Goal: Find specific page/section: Find specific page/section

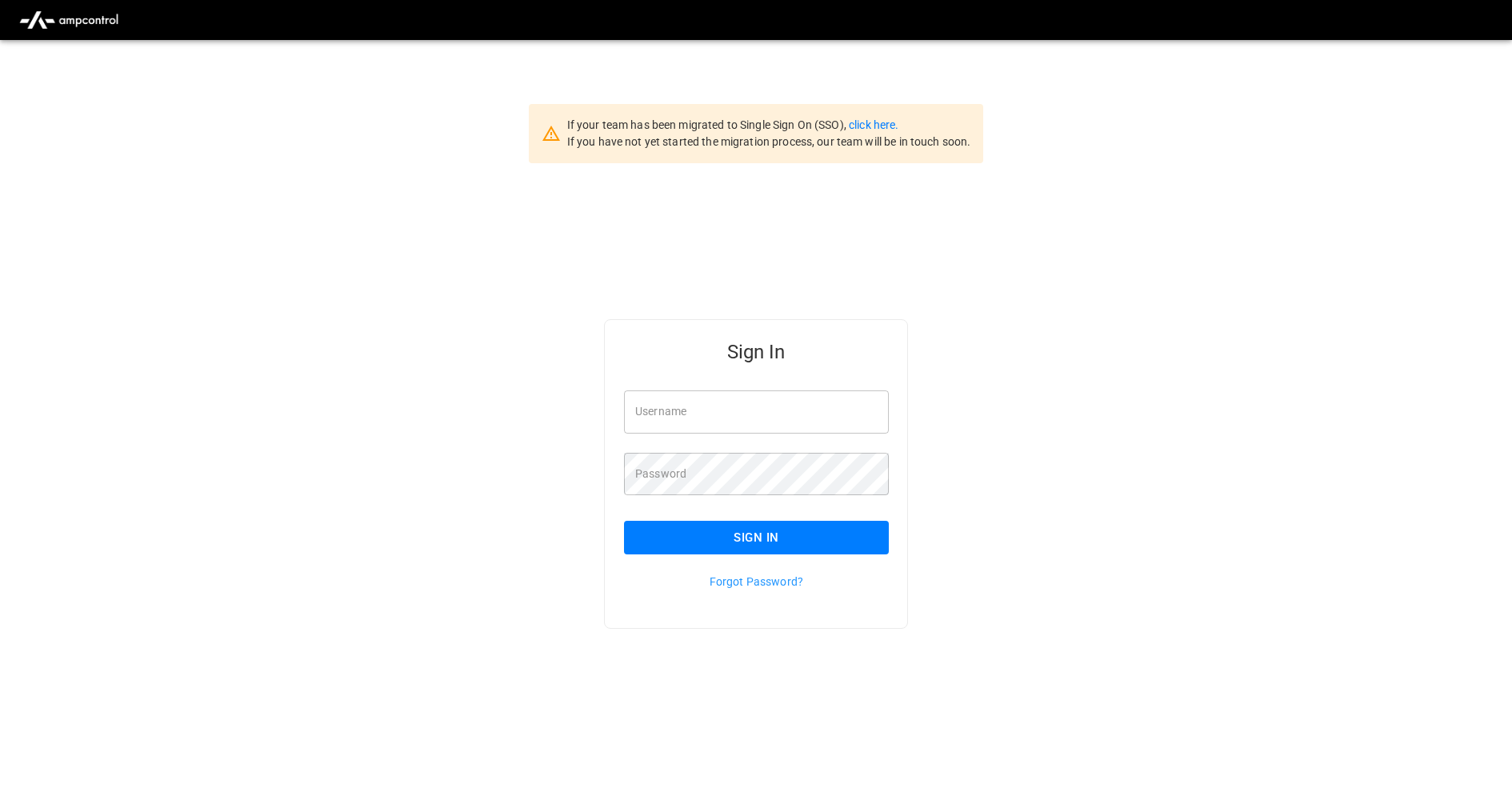
type input "**********"
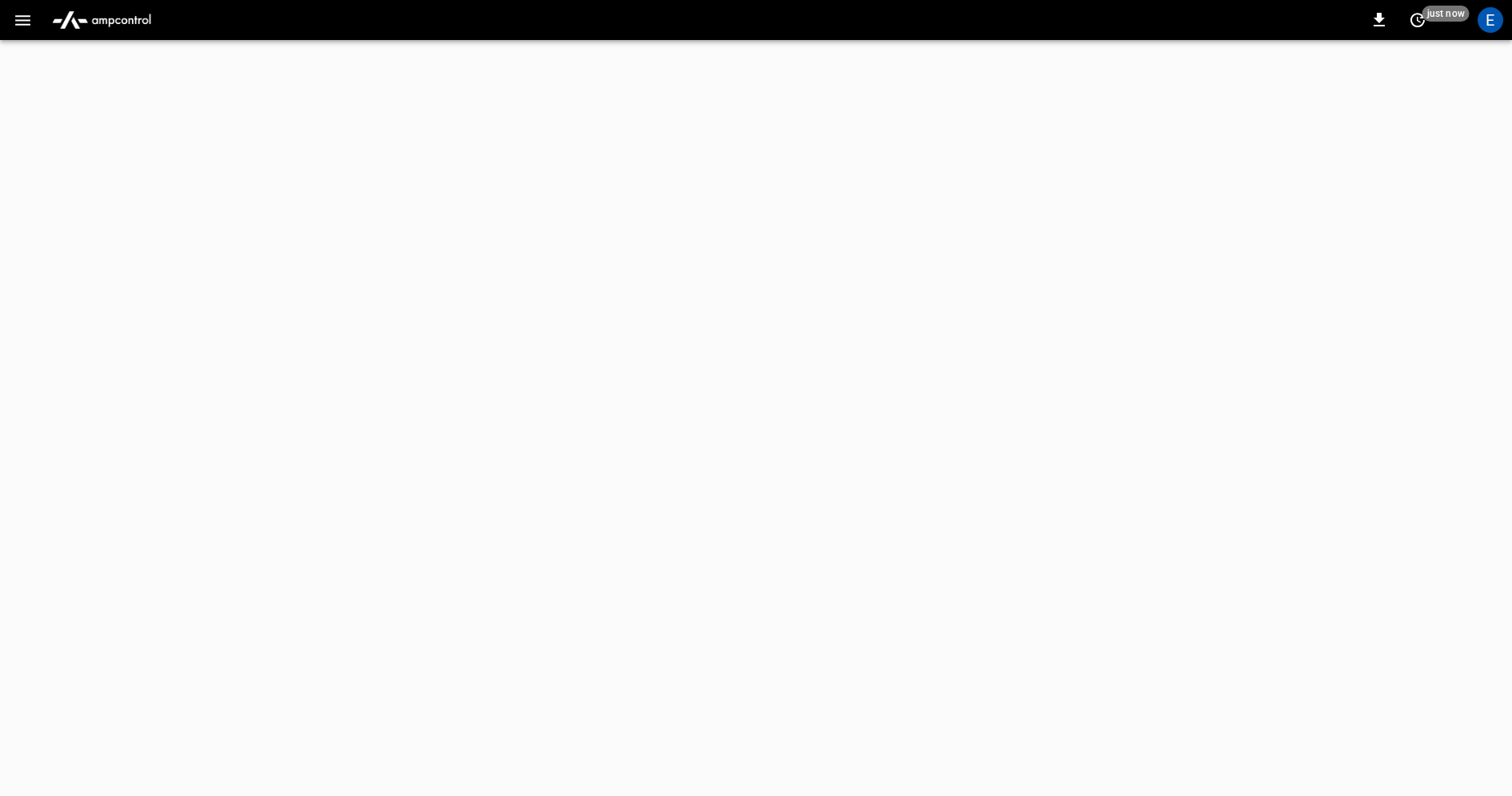
click at [30, 20] on icon "button" at bounding box center [22, 20] width 20 height 20
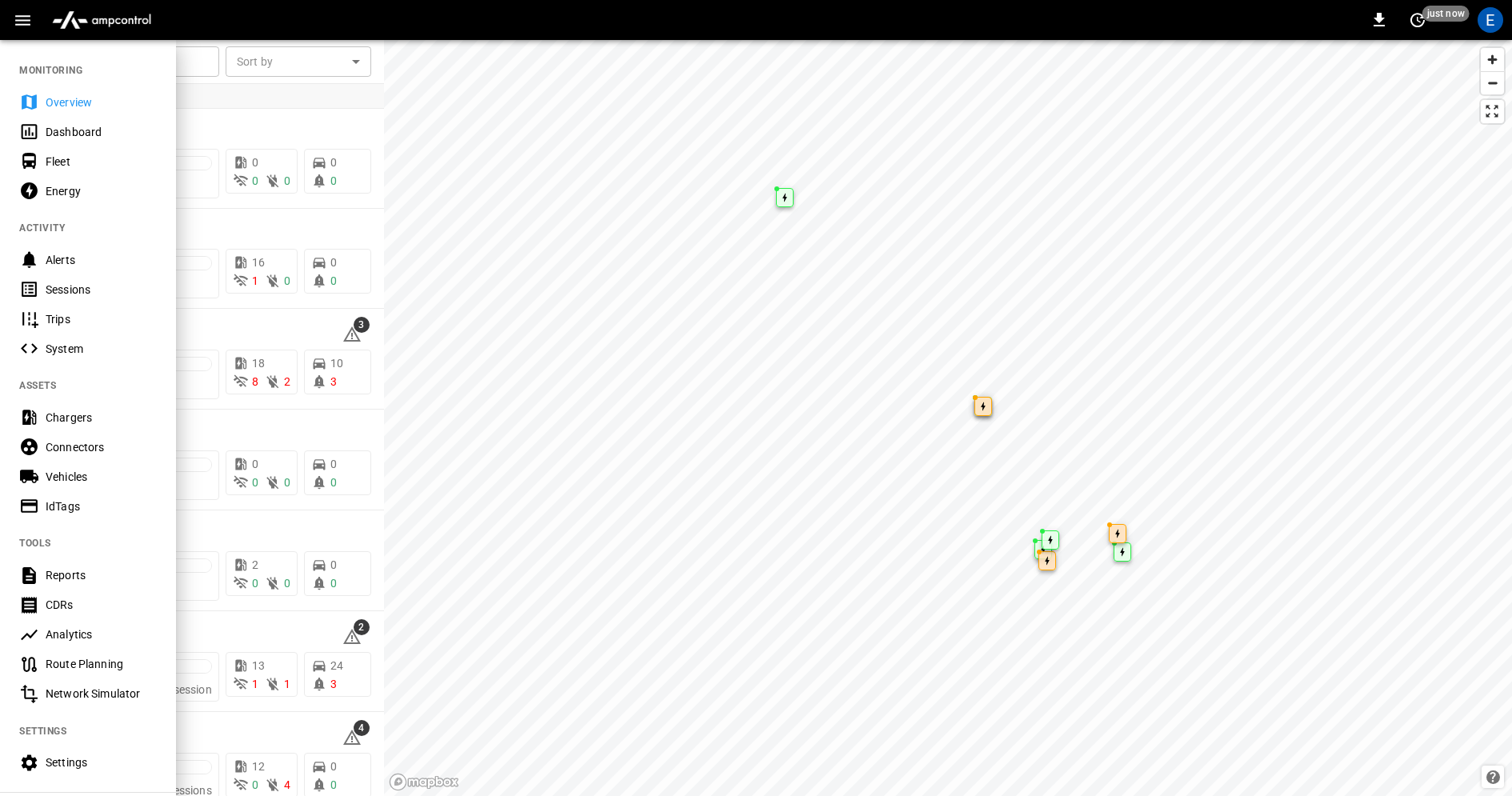
click at [116, 480] on div "Vehicles" at bounding box center [101, 477] width 111 height 16
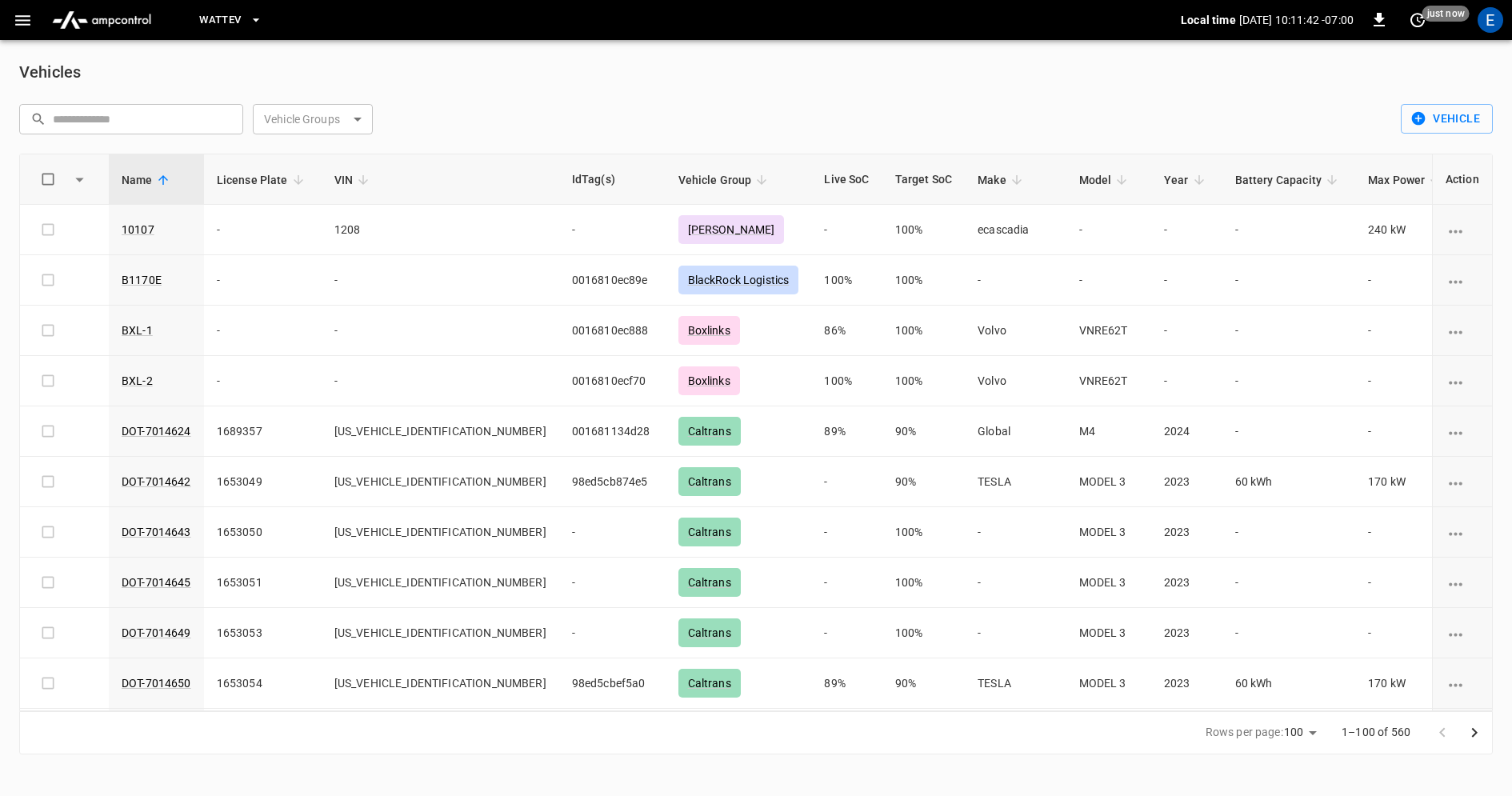
click at [348, 119] on body "WattEV Local time [DATE] 10:11:42 -07:00 0 just now E Vehicles ​ ​ Vehicle Grou…" at bounding box center [756, 386] width 1512 height 774
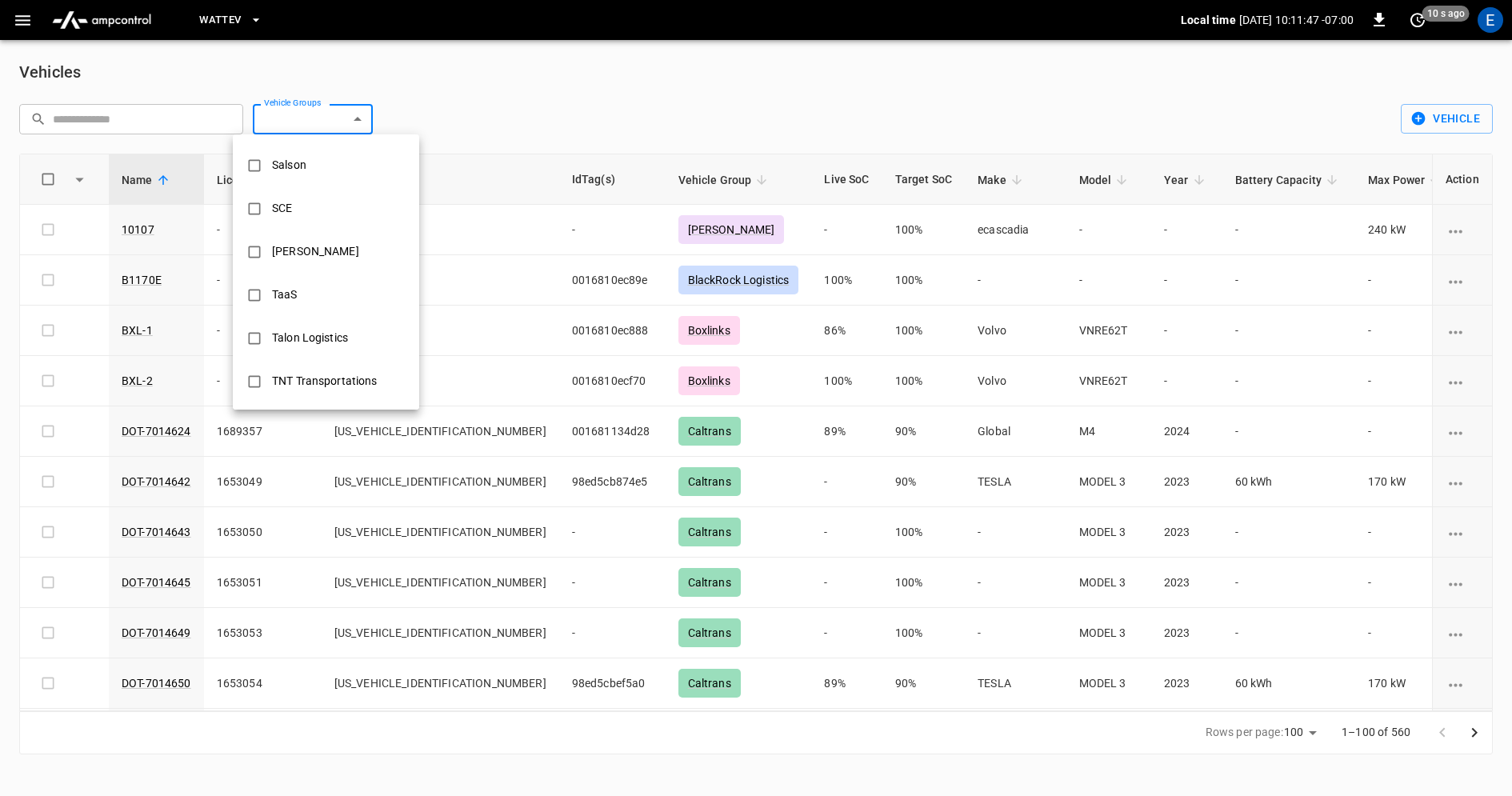
scroll to position [817, 0]
click at [342, 300] on div "WattEV-Internal" at bounding box center [312, 296] width 100 height 30
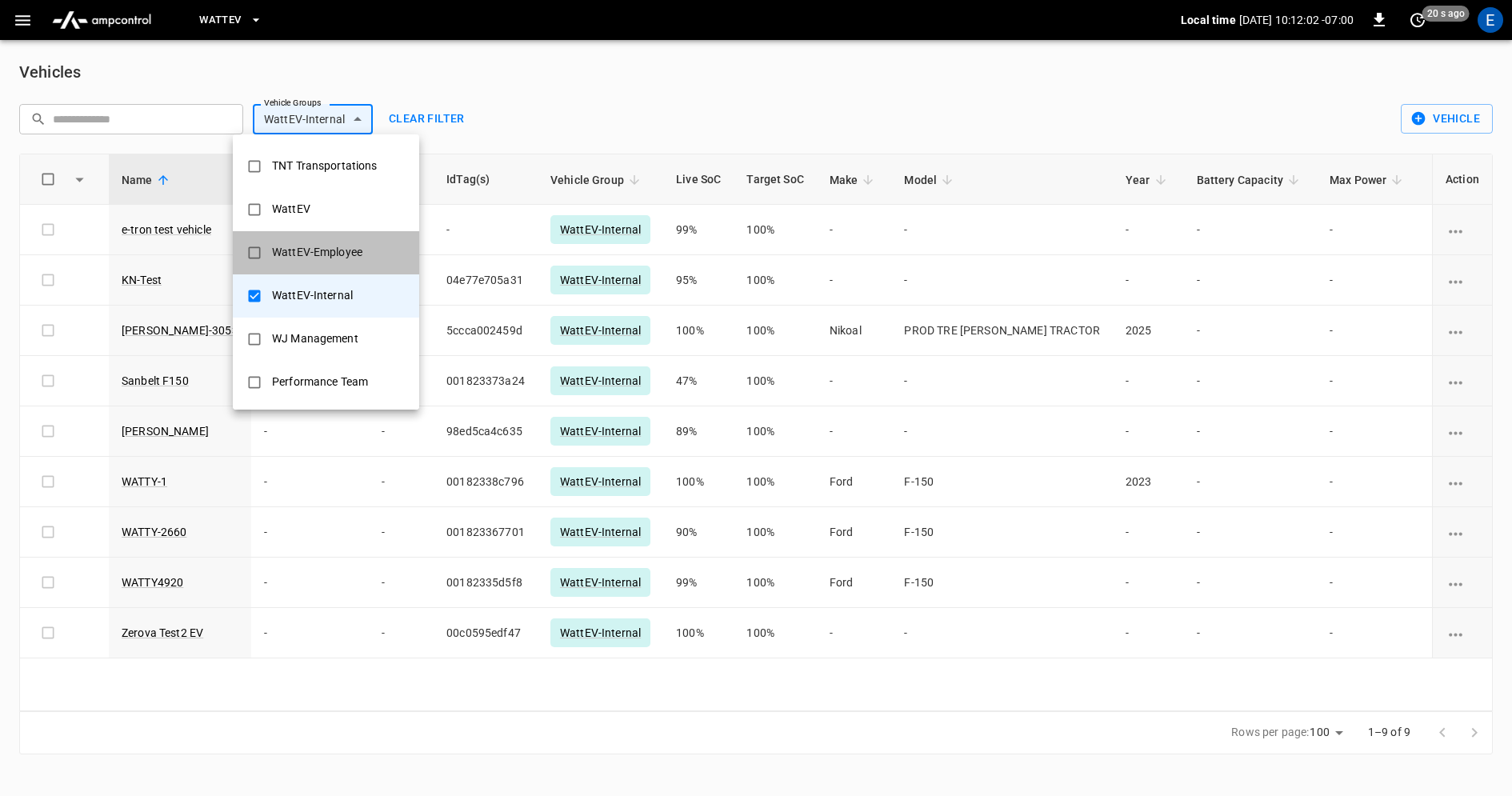
click at [328, 257] on div "WattEV-Employee" at bounding box center [317, 252] width 109 height 30
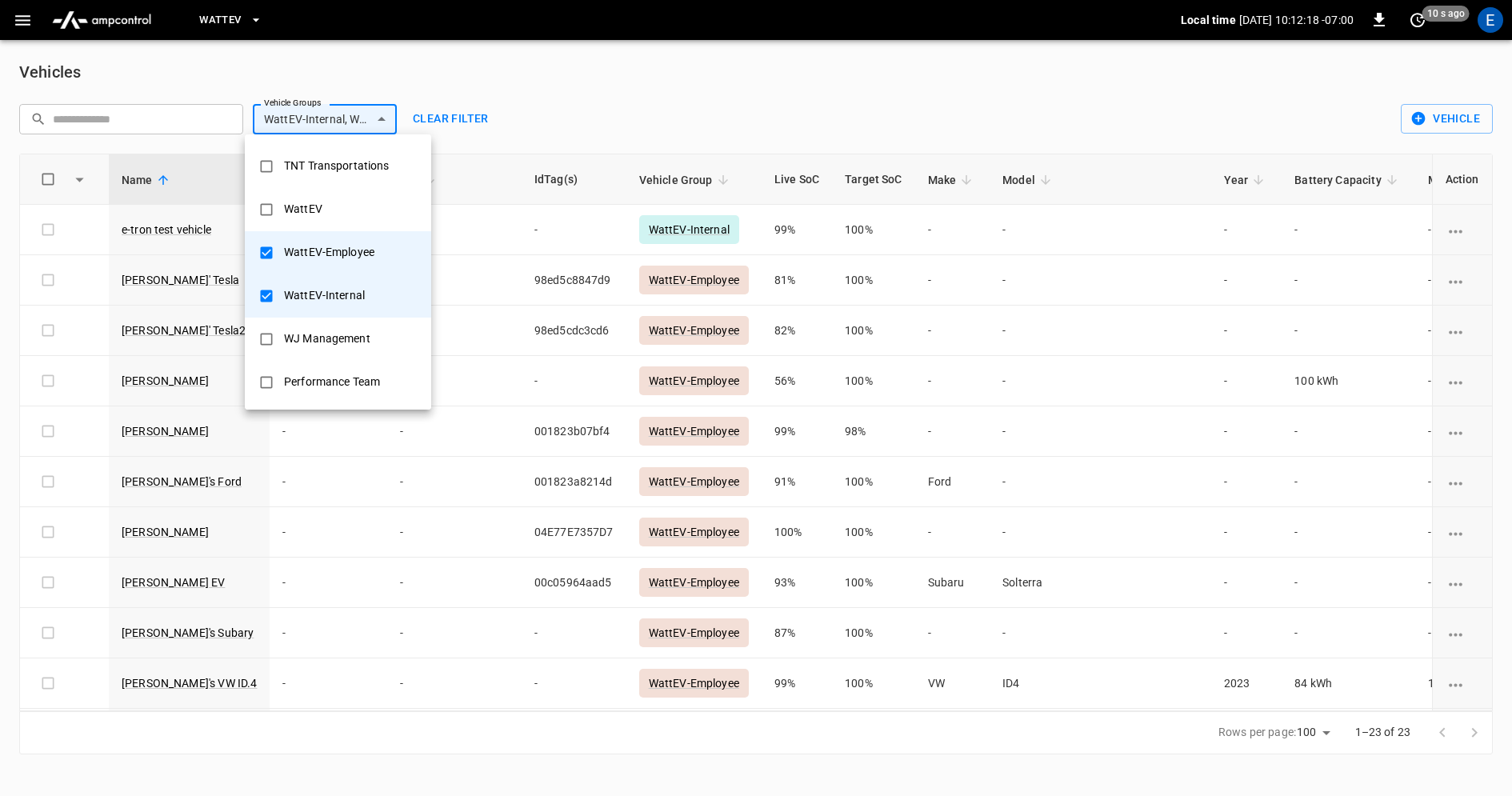
click at [340, 251] on div "WattEV-Employee" at bounding box center [329, 252] width 109 height 30
type input "**********"
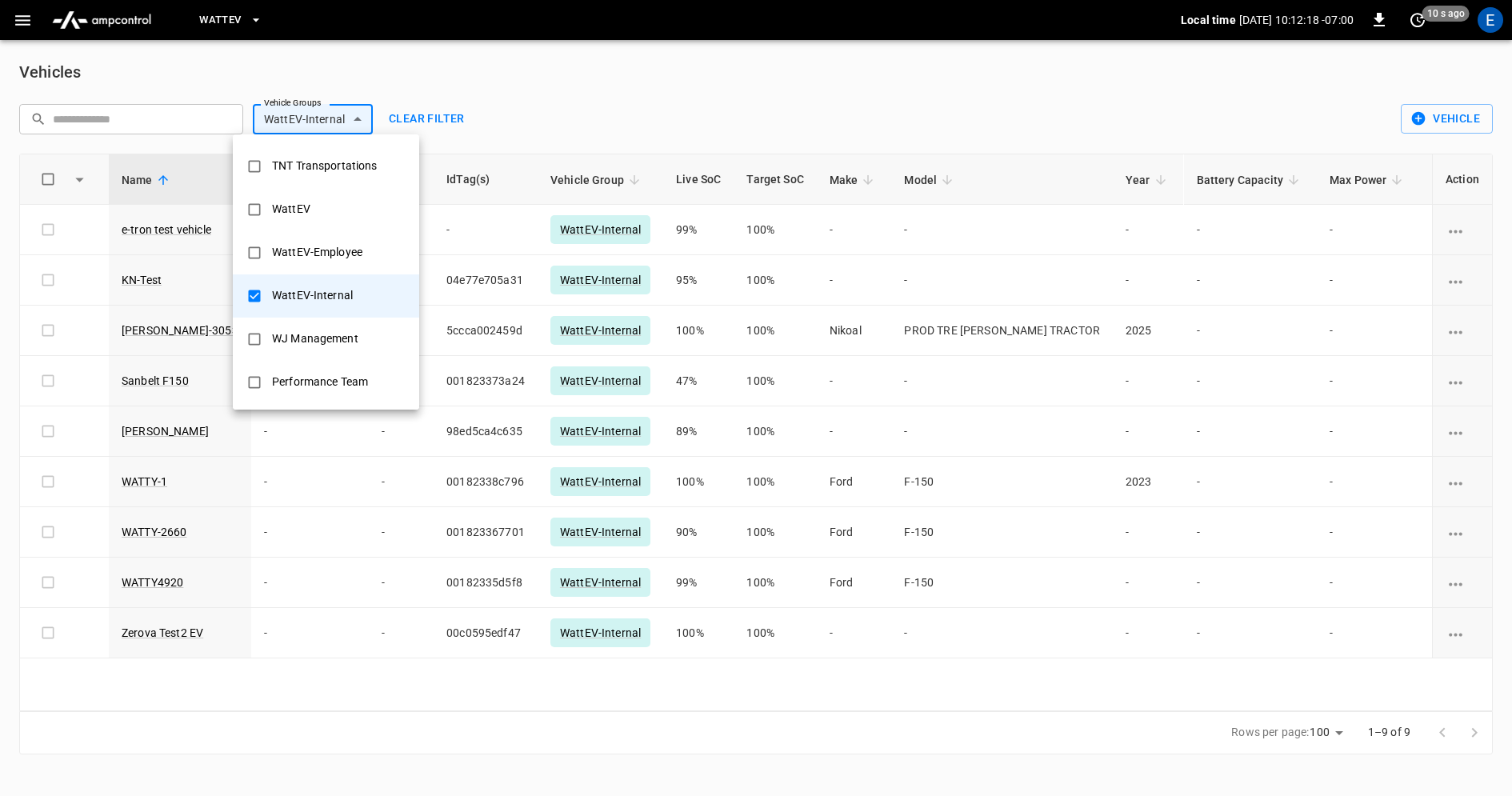
click at [340, 300] on div "WattEV-Internal" at bounding box center [312, 296] width 100 height 30
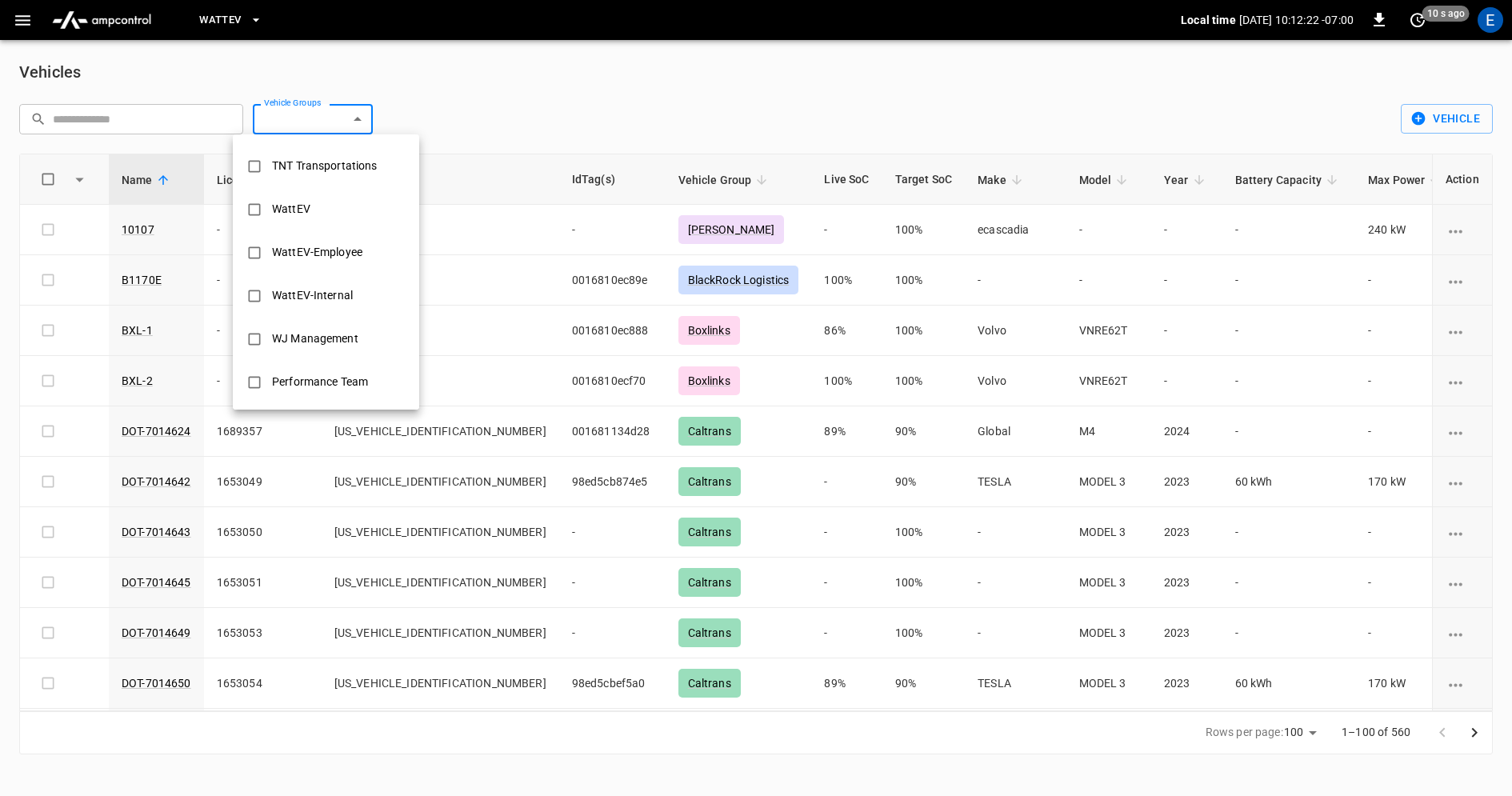
scroll to position [786, 0]
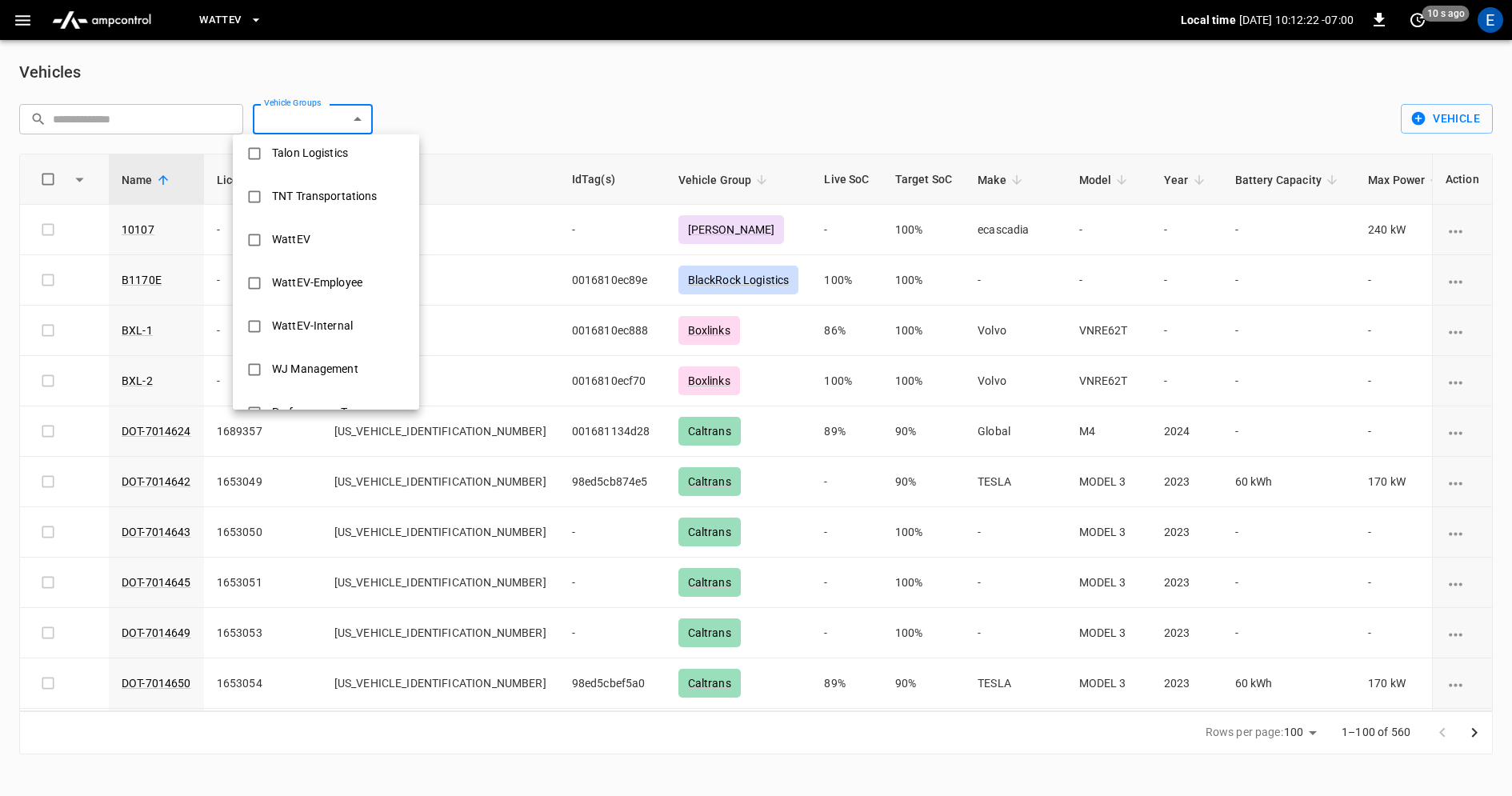
click at [336, 237] on li "WattEV" at bounding box center [326, 240] width 186 height 43
type input "******"
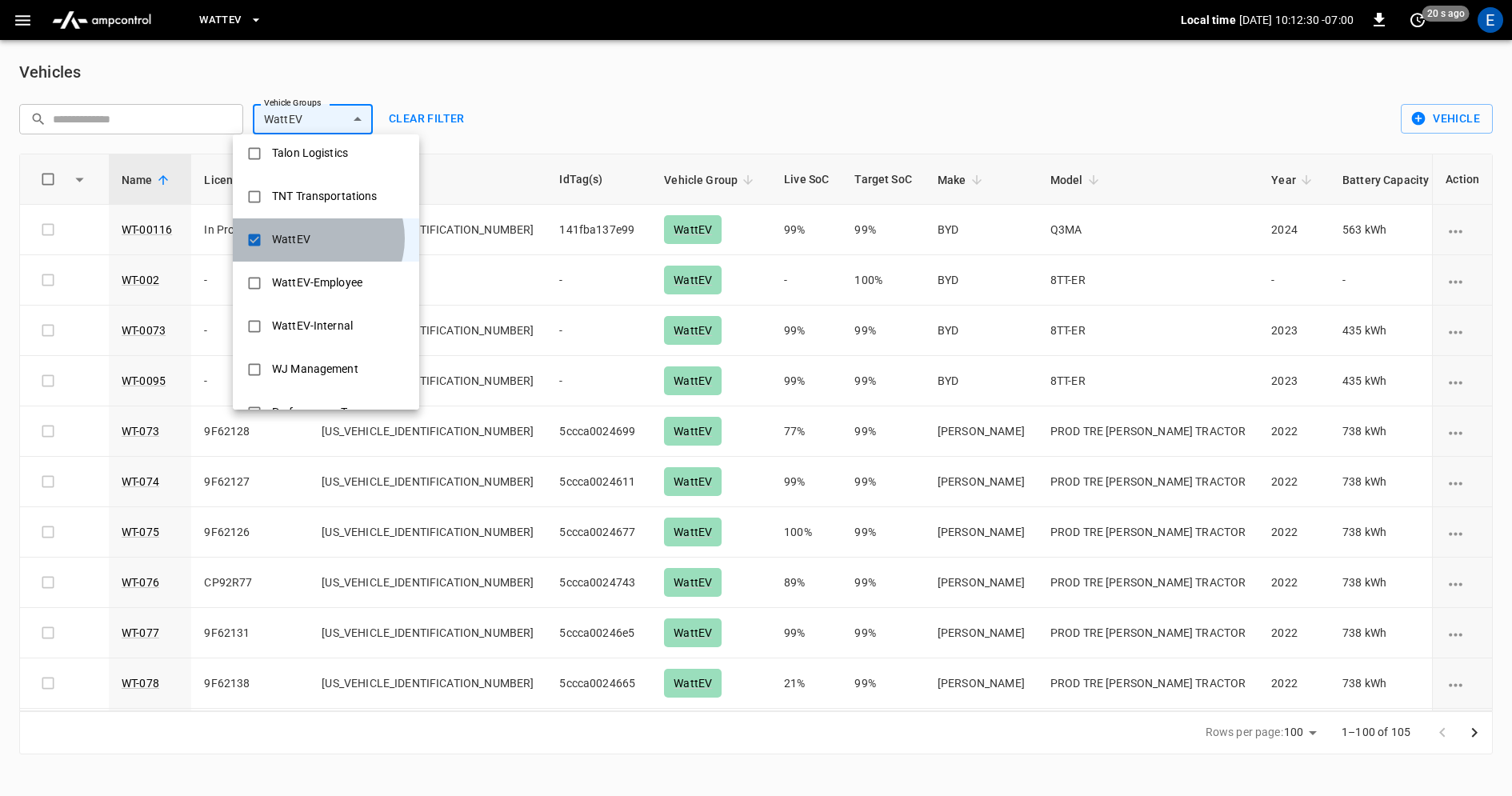
click at [316, 239] on div "WattEV" at bounding box center [291, 239] width 58 height 30
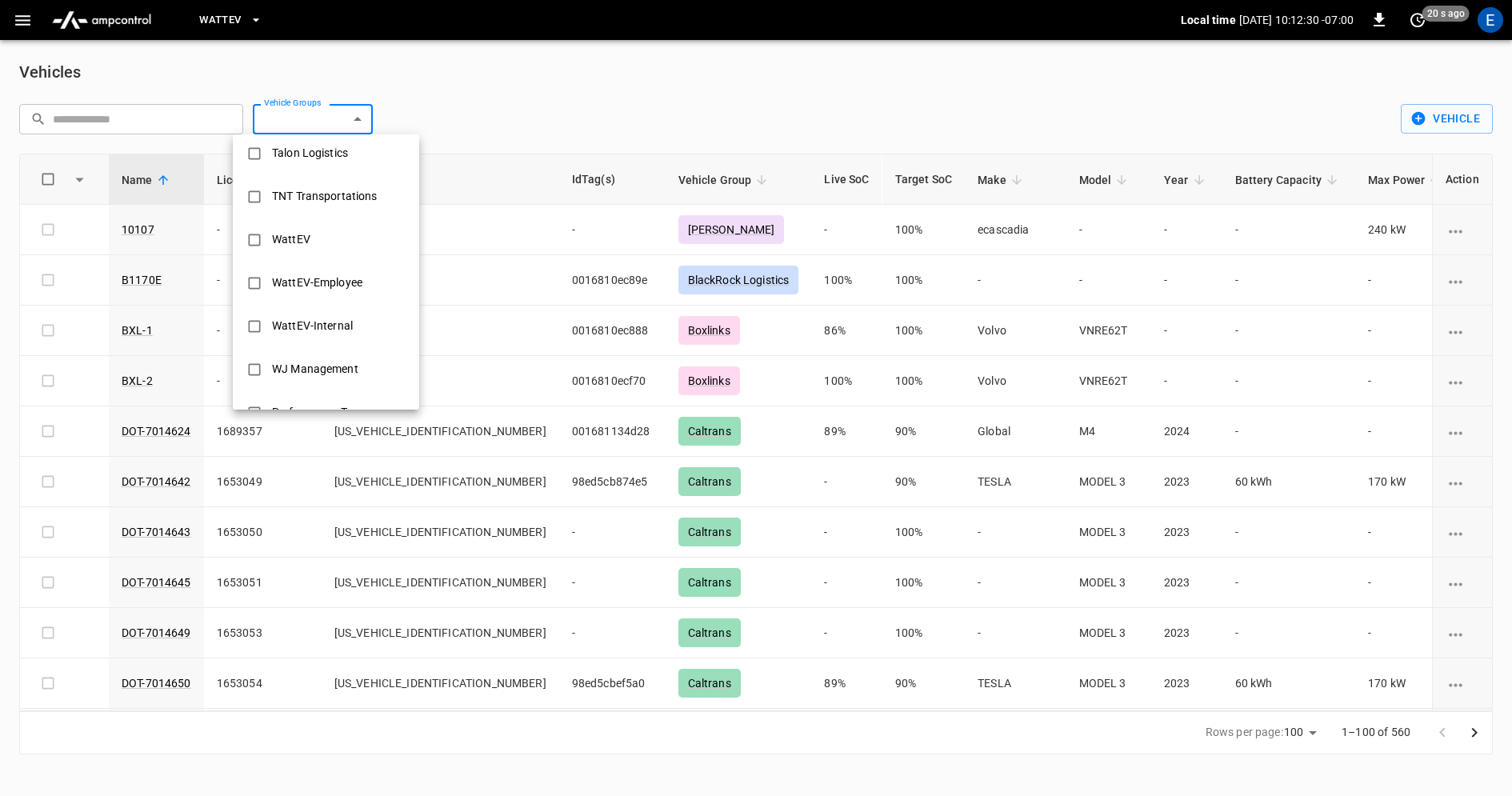
scroll to position [0, 0]
click at [327, 254] on li "Caltrans" at bounding box center [326, 249] width 186 height 43
type input "********"
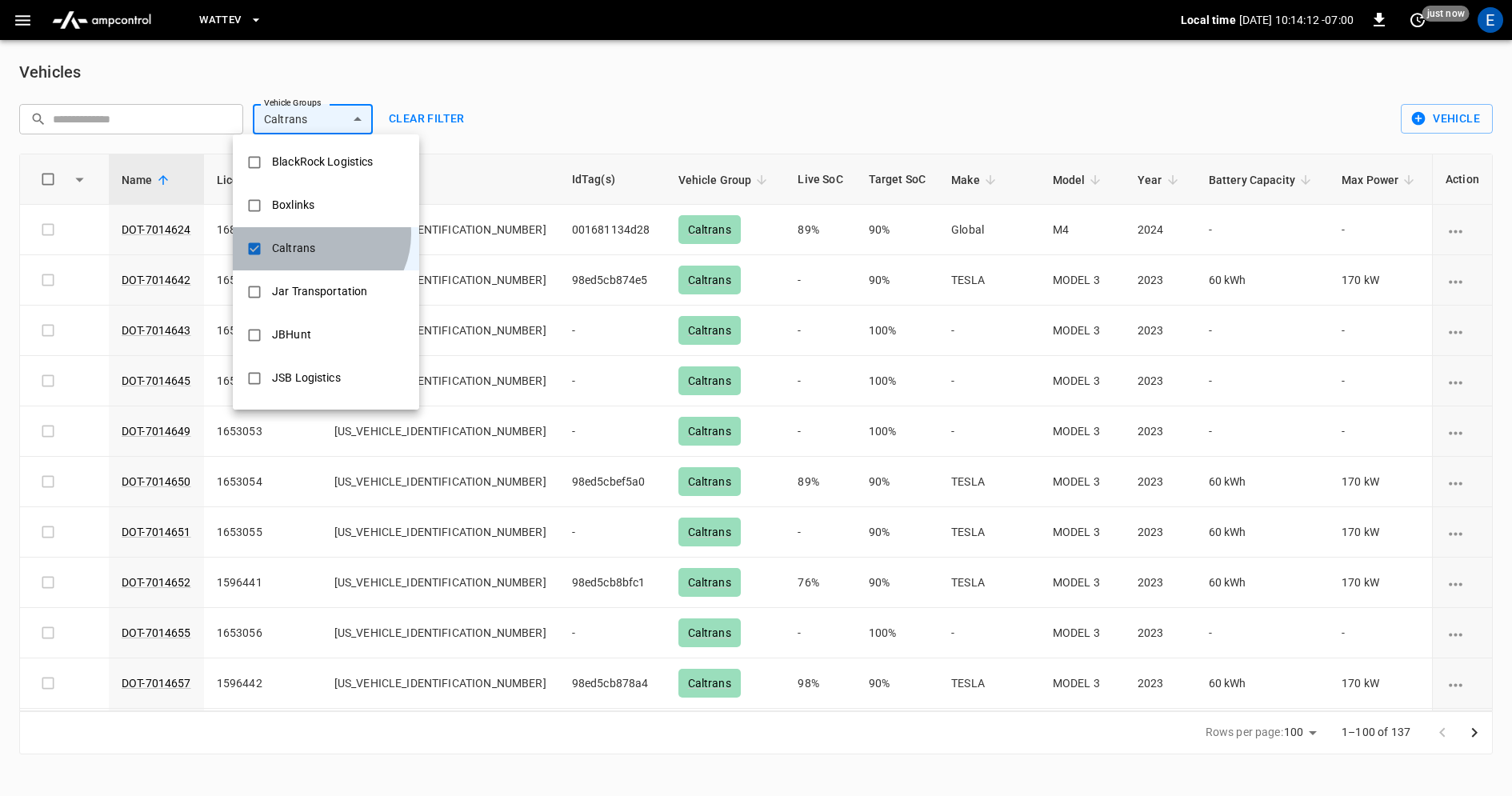
click at [317, 234] on div "Caltrans" at bounding box center [294, 248] width 63 height 30
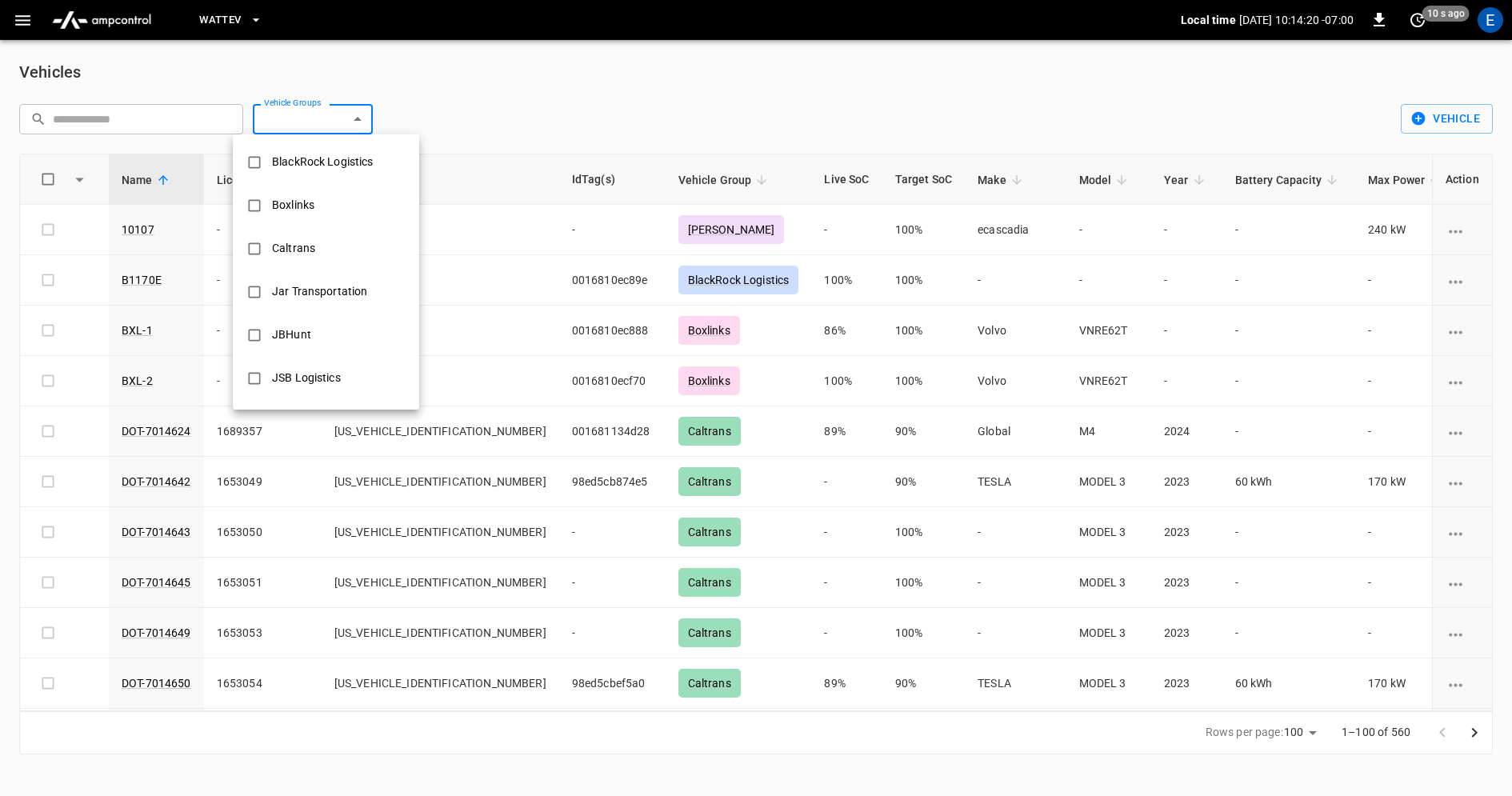
click at [327, 163] on div "BlackRock Logistics" at bounding box center [323, 161] width 120 height 30
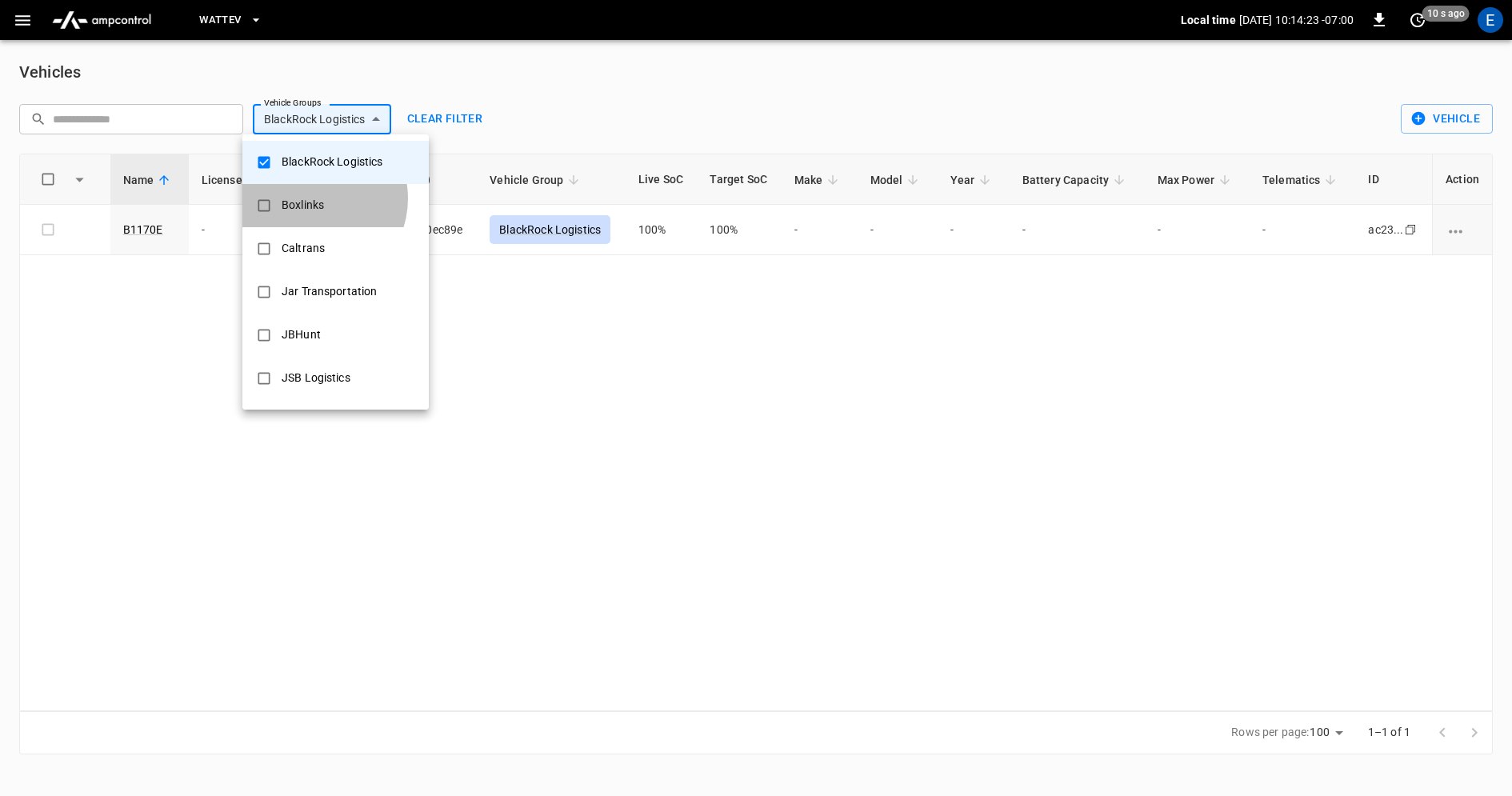
click at [312, 198] on div "Boxlinks" at bounding box center [303, 205] width 62 height 30
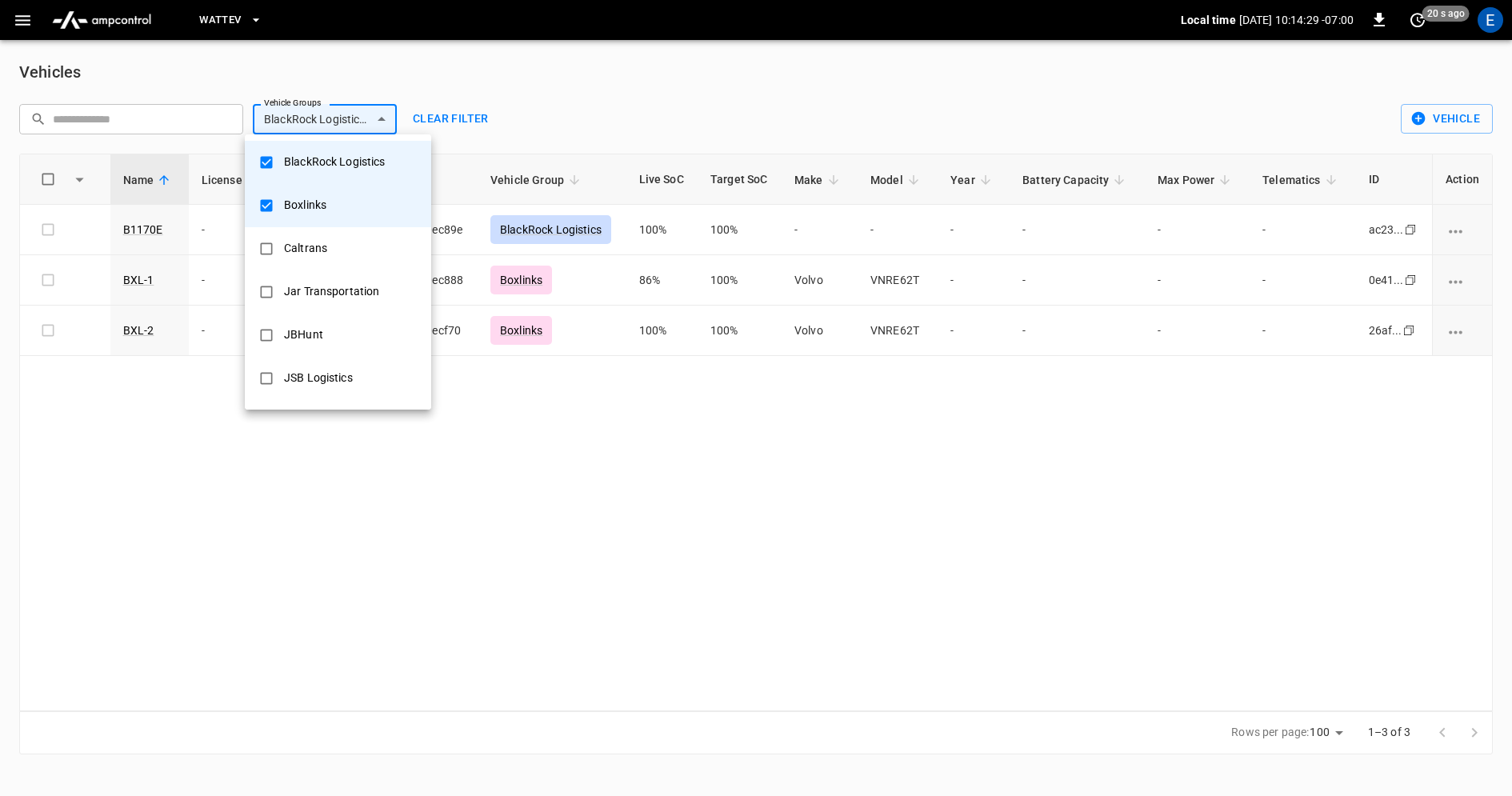
click at [340, 290] on div "Jar Transportation" at bounding box center [332, 292] width 114 height 30
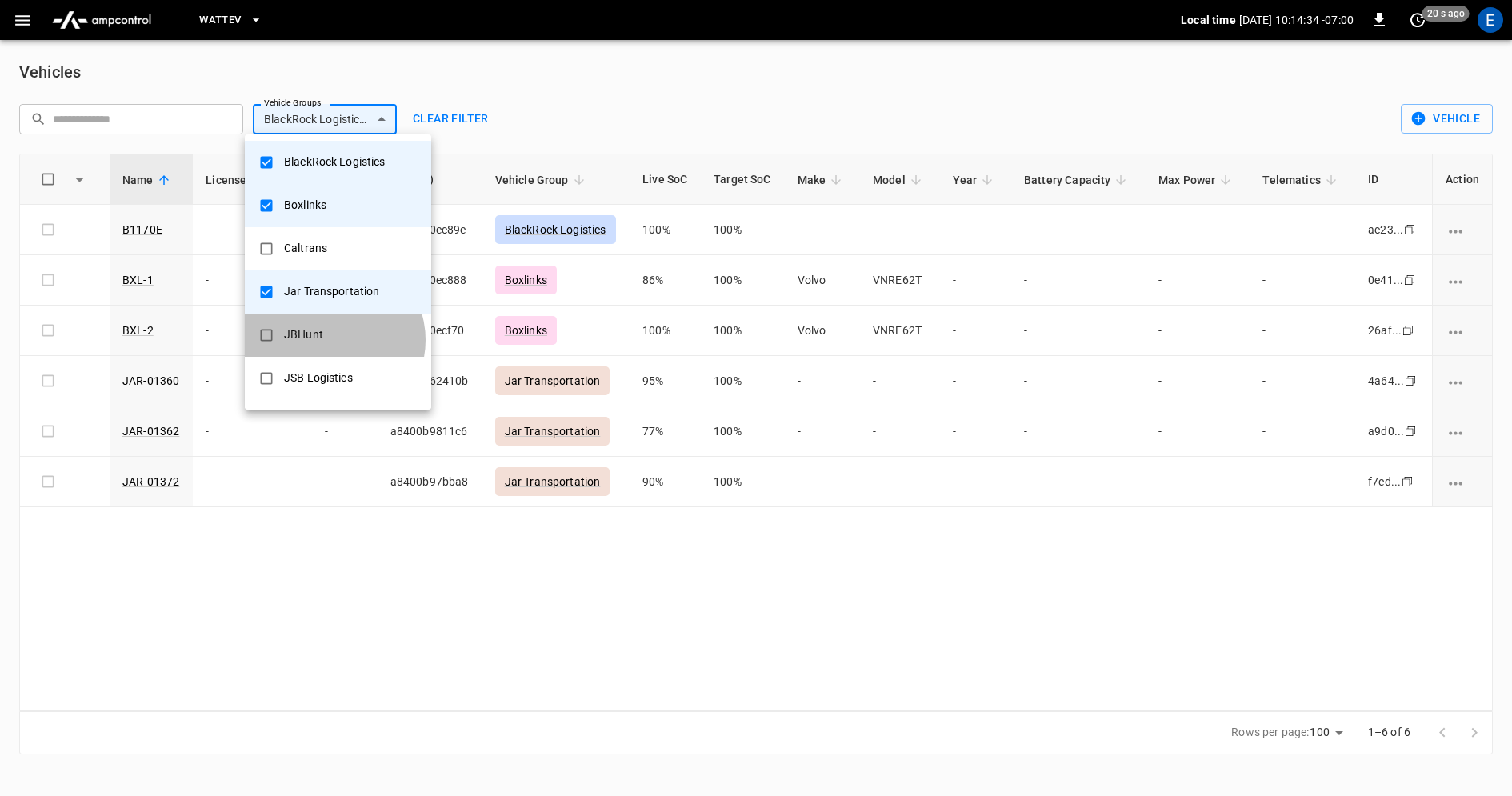
click at [332, 340] on li "JBHunt" at bounding box center [338, 335] width 186 height 43
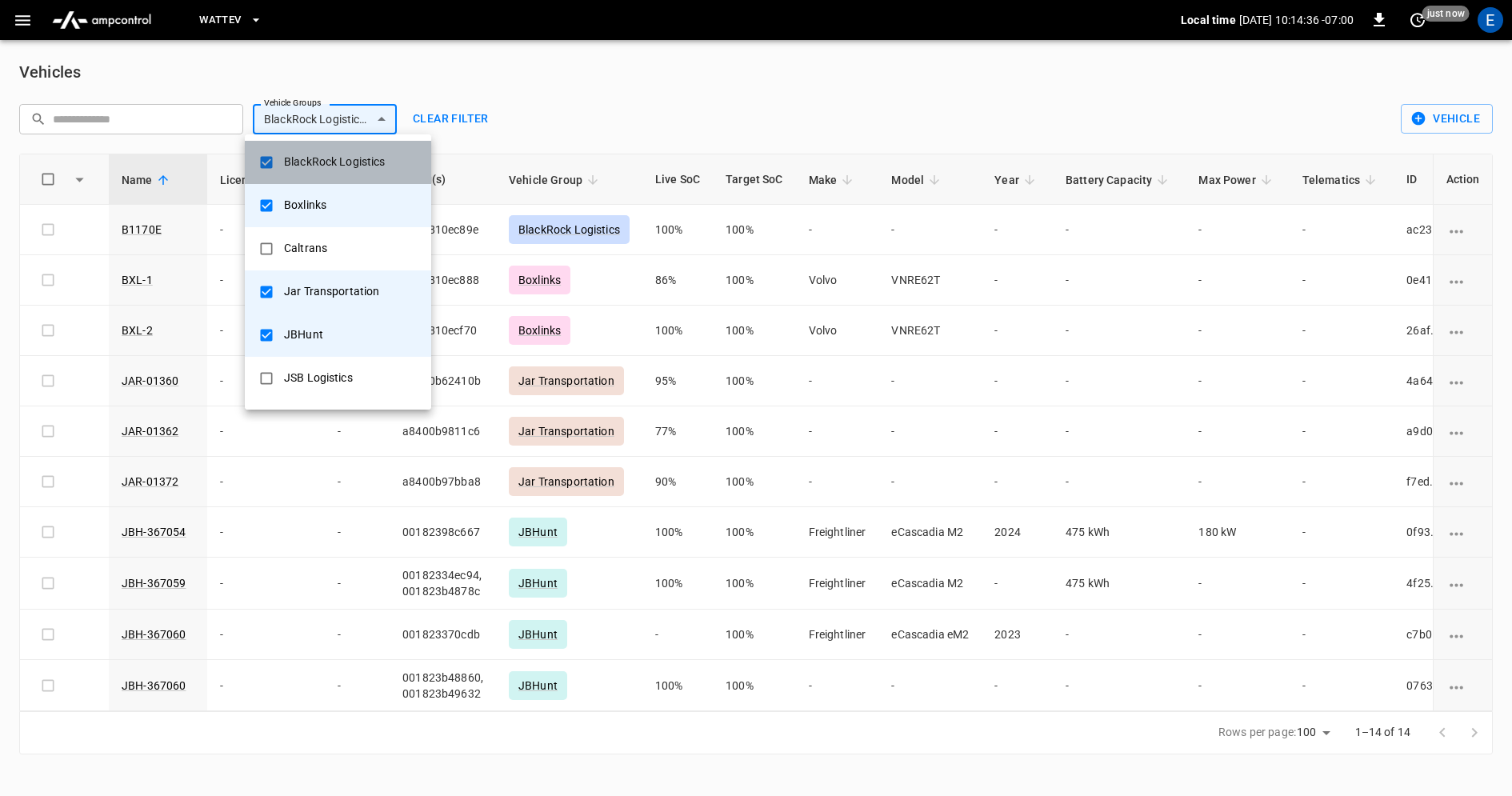
click at [341, 160] on div "BlackRock Logistics" at bounding box center [335, 161] width 120 height 30
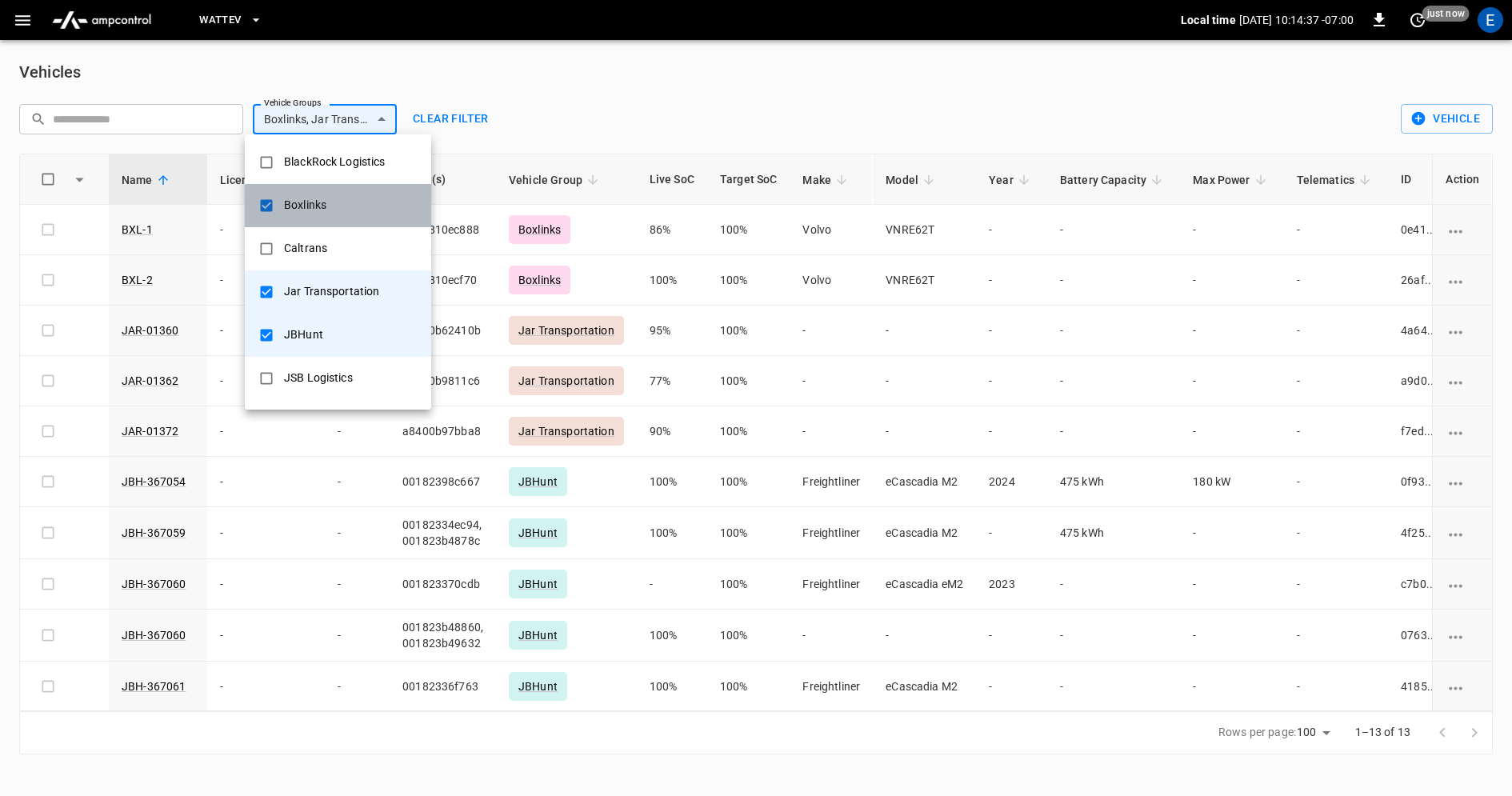
click at [340, 204] on li "Boxlinks" at bounding box center [338, 206] width 186 height 43
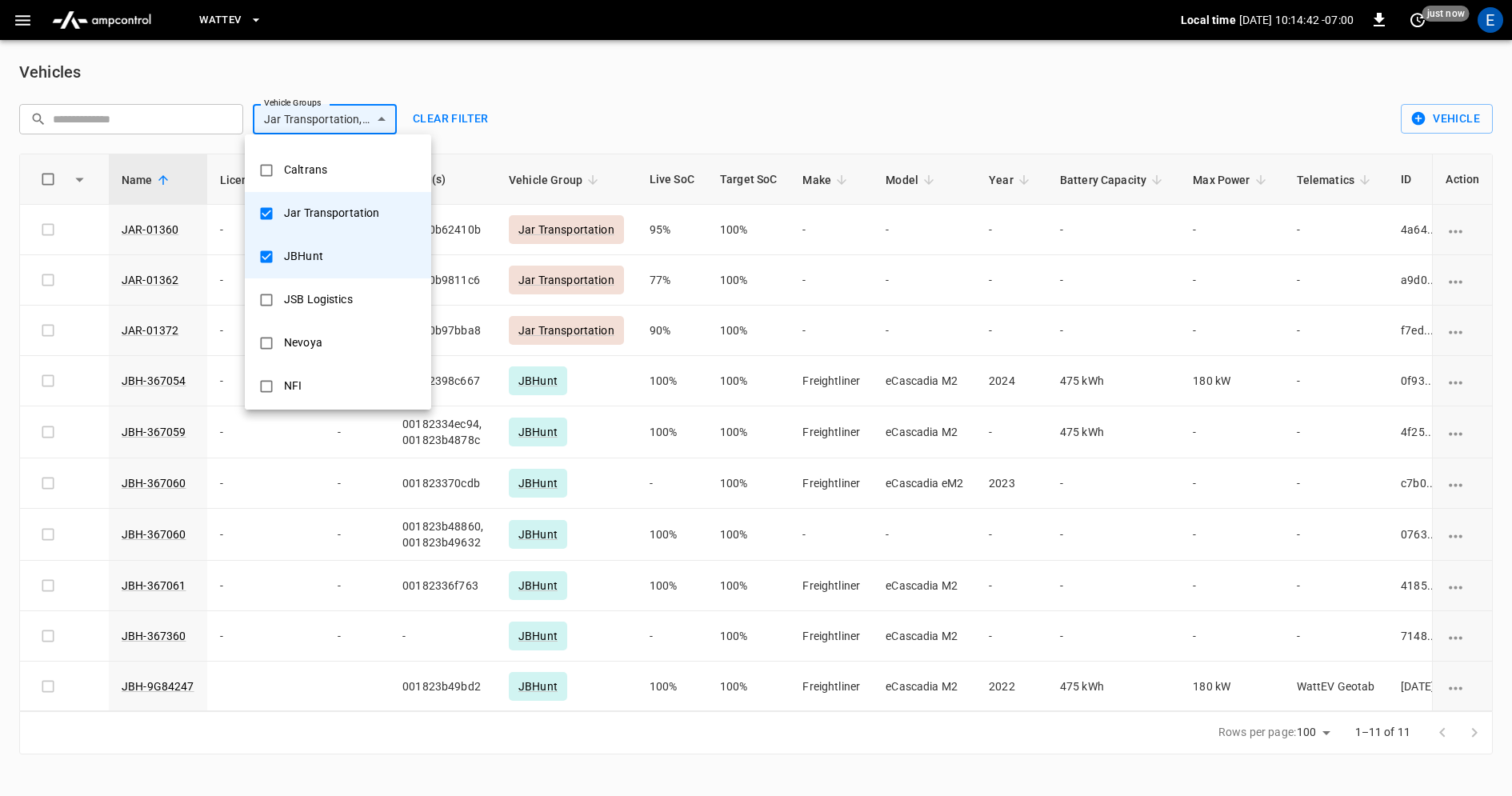
scroll to position [81, 0]
click at [341, 298] on div "JSB Logistics" at bounding box center [319, 297] width 88 height 30
click at [329, 210] on div "Jar Transportation" at bounding box center [332, 210] width 114 height 30
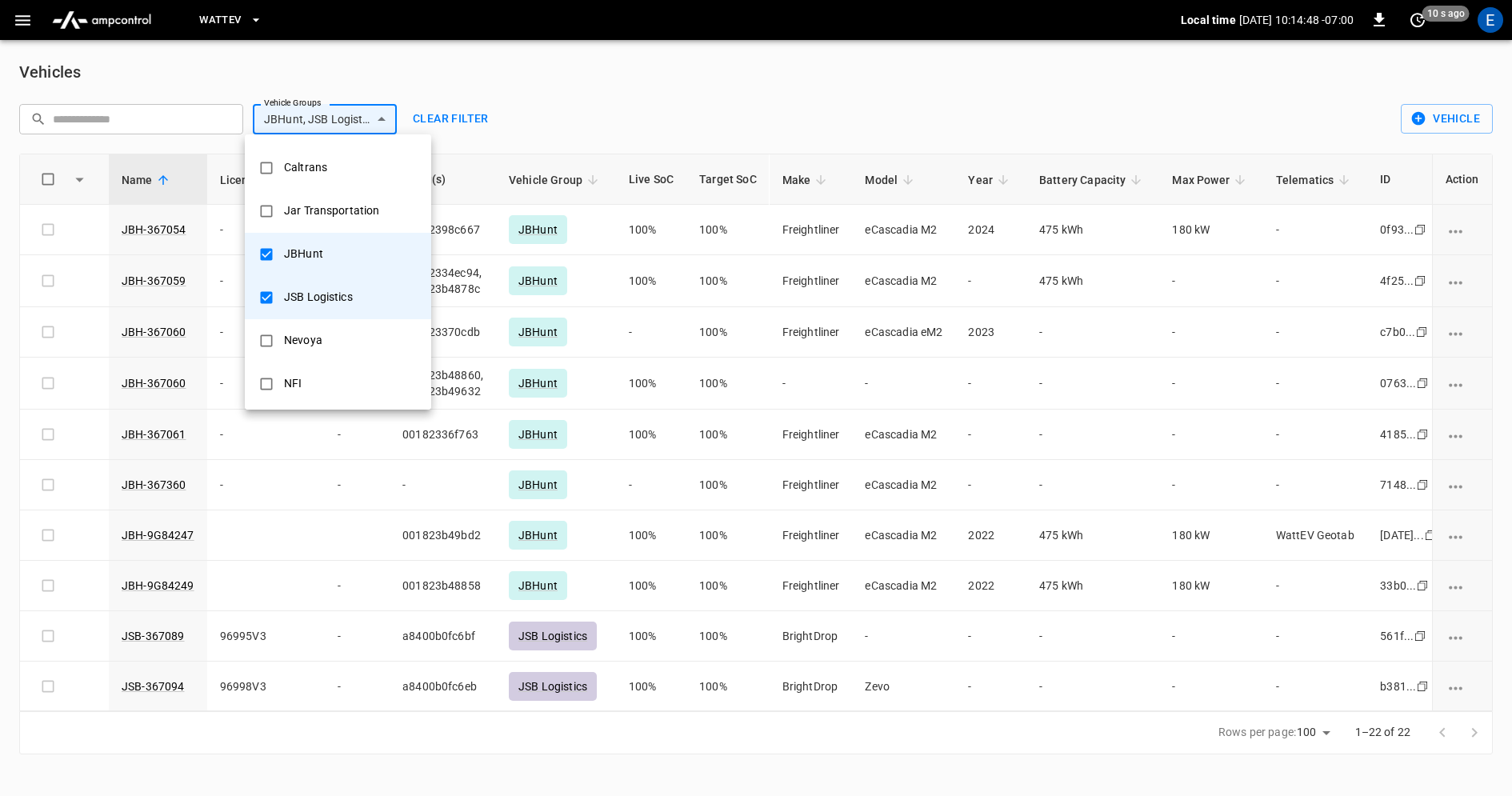
click at [317, 252] on div "JBHunt" at bounding box center [304, 254] width 59 height 30
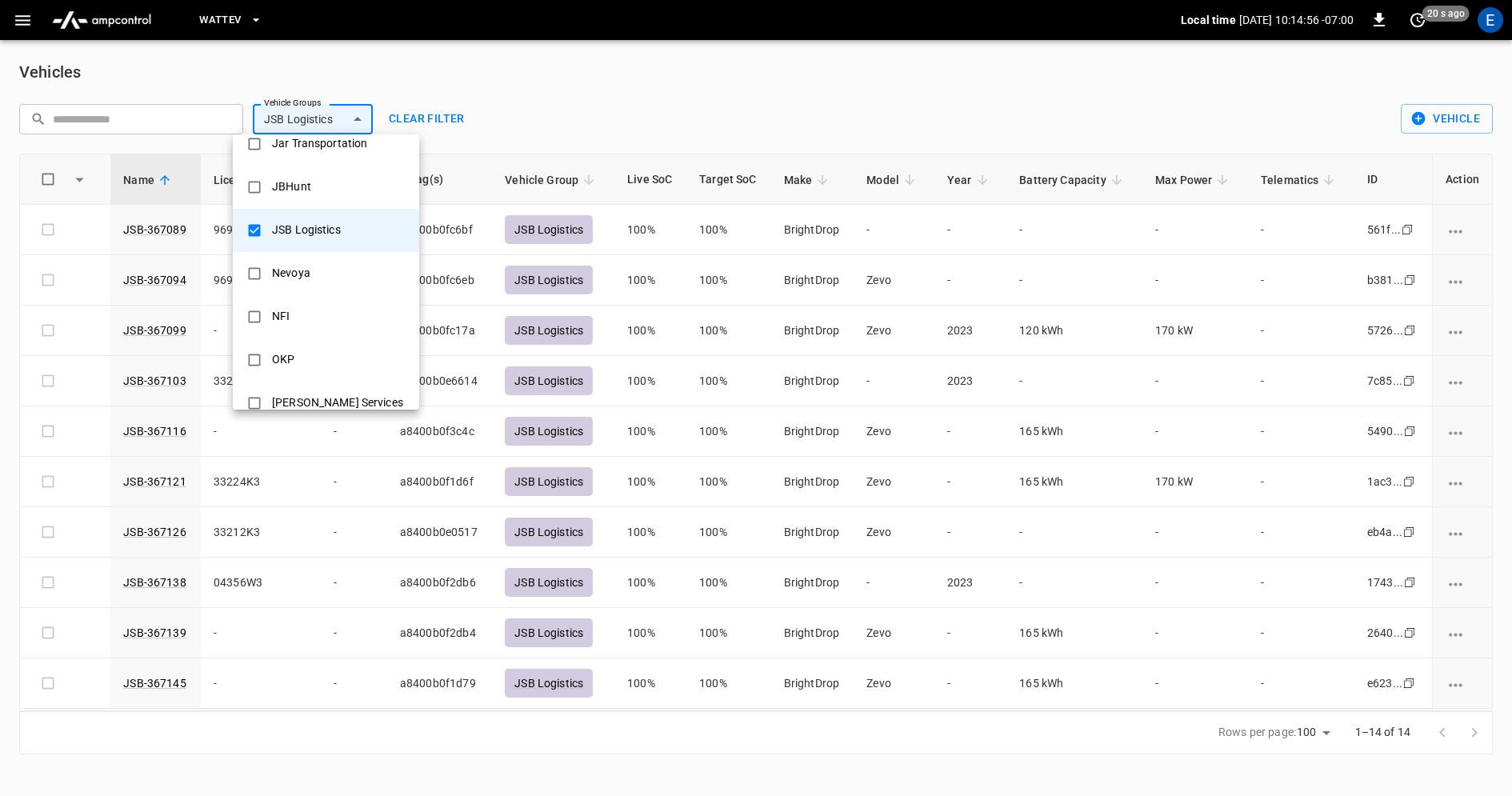
scroll to position [0, 0]
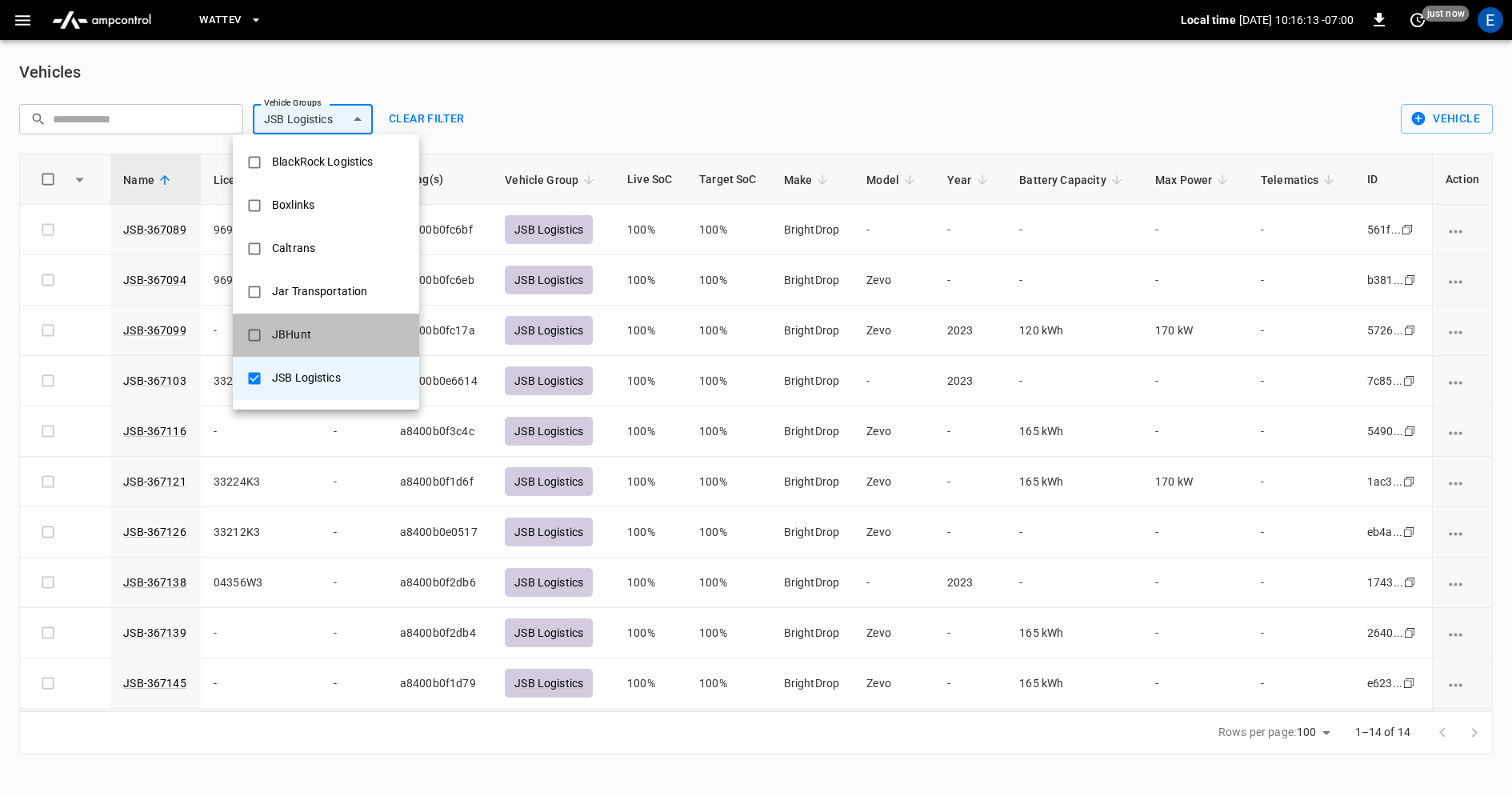
click at [332, 329] on li "JBHunt" at bounding box center [326, 335] width 186 height 43
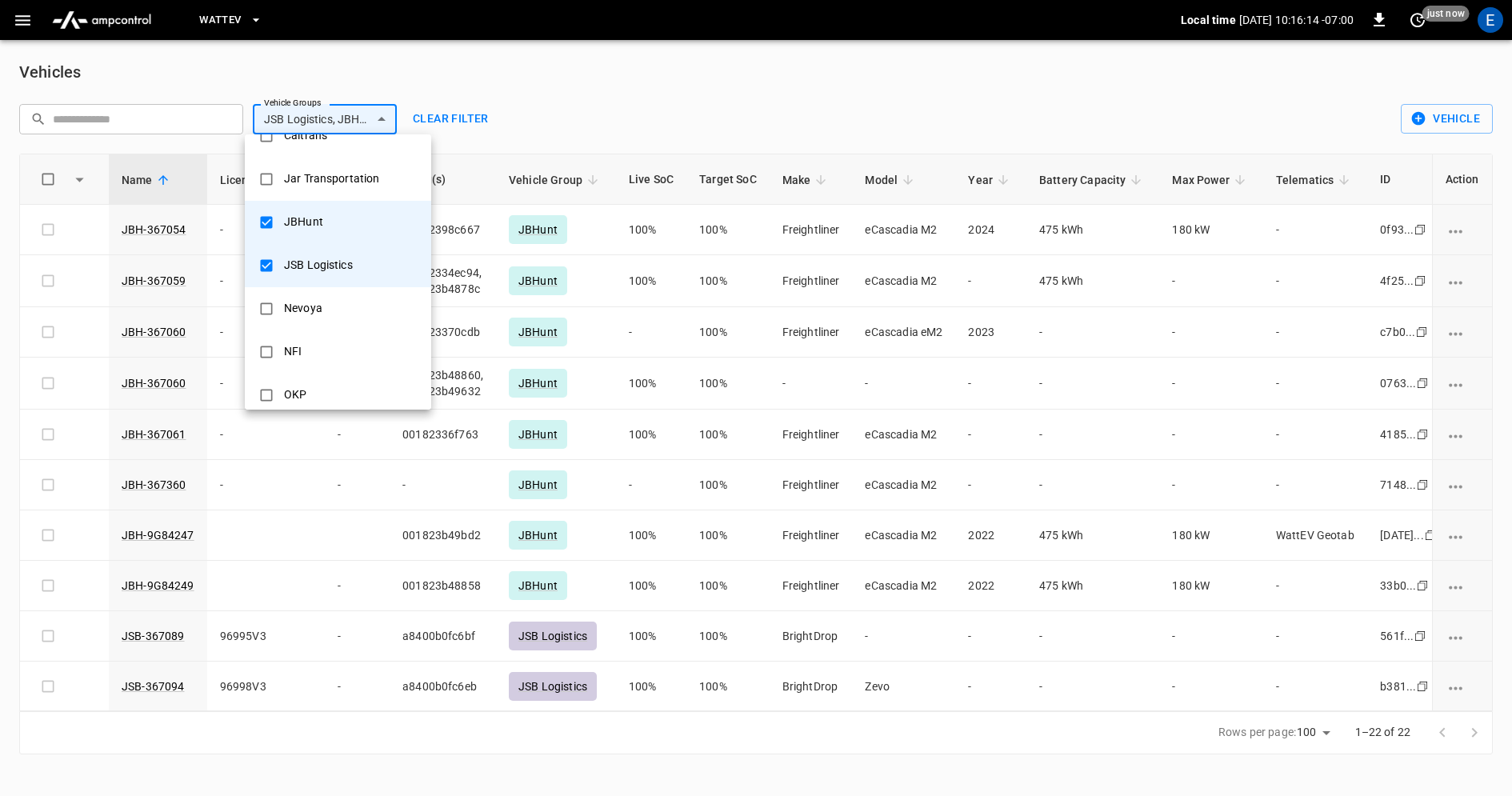
scroll to position [126, 0]
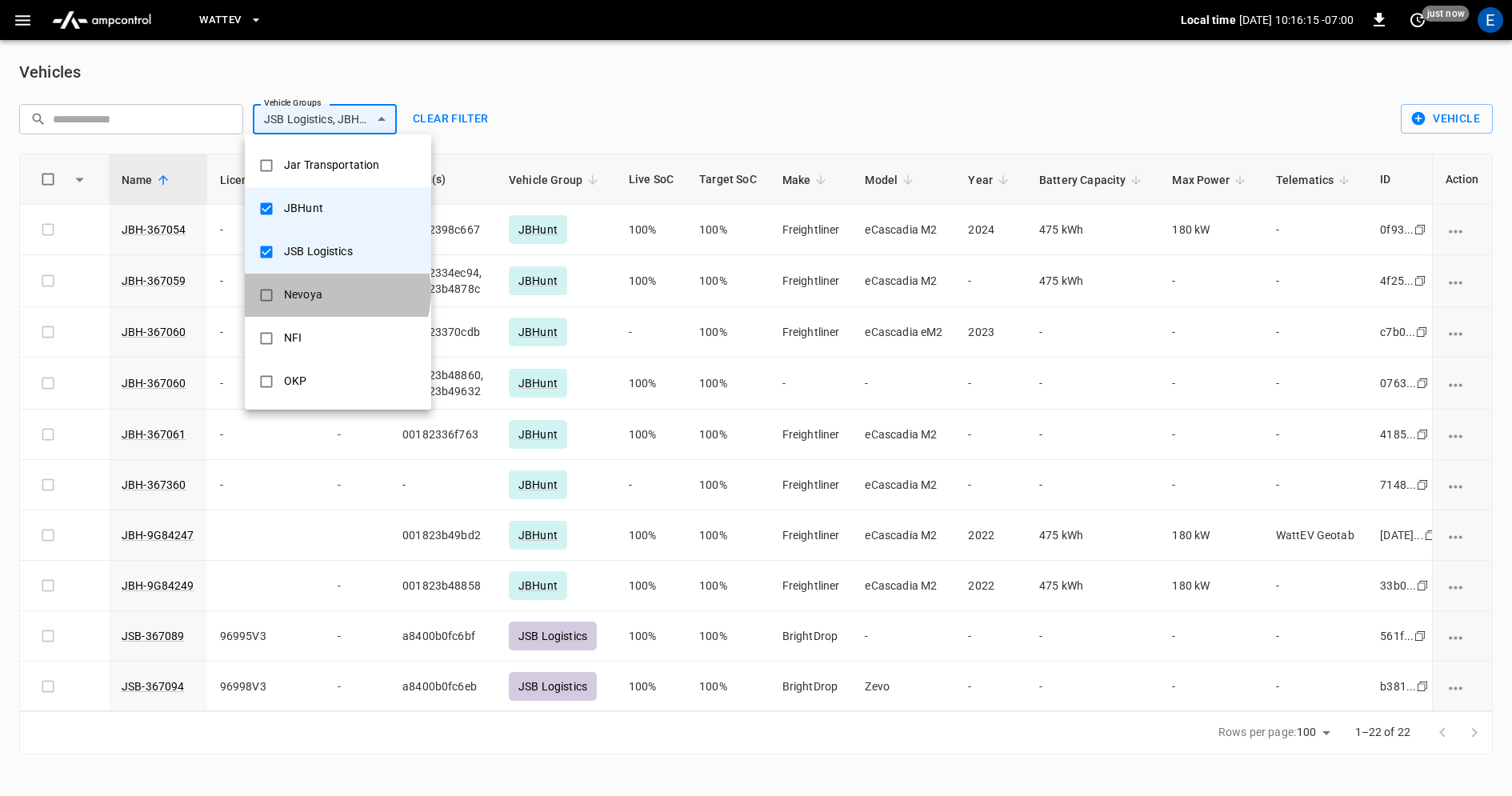
click at [336, 292] on li "Nevoya" at bounding box center [338, 296] width 186 height 43
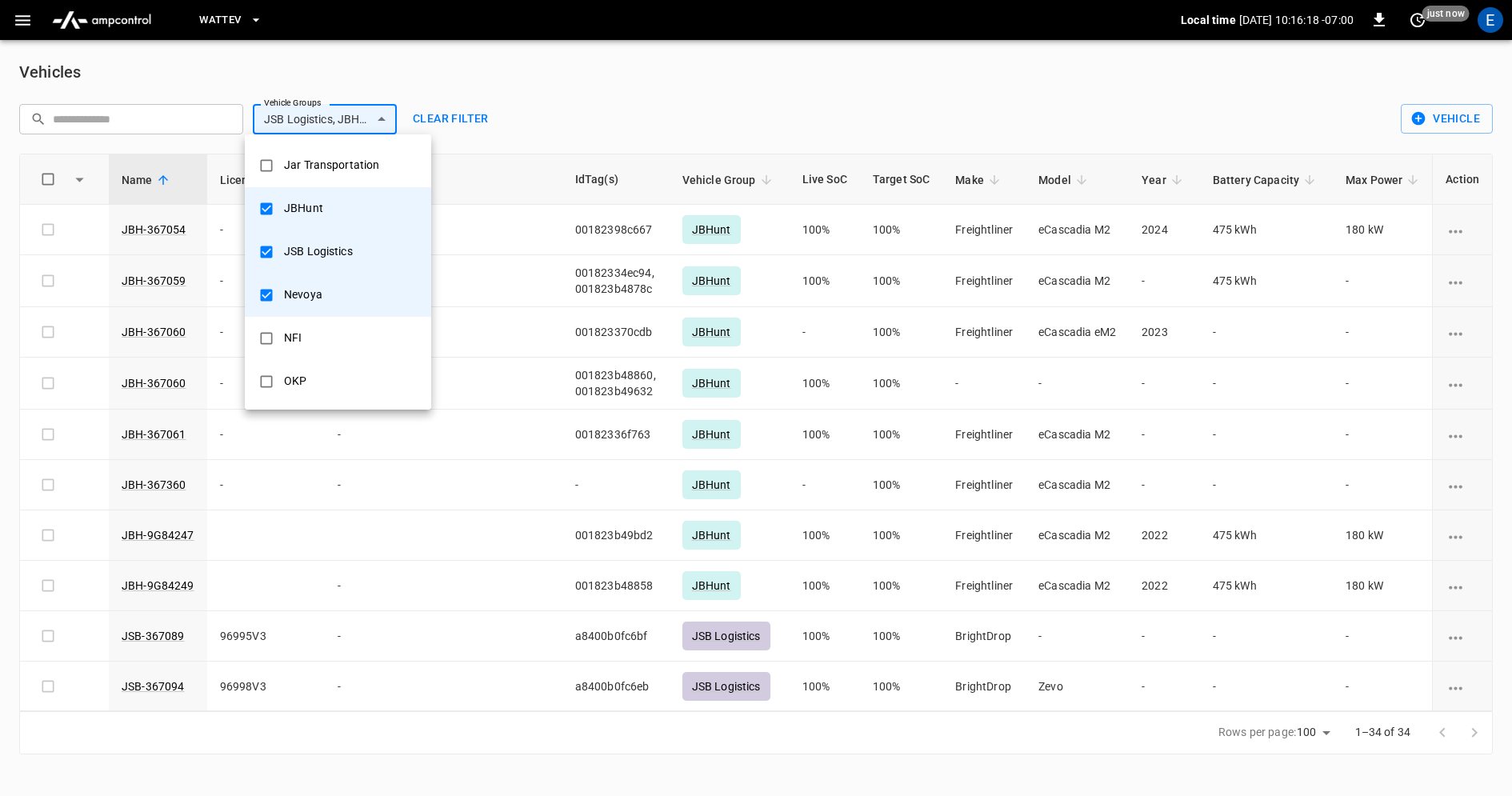
click at [366, 257] on li "JSB Logistics" at bounding box center [338, 252] width 186 height 43
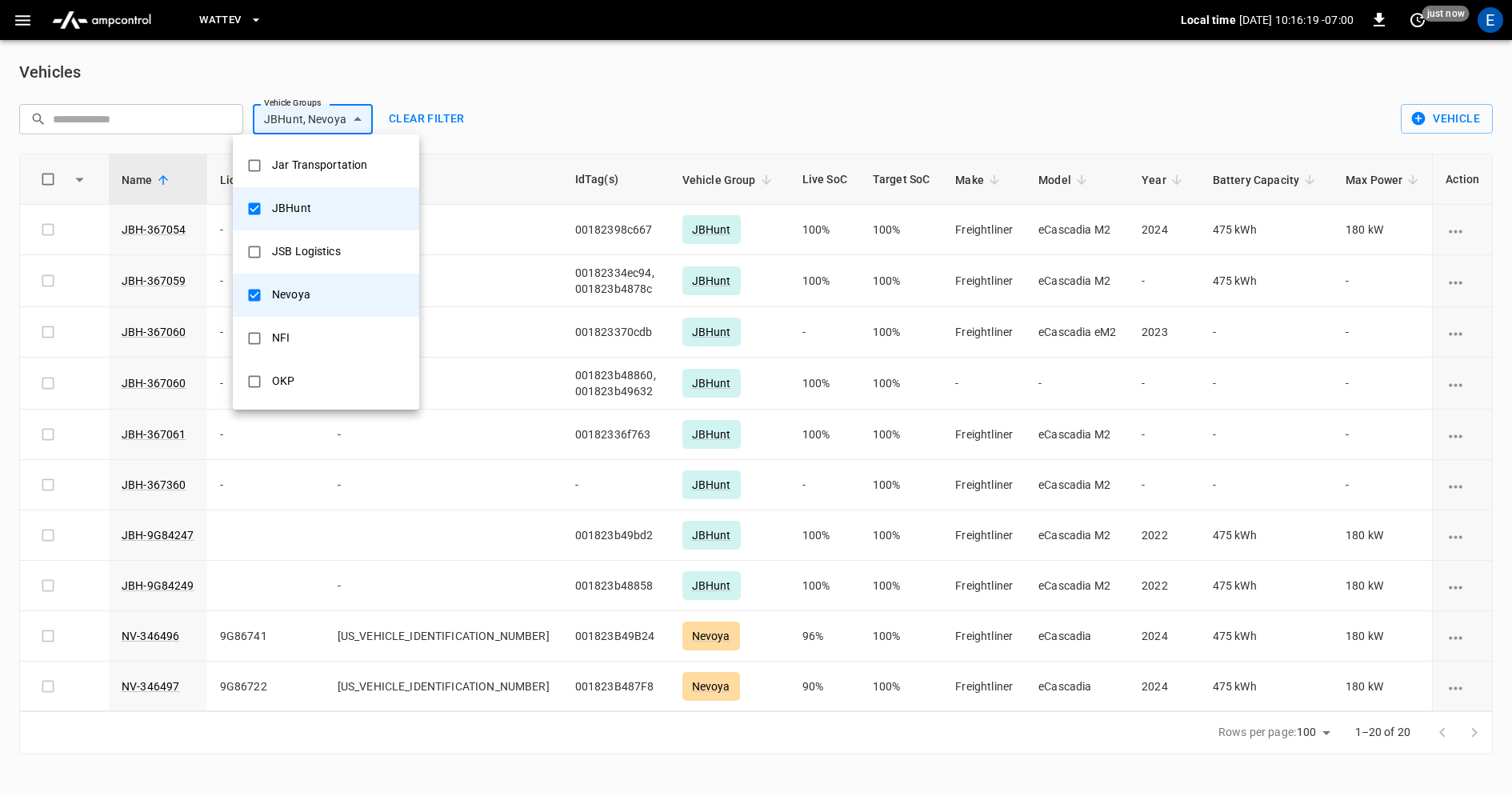
click at [338, 210] on li "JBHunt" at bounding box center [326, 209] width 186 height 43
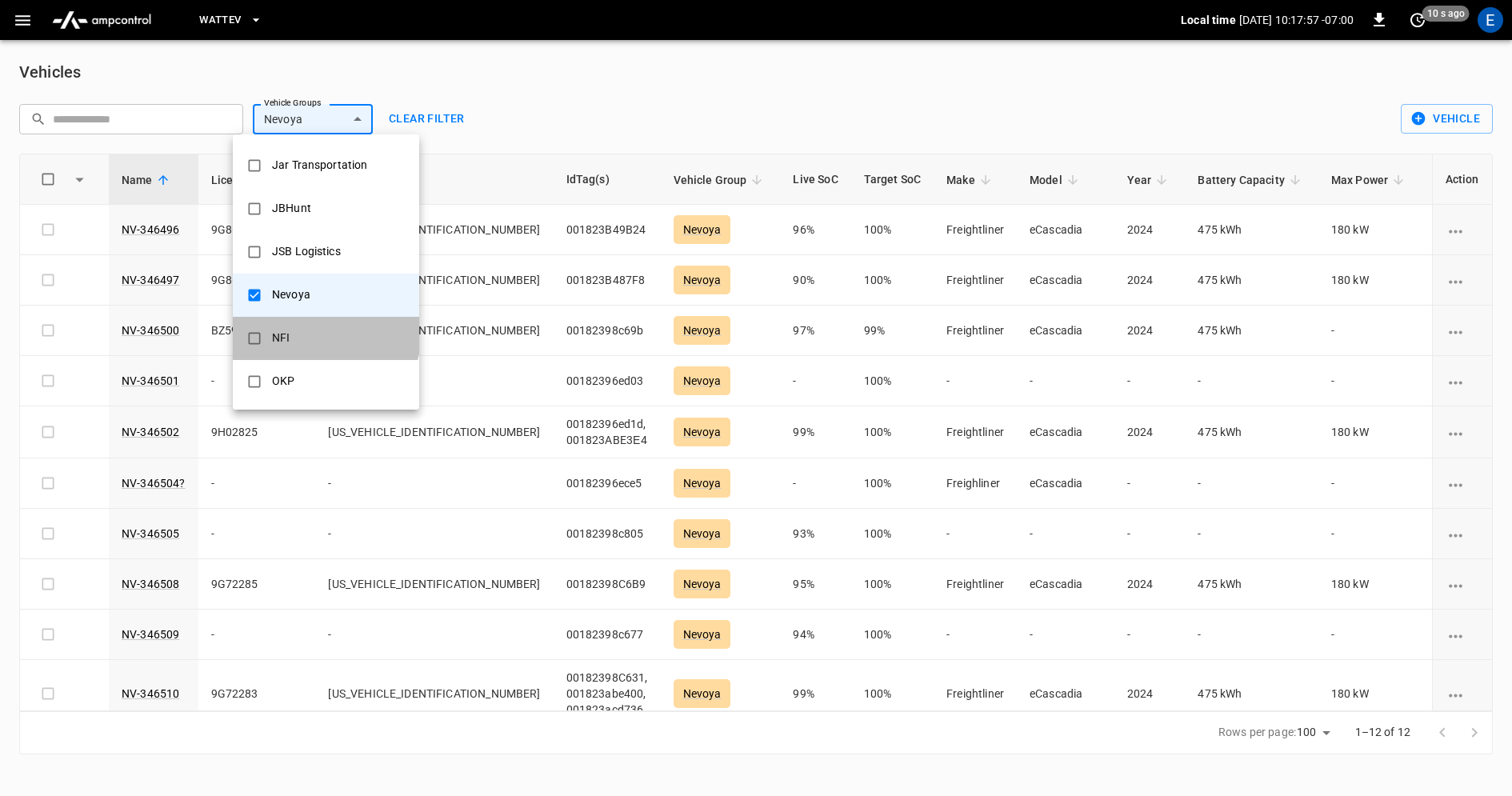
click at [324, 332] on li "NFI" at bounding box center [326, 338] width 186 height 43
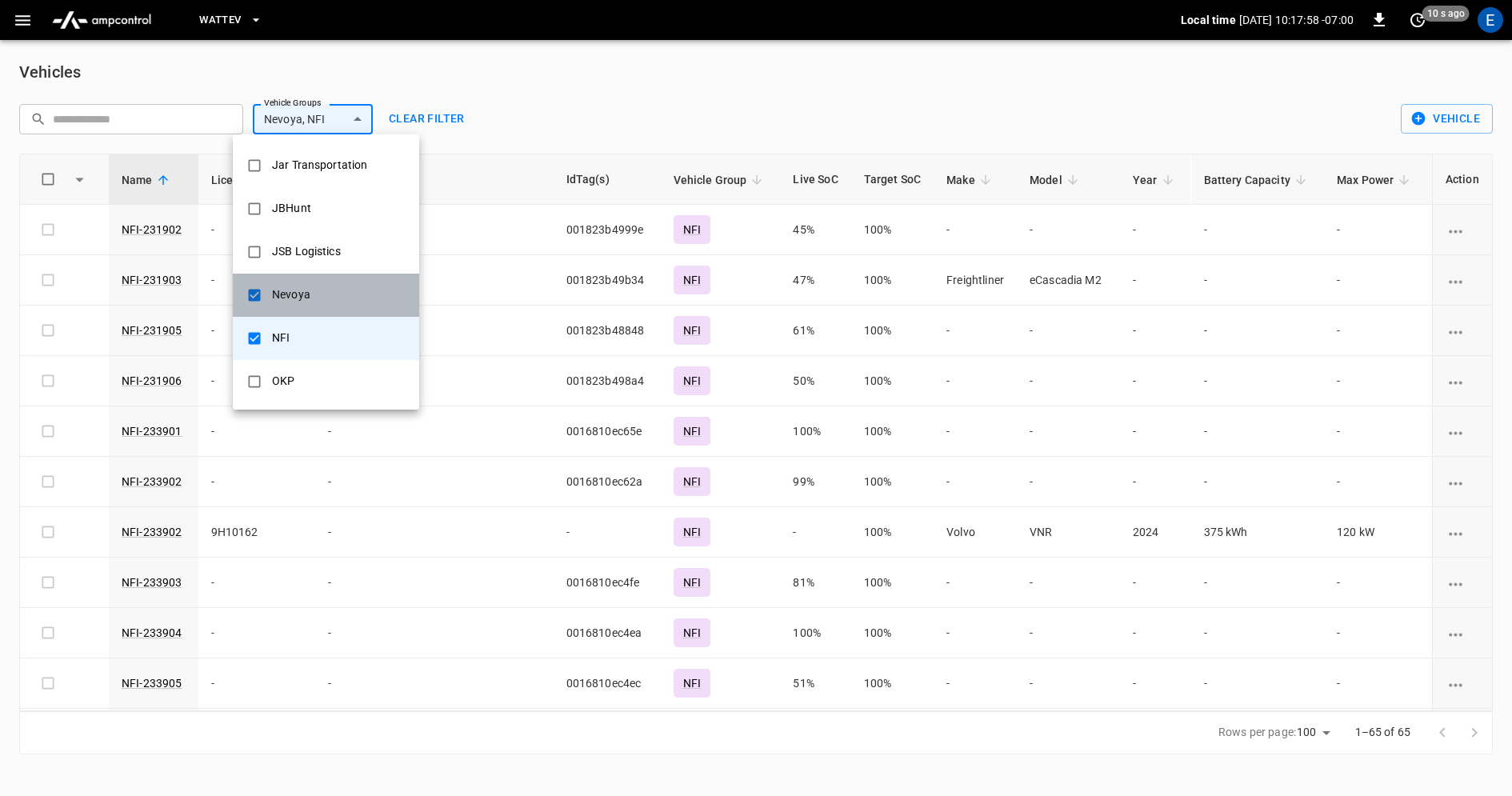
click at [330, 292] on li "Nevoya" at bounding box center [326, 296] width 186 height 43
type input "***"
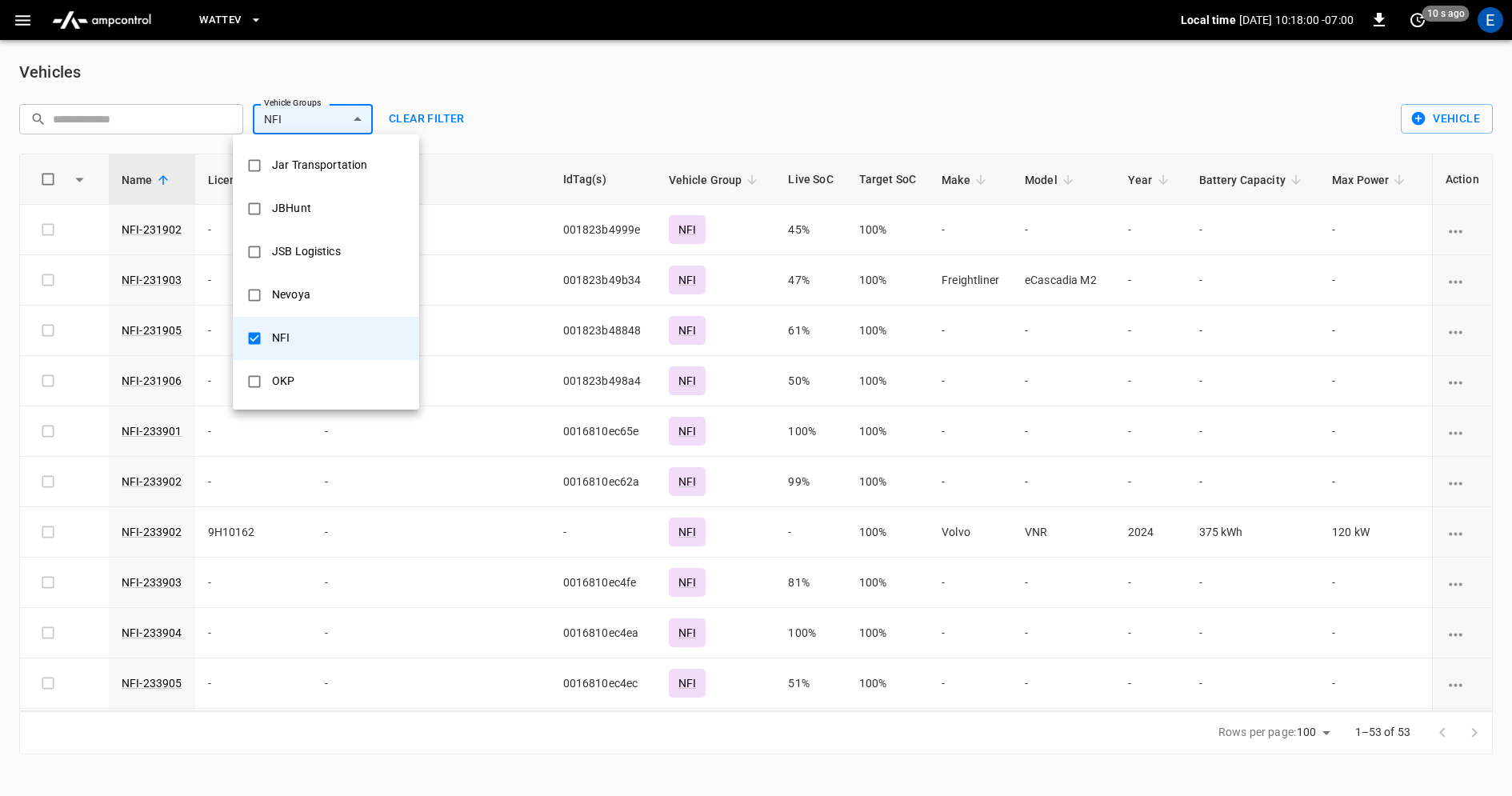
click at [336, 345] on li "NFI" at bounding box center [326, 338] width 186 height 43
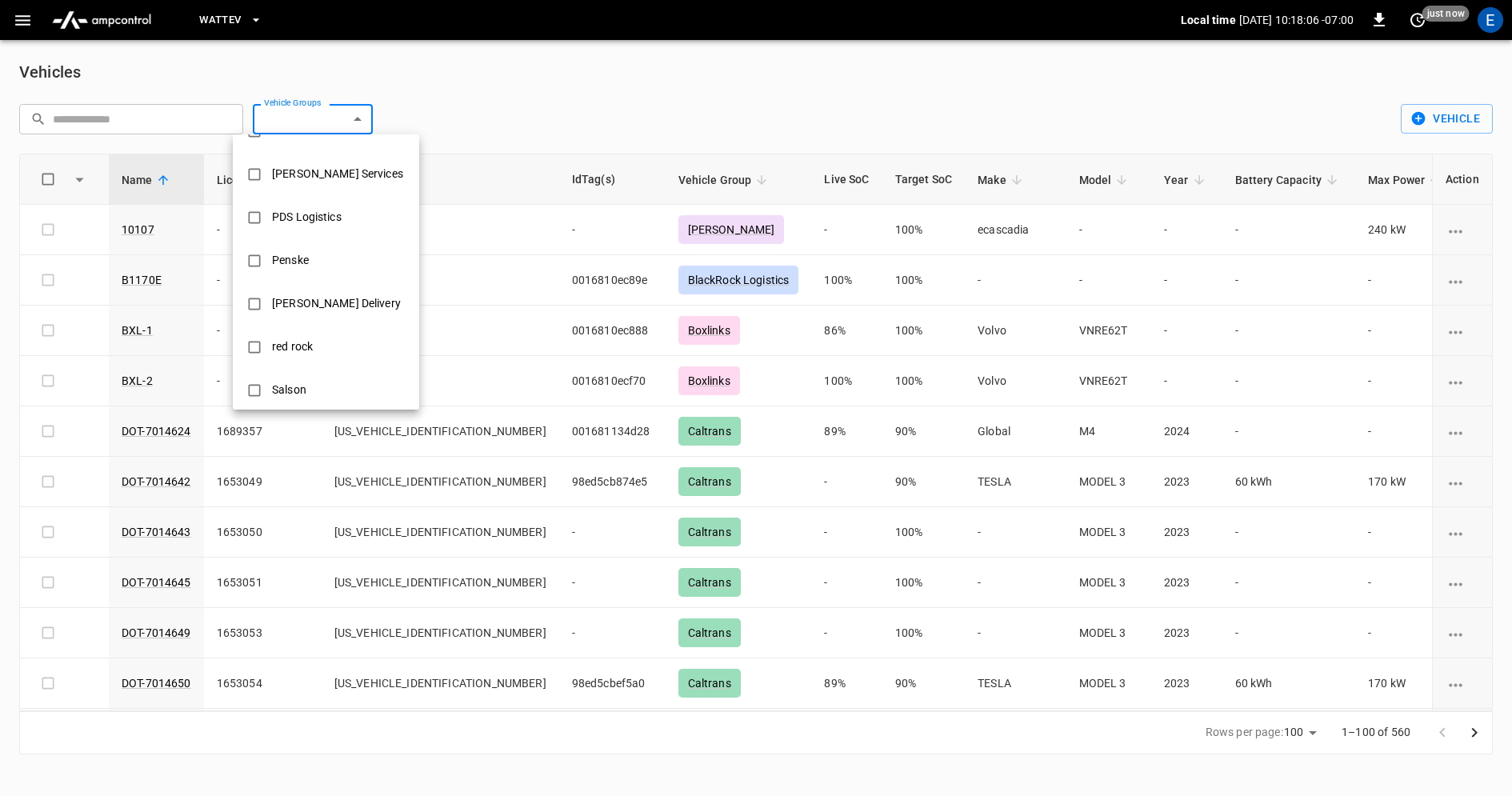
scroll to position [378, 0]
click at [540, 71] on div at bounding box center [756, 398] width 1512 height 796
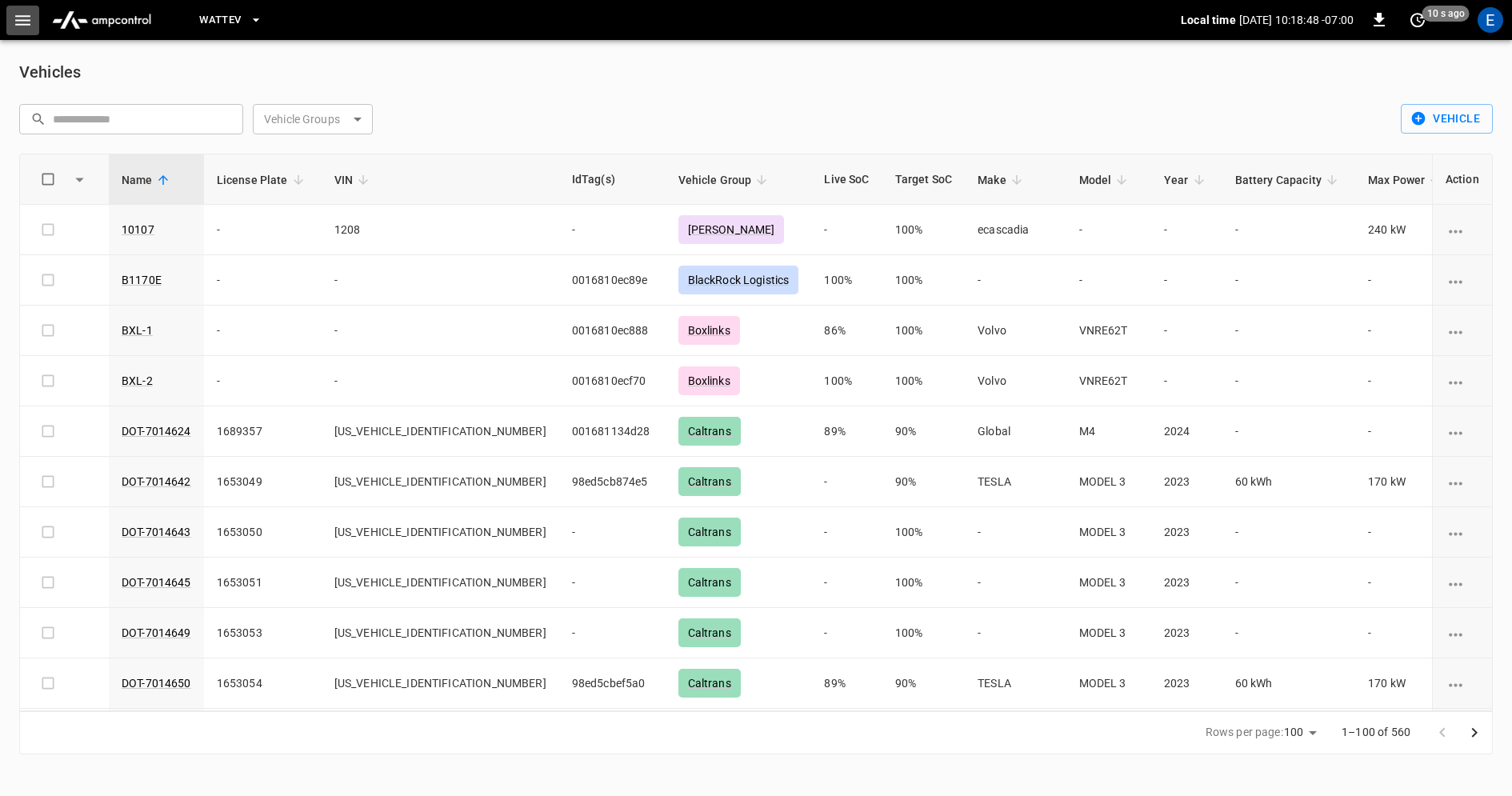
click at [28, 26] on icon "button" at bounding box center [22, 20] width 20 height 20
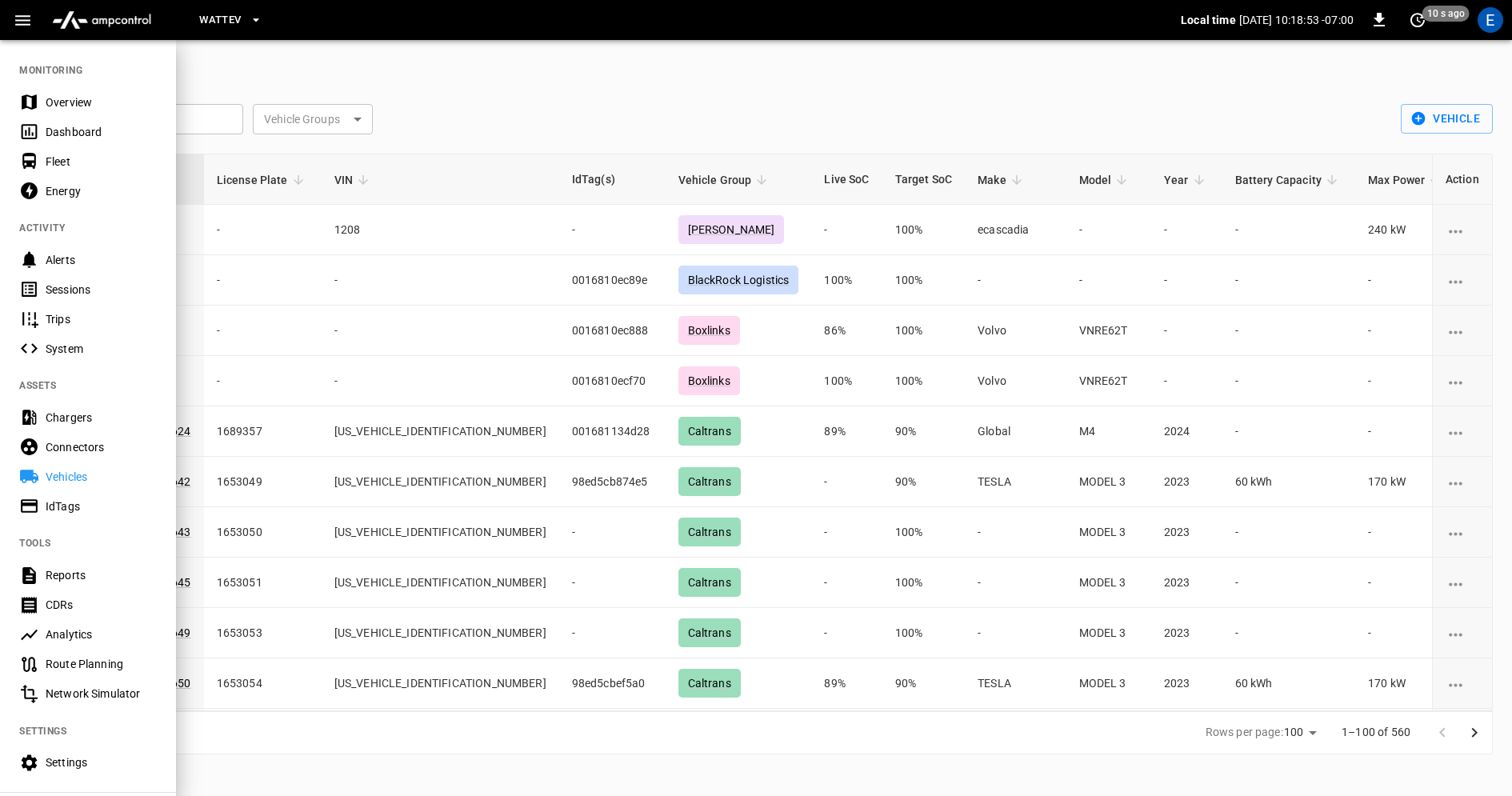
click at [242, 14] on button "WattEV" at bounding box center [230, 20] width 75 height 31
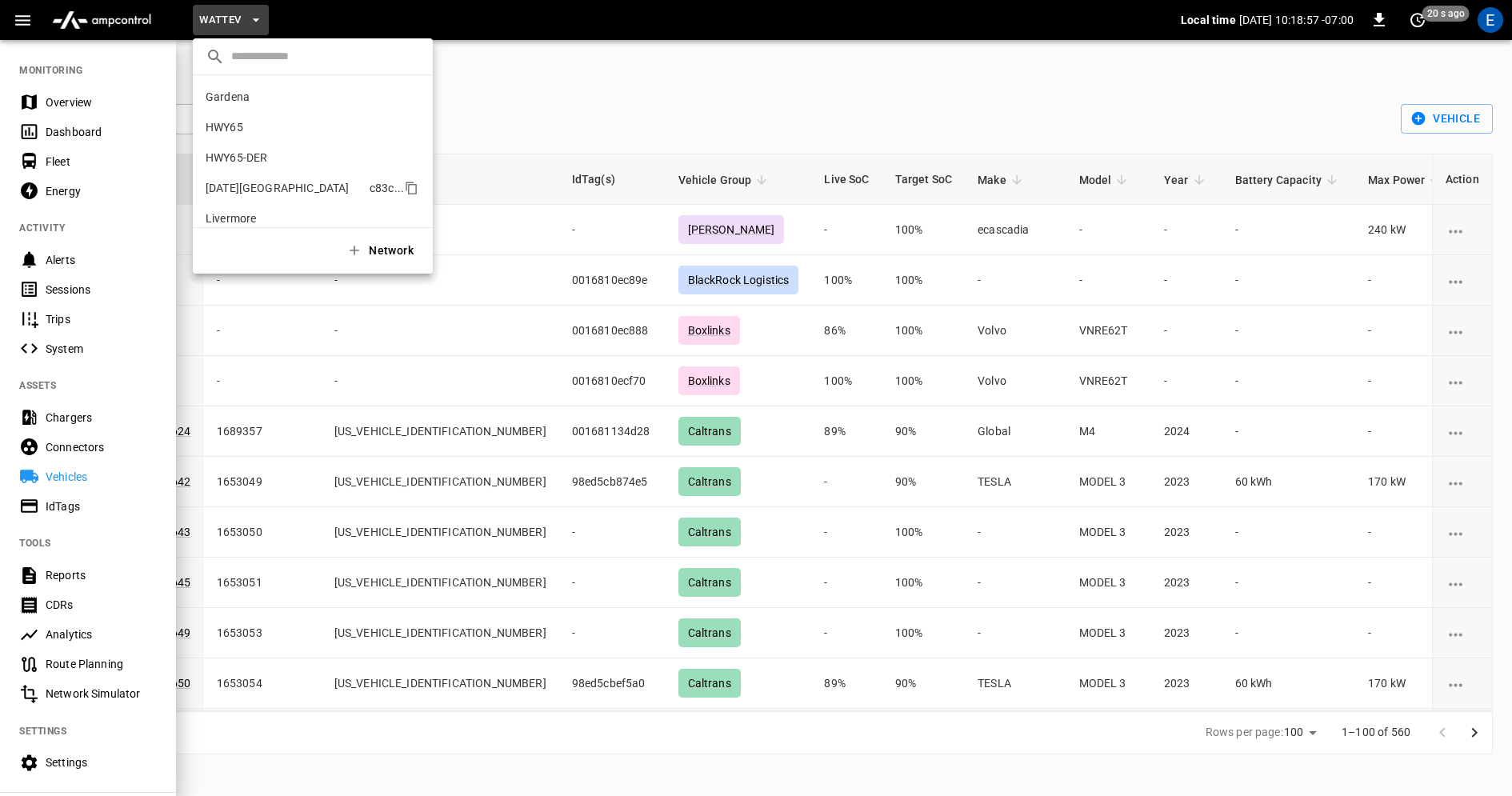
scroll to position [134, 0]
click at [283, 142] on li "SanB 5792 ..." at bounding box center [312, 145] width 240 height 31
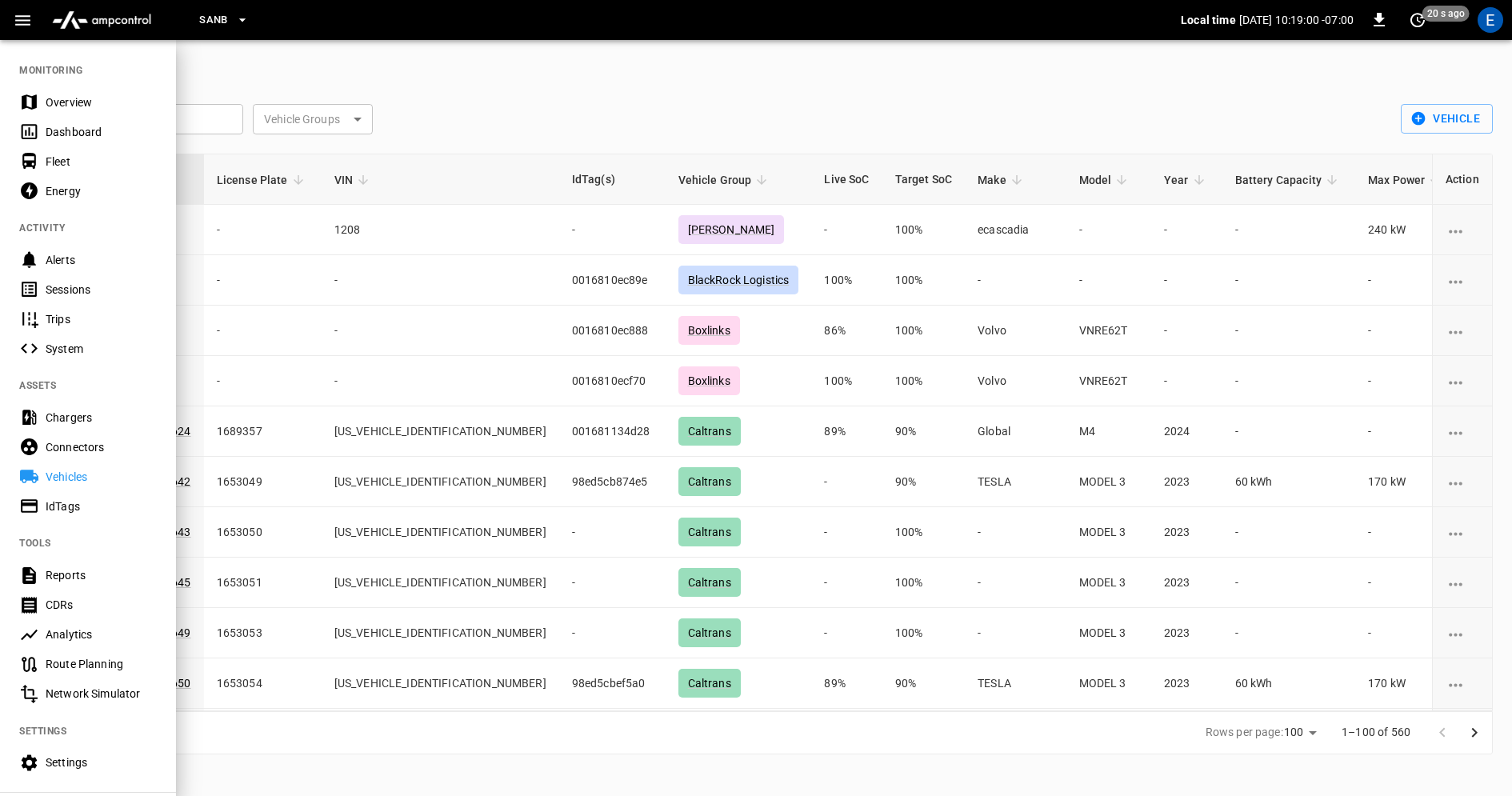
click at [505, 106] on div at bounding box center [756, 398] width 1512 height 796
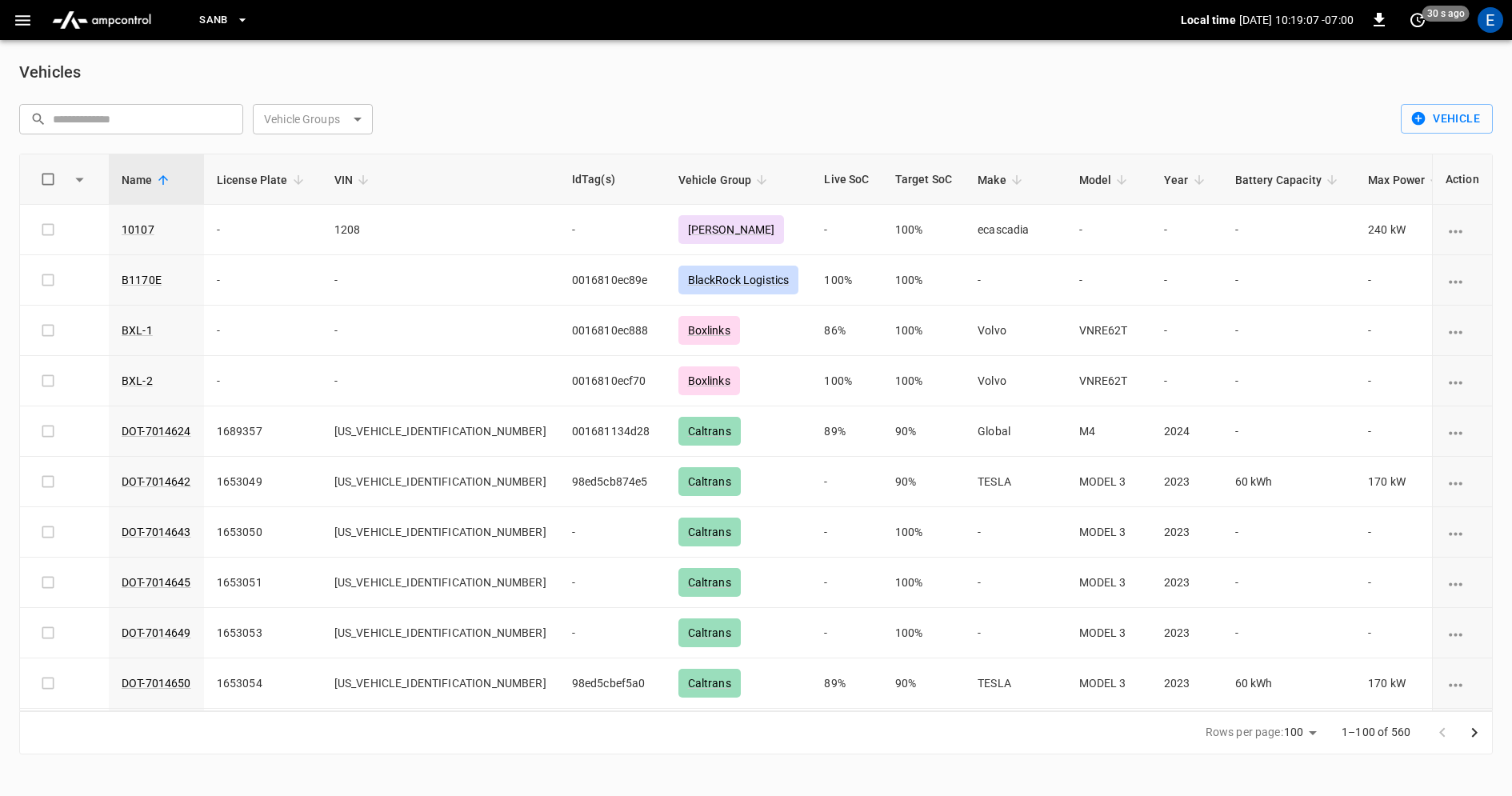
click at [24, 15] on icon "button" at bounding box center [22, 20] width 15 height 10
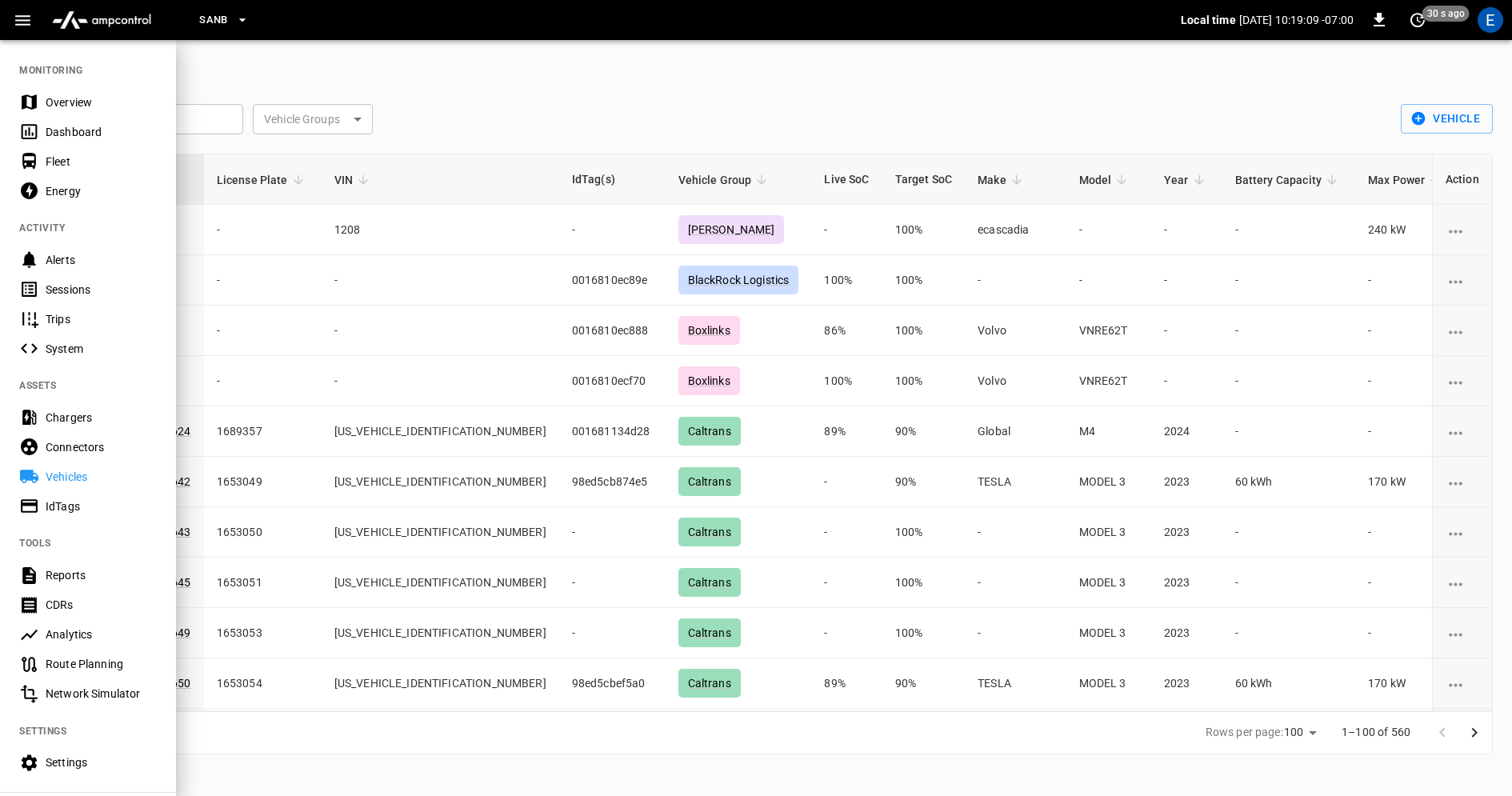
click at [100, 292] on div "Sessions" at bounding box center [101, 290] width 111 height 16
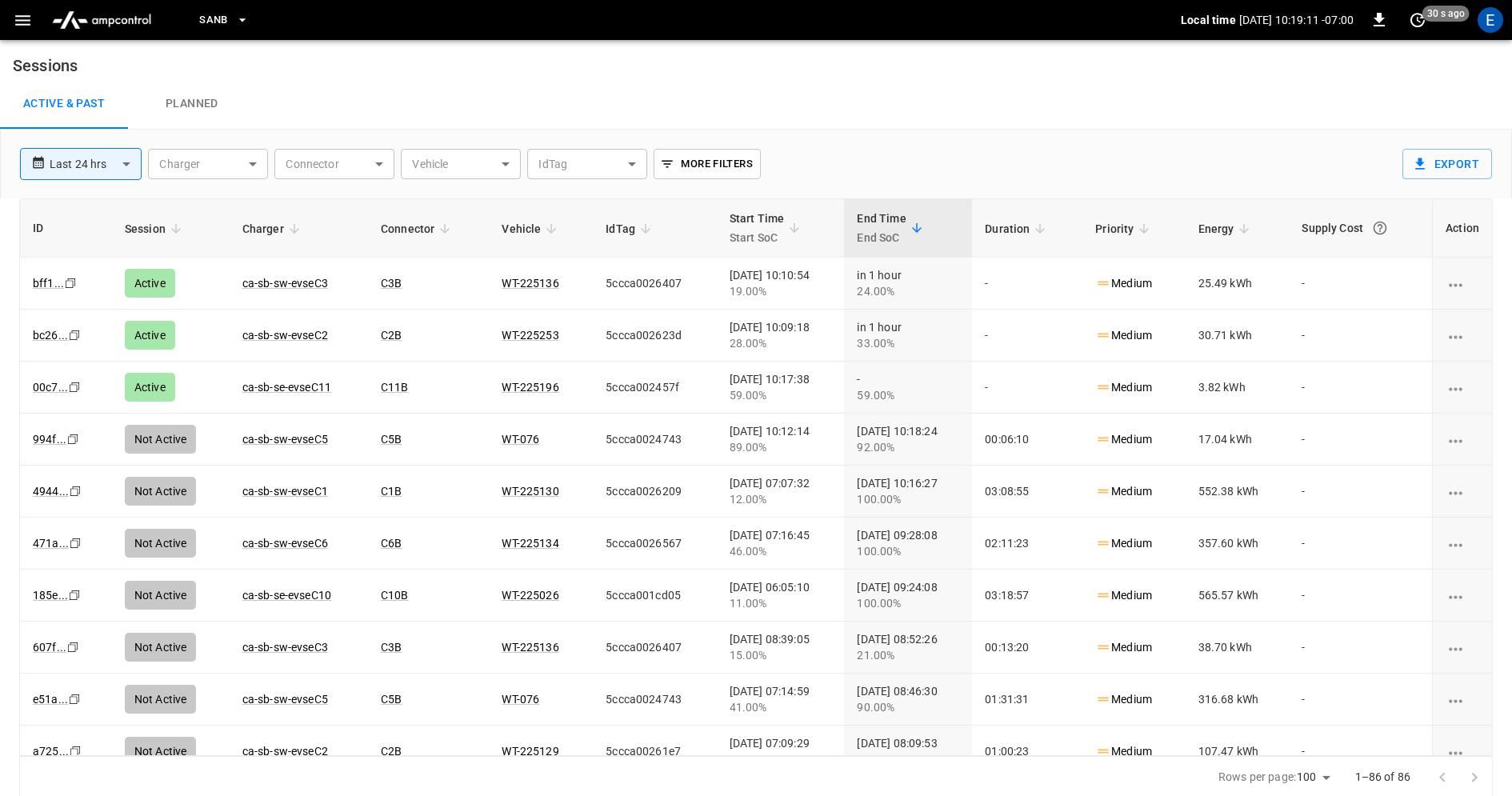
click at [505, 162] on body "**********" at bounding box center [756, 399] width 1512 height 799
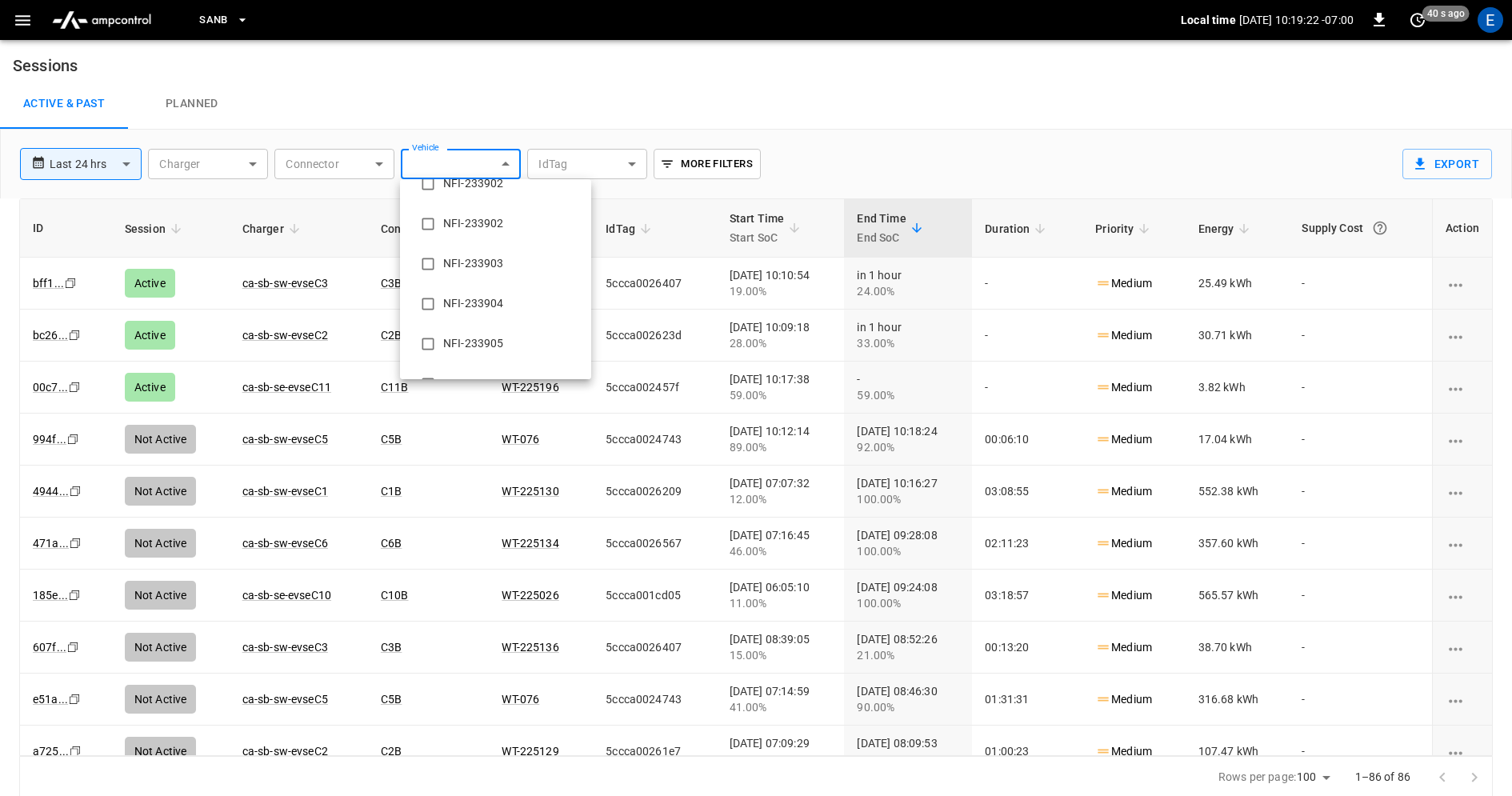
scroll to position [7601, 0]
click at [503, 310] on li "NFI-233903" at bounding box center [495, 309] width 191 height 40
type input "**********"
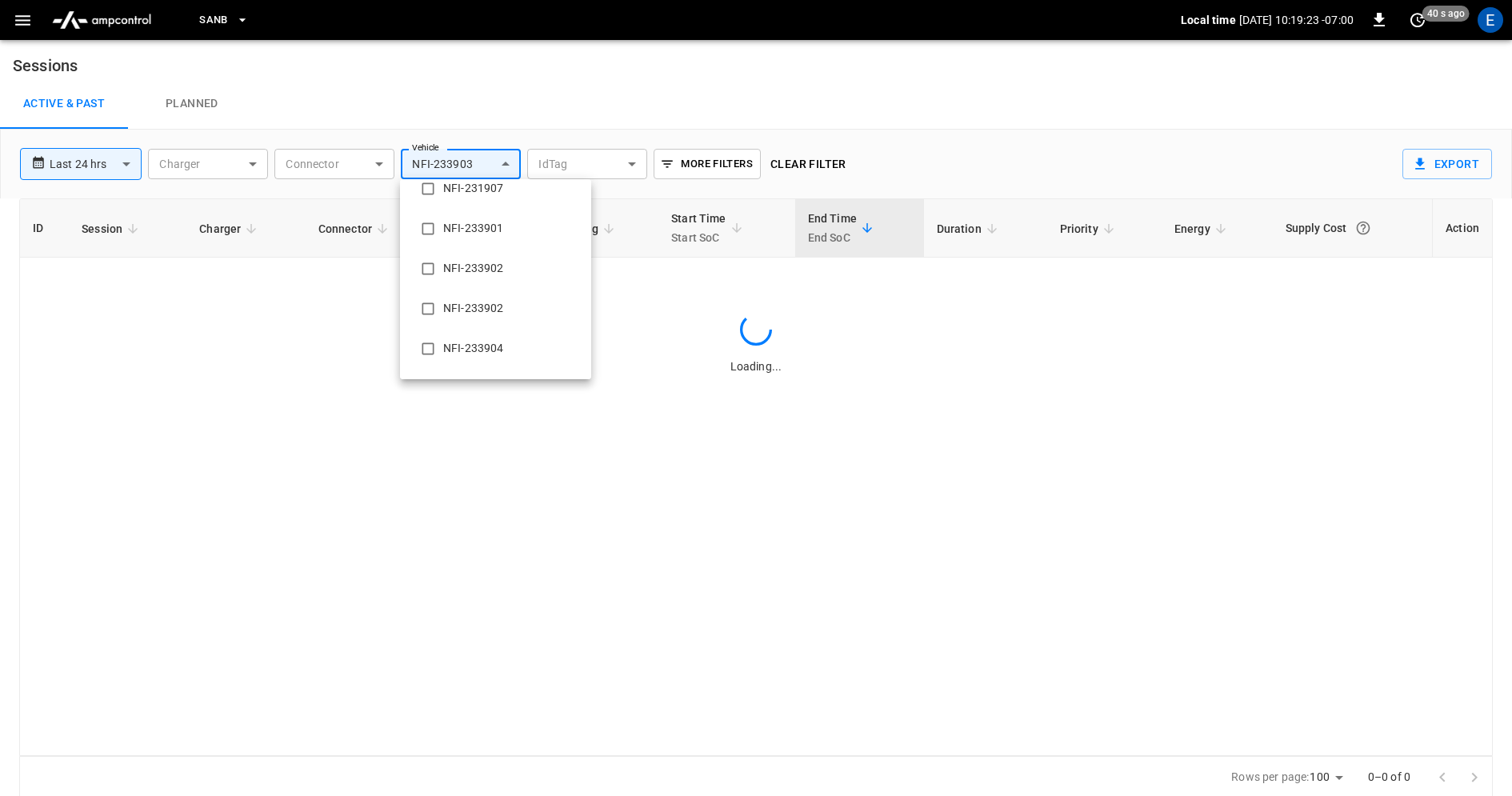
scroll to position [0, 0]
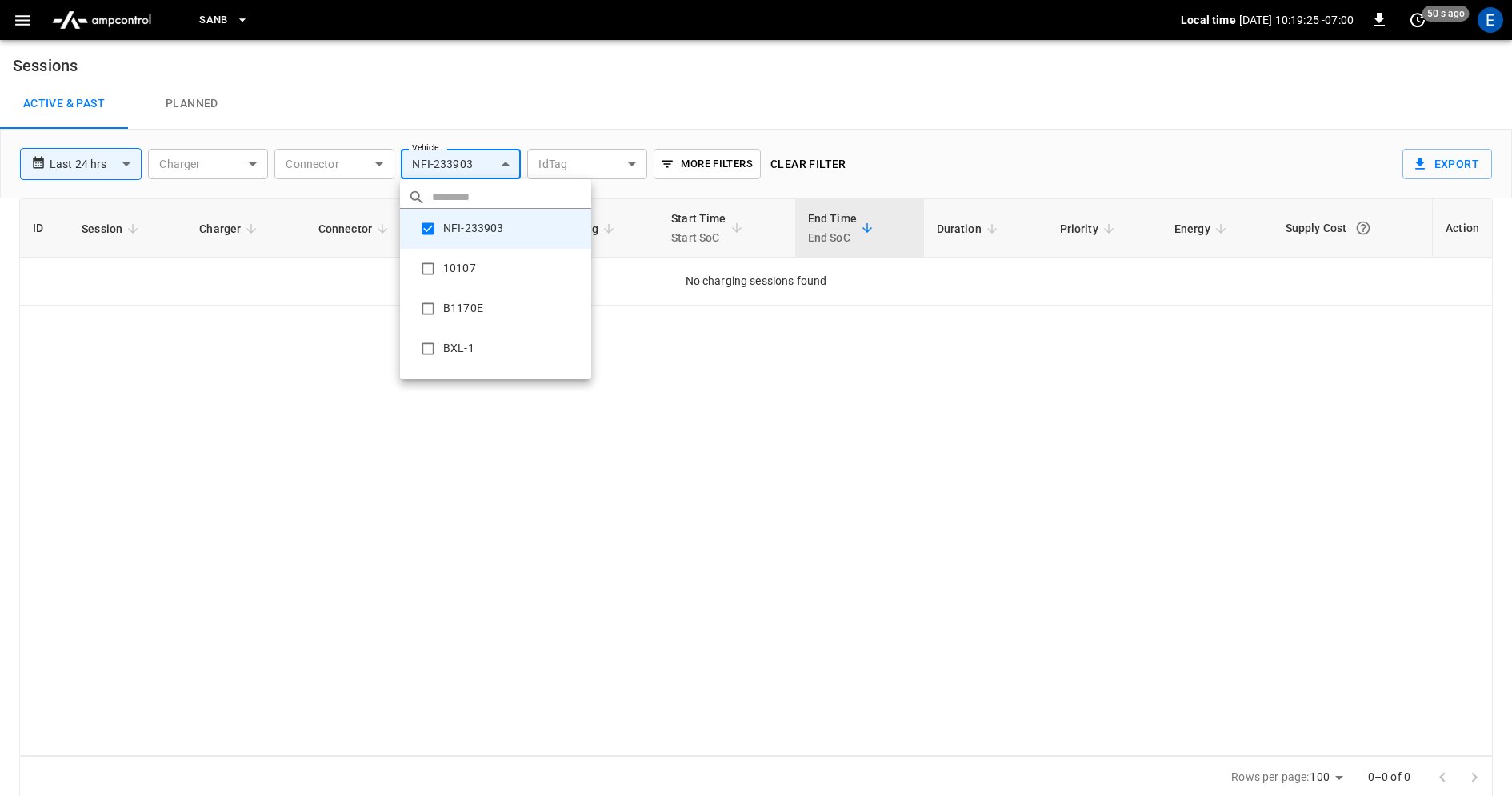
click at [498, 224] on li "NFI-233903" at bounding box center [495, 229] width 191 height 40
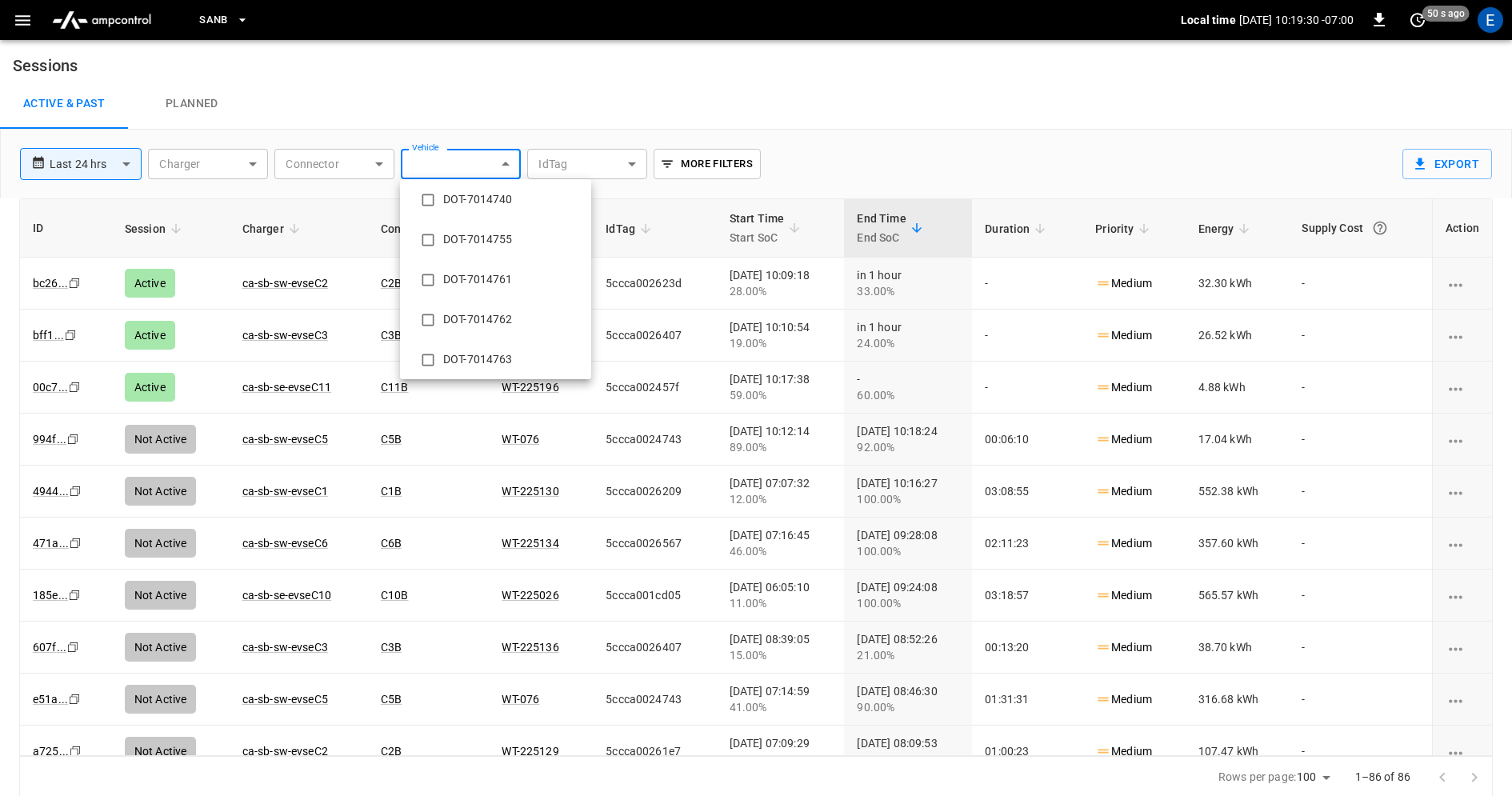
scroll to position [4913, 0]
click at [866, 101] on div at bounding box center [756, 398] width 1512 height 796
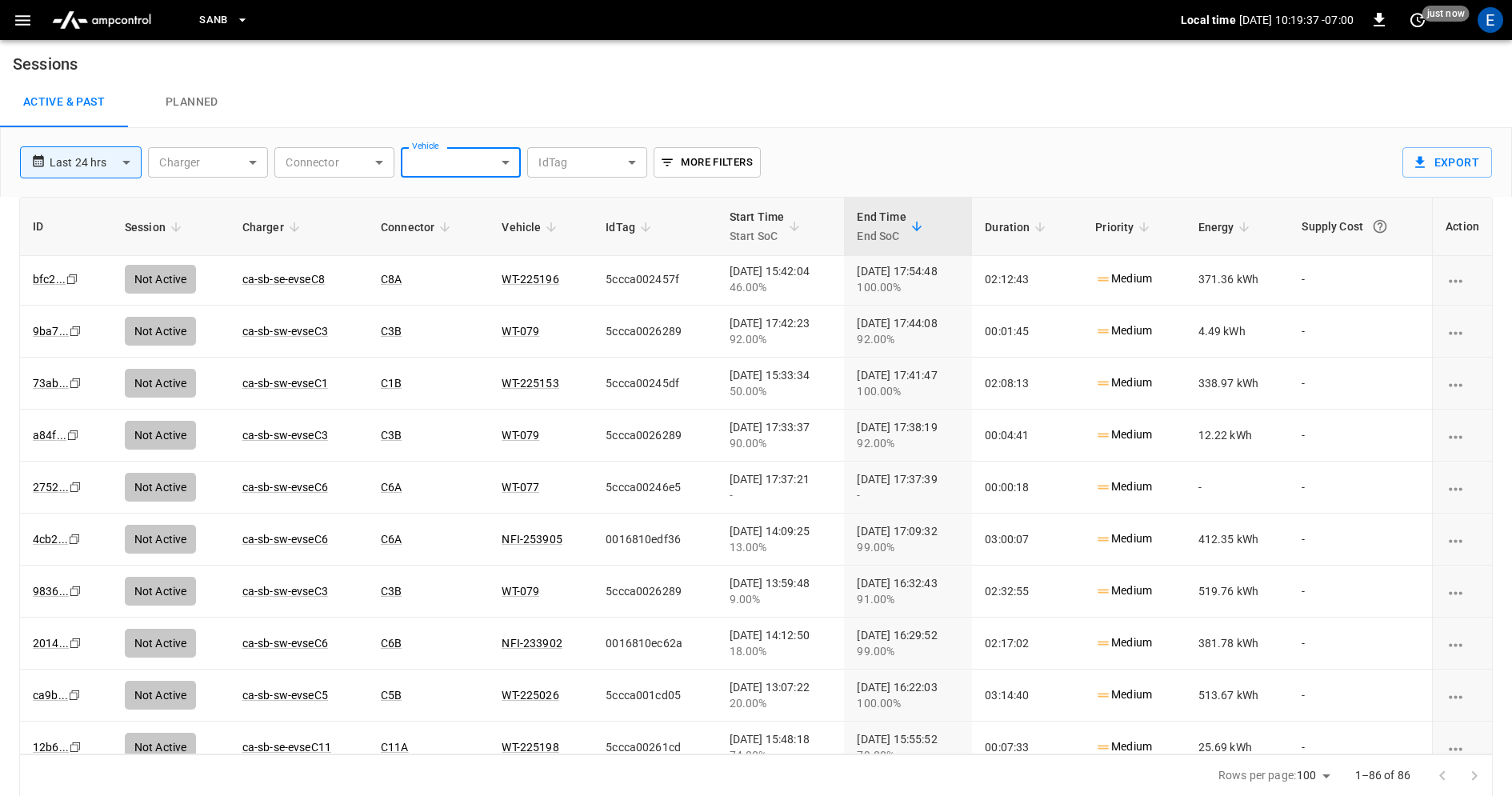
scroll to position [2590, 0]
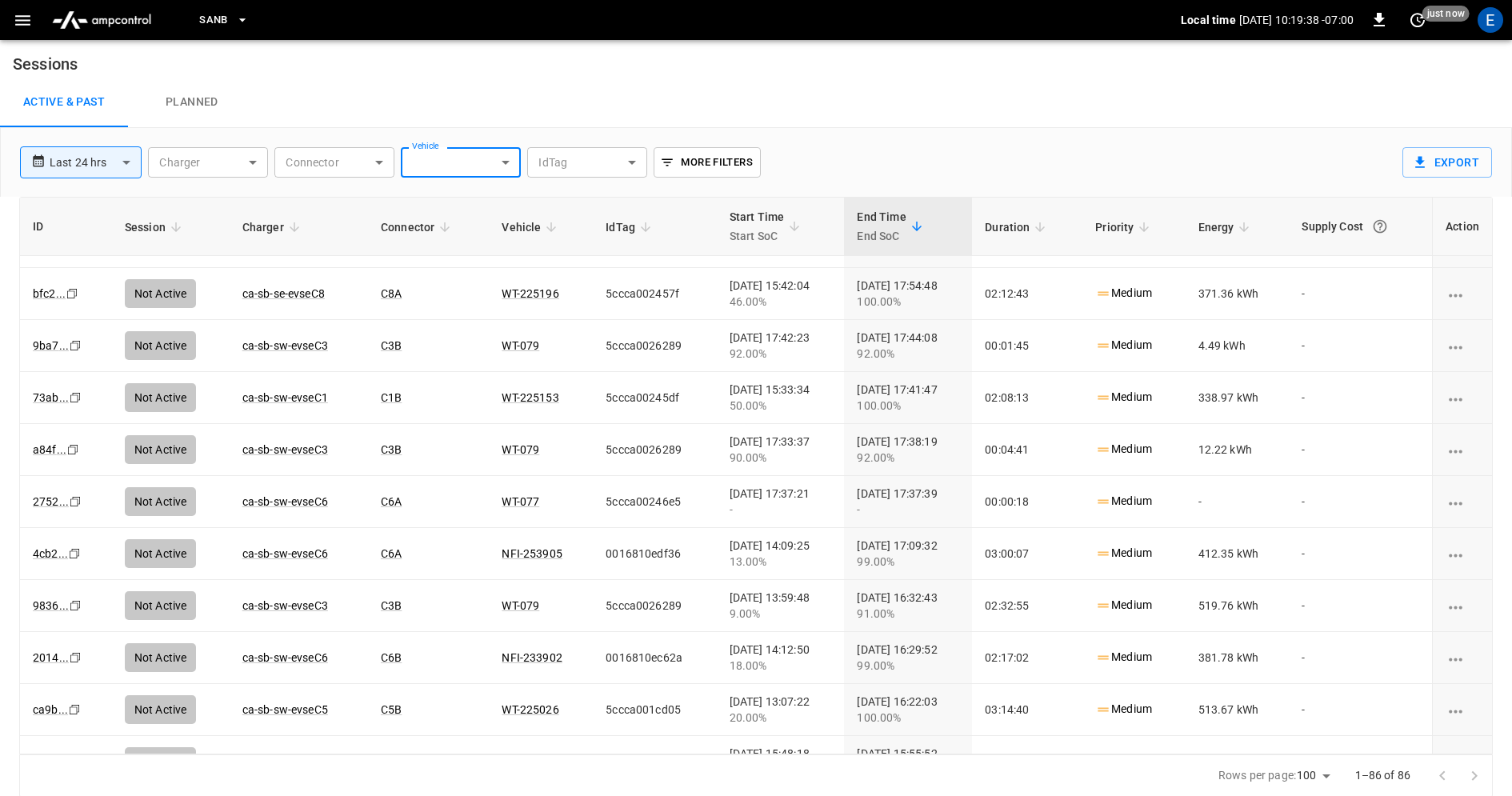
click at [504, 161] on body "**********" at bounding box center [756, 398] width 1512 height 799
click at [577, 93] on div at bounding box center [756, 398] width 1512 height 796
click at [489, 167] on body "**********" at bounding box center [756, 398] width 1512 height 799
click at [488, 237] on li "JSB-367155" at bounding box center [495, 241] width 191 height 40
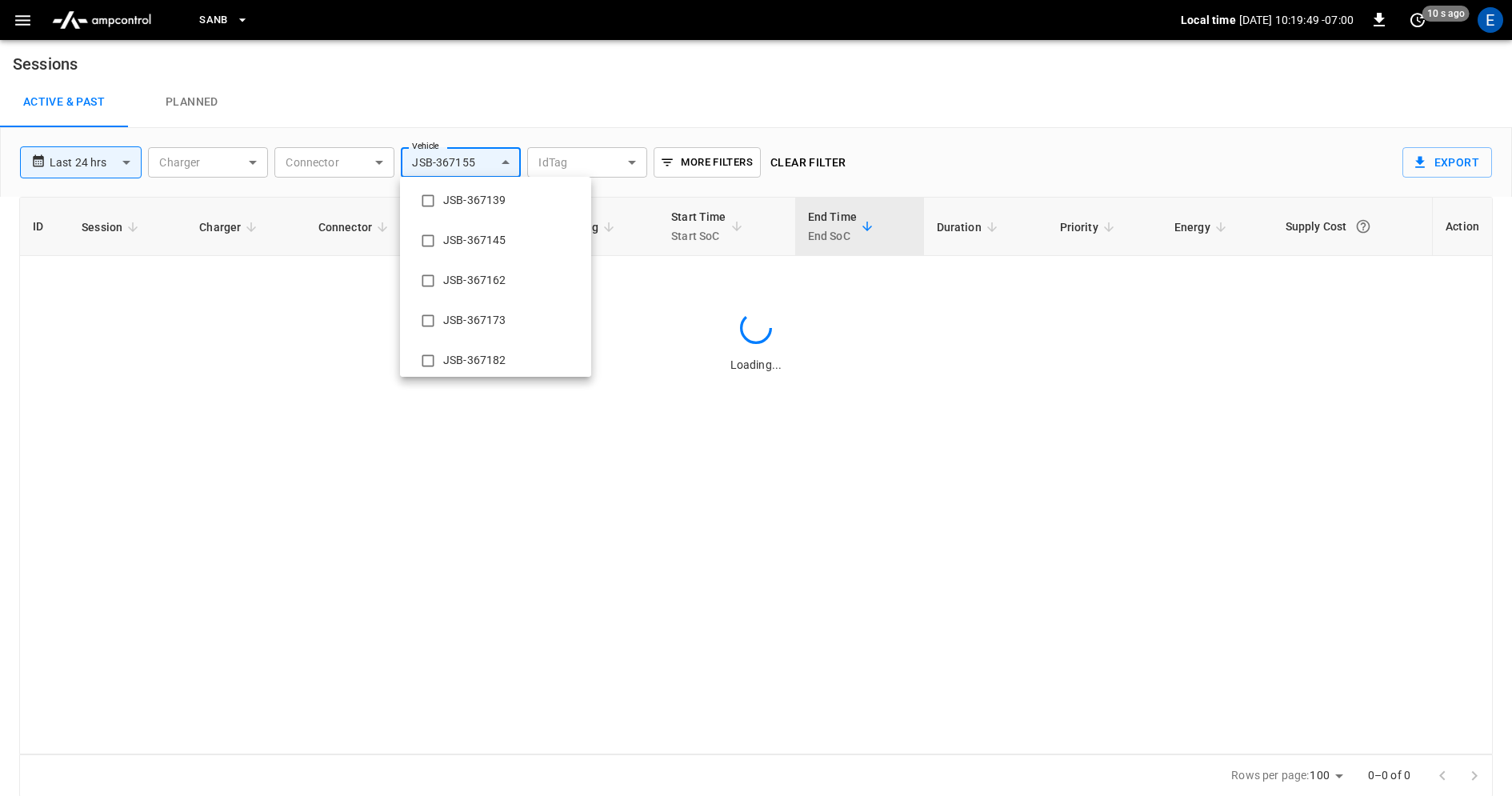
scroll to position [0, 0]
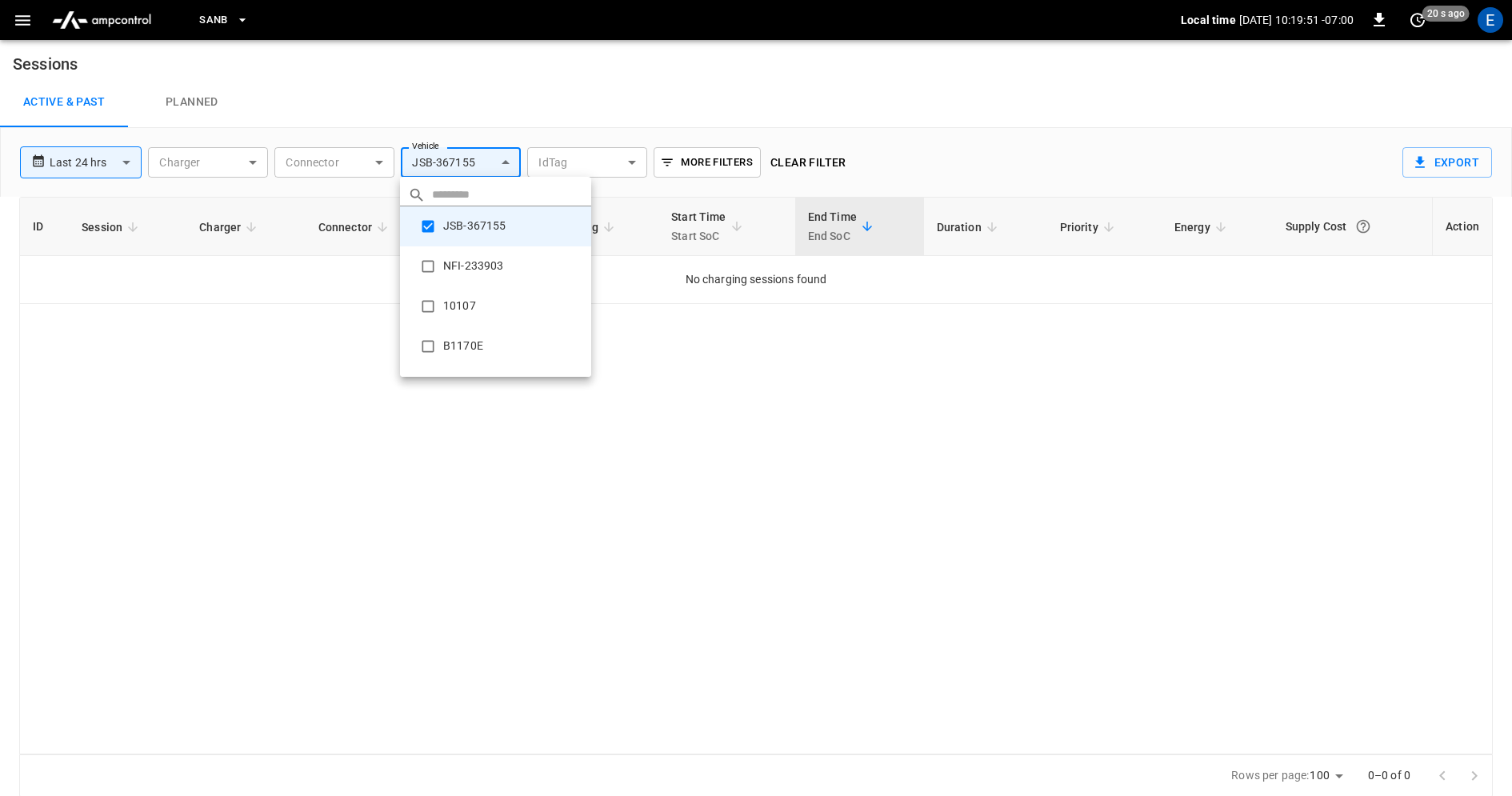
click at [474, 266] on li "NFI-233903" at bounding box center [495, 267] width 191 height 40
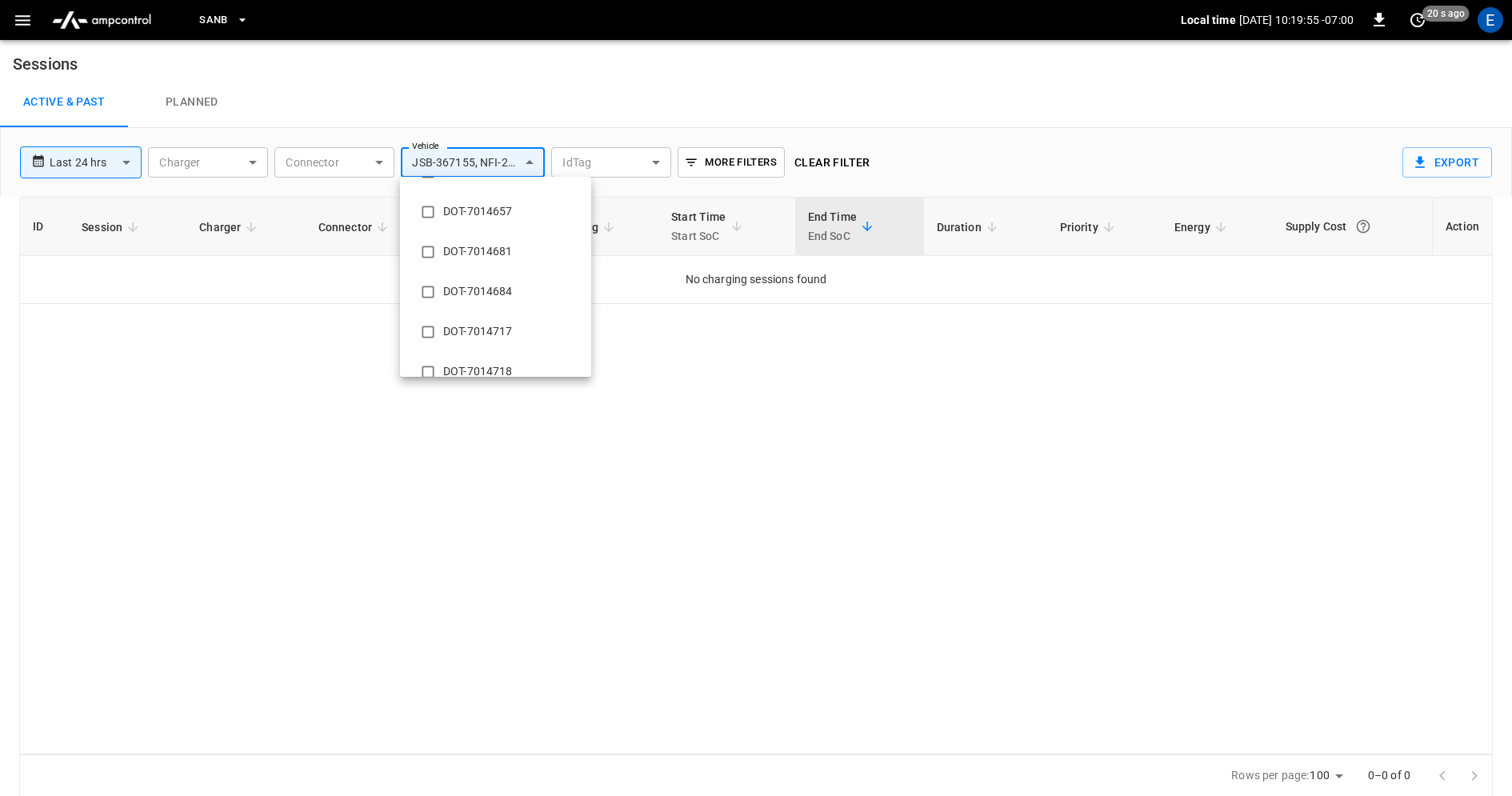
click at [475, 264] on li "DOT-7014681" at bounding box center [495, 252] width 191 height 40
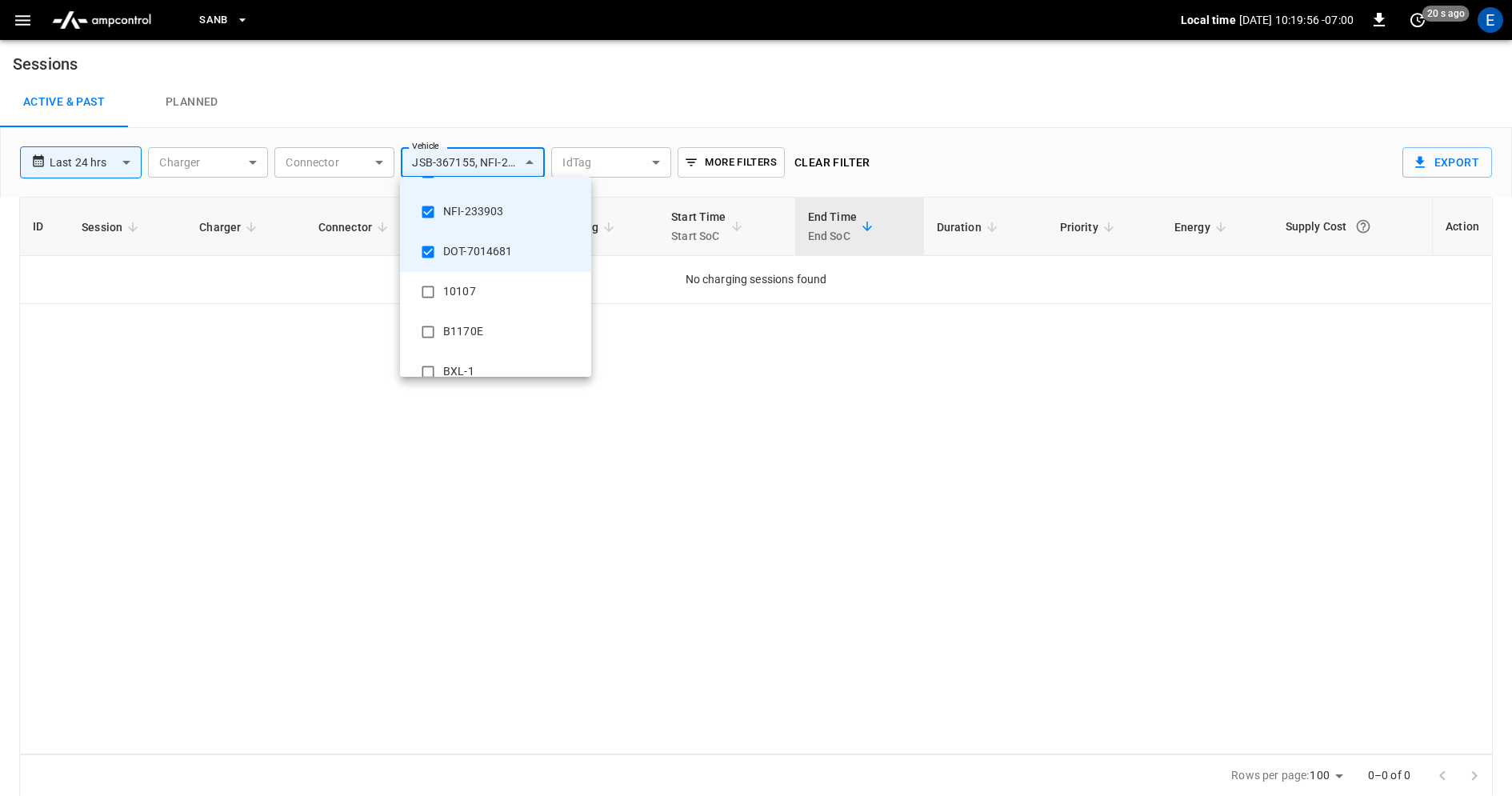
click at [476, 250] on li "DOT-7014681" at bounding box center [495, 252] width 191 height 40
click at [474, 211] on li "NFI-233903" at bounding box center [495, 212] width 191 height 40
type input "**********"
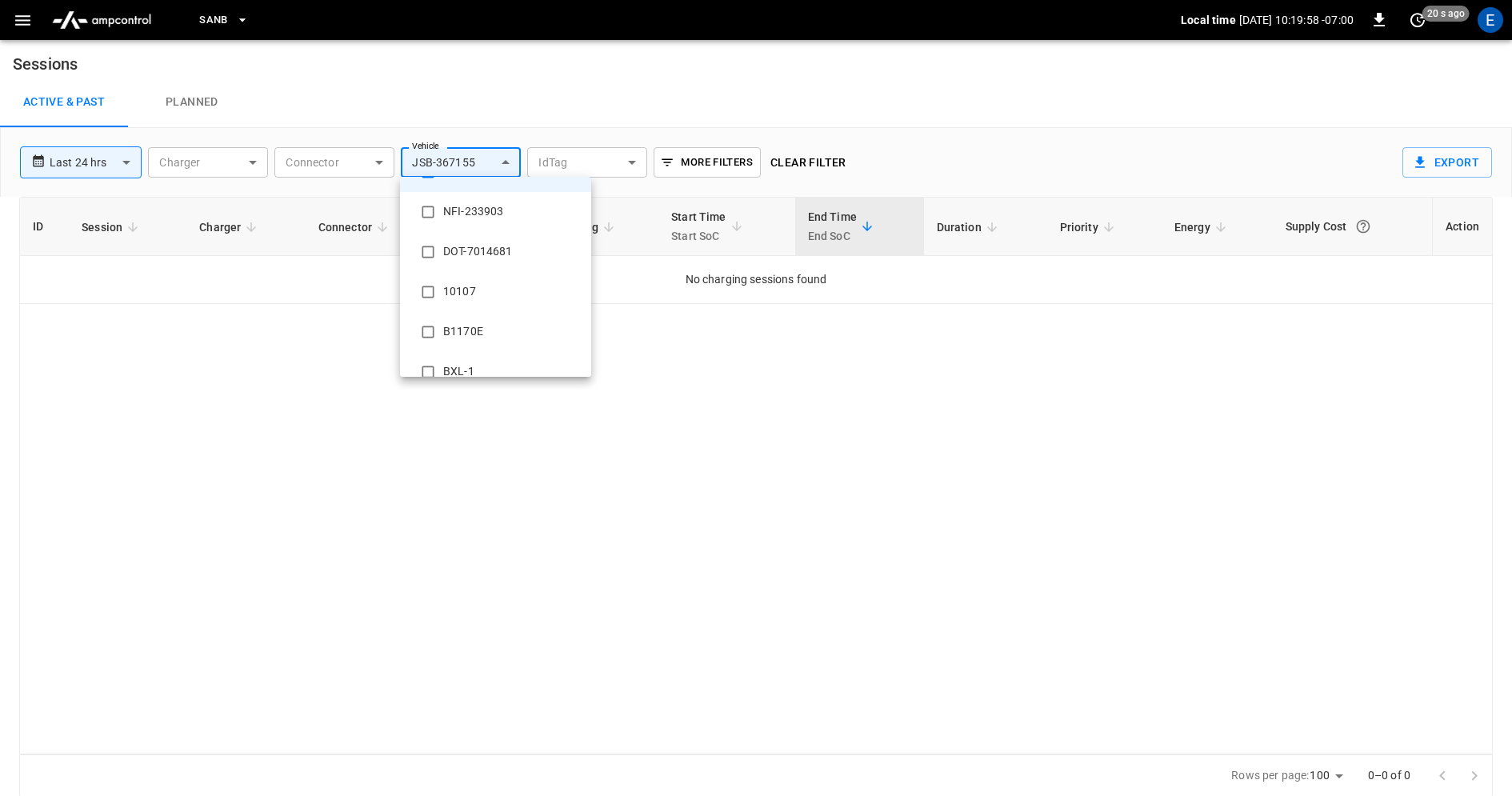
scroll to position [29, 0]
click at [484, 198] on li "JSB-367155" at bounding box center [495, 198] width 191 height 40
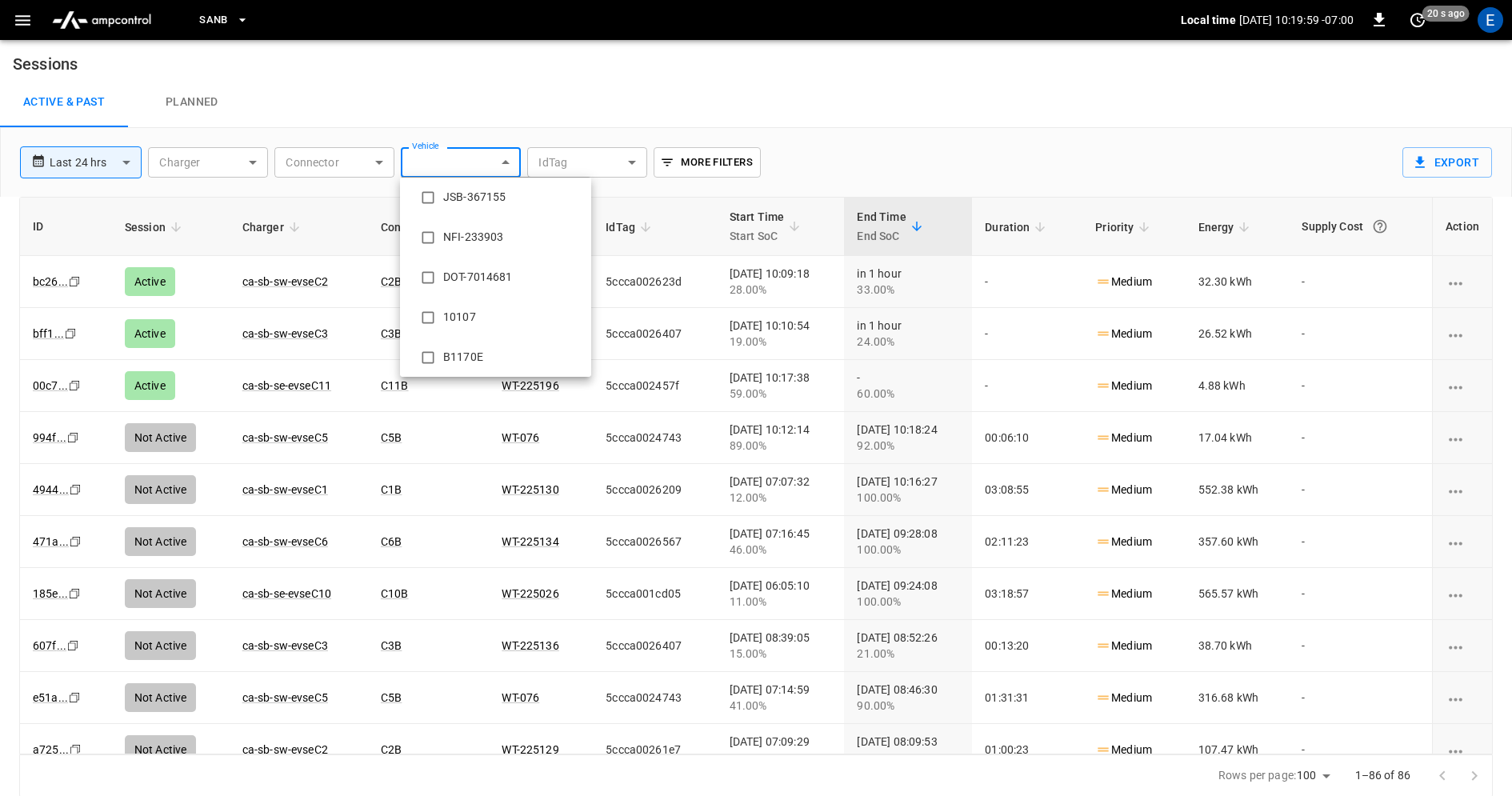
click at [525, 88] on div at bounding box center [756, 398] width 1512 height 796
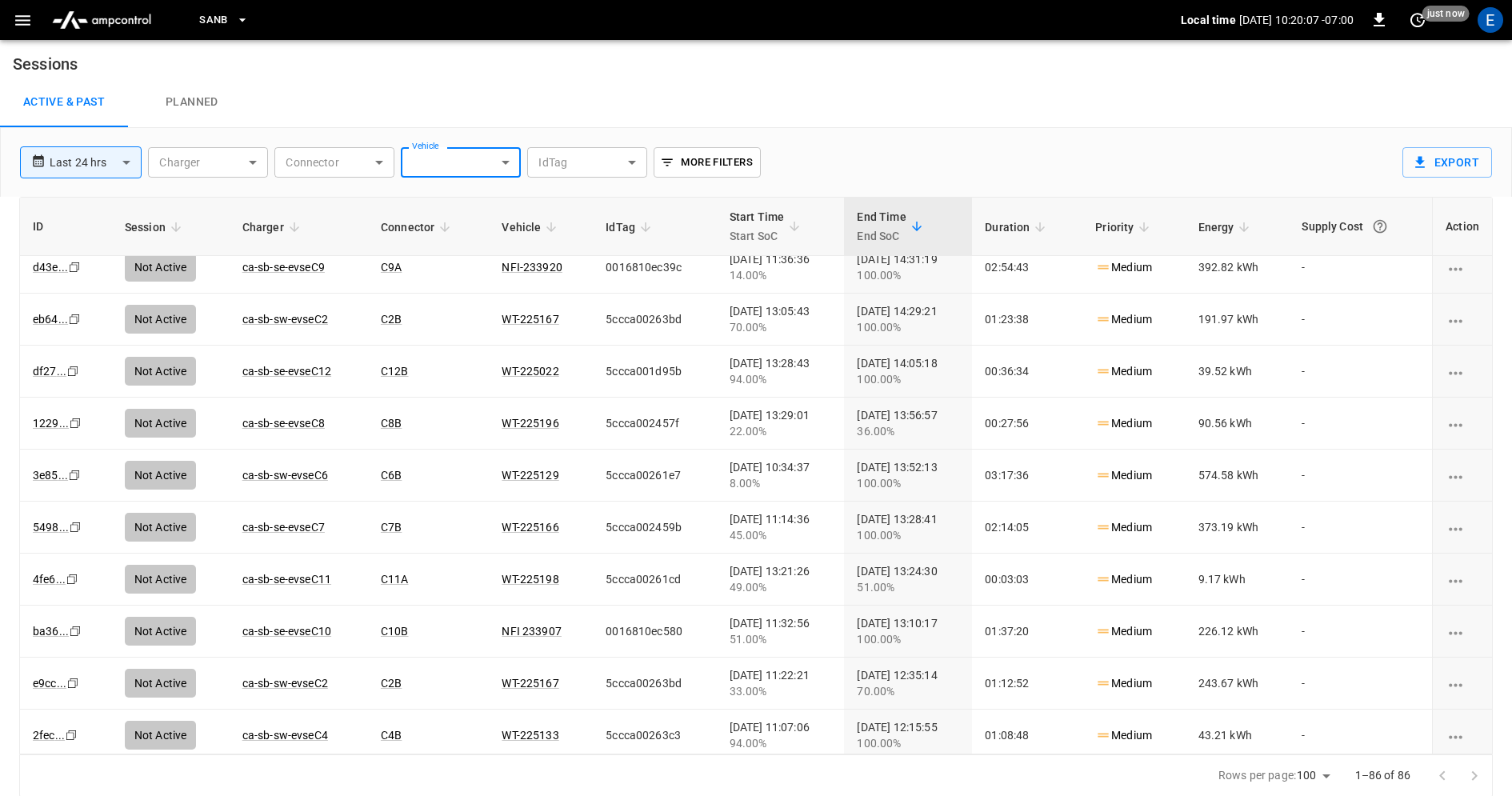
scroll to position [3950, 0]
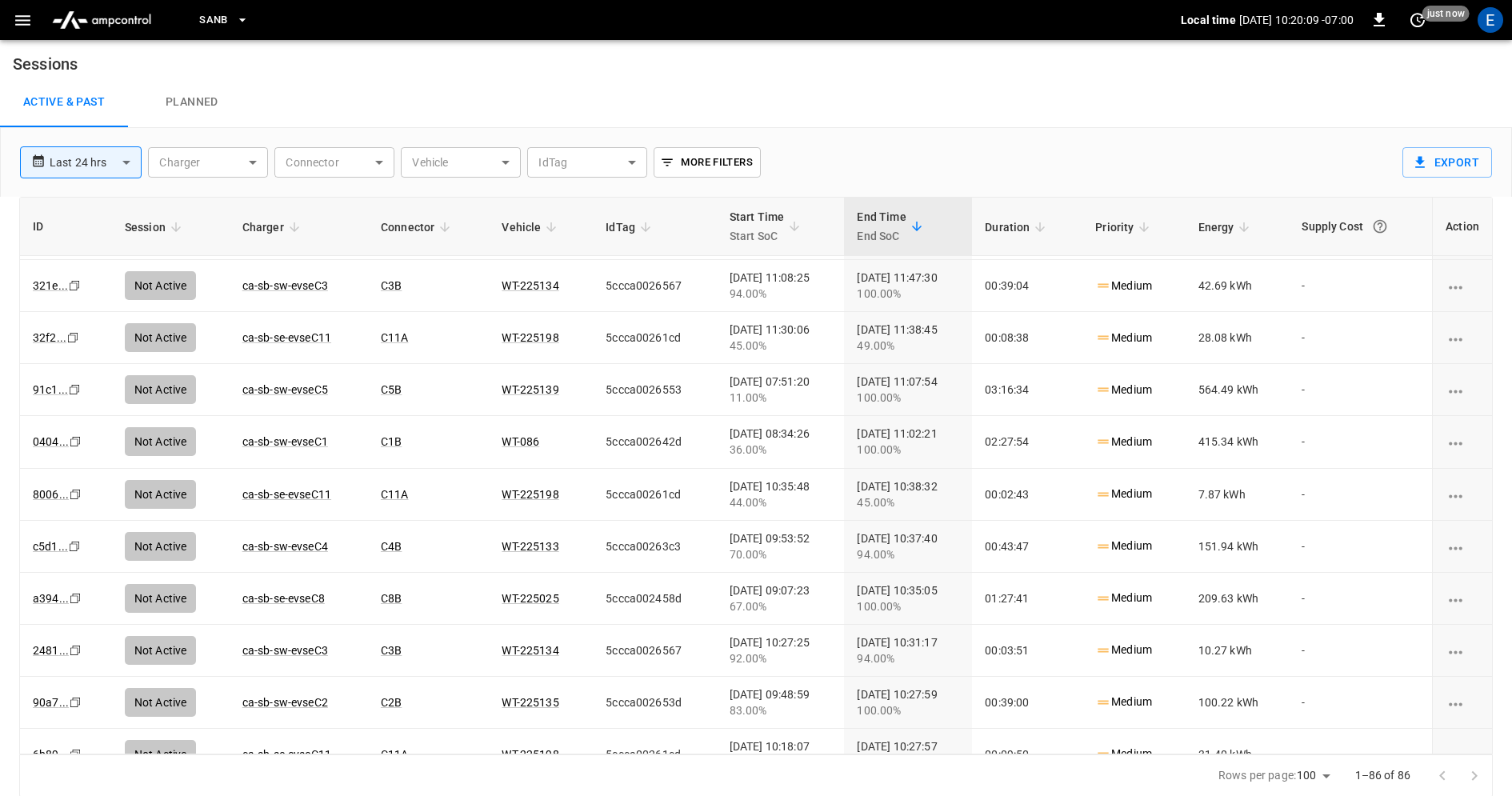
click at [1472, 771] on div at bounding box center [1458, 776] width 64 height 32
click at [131, 173] on body "**********" at bounding box center [756, 398] width 1512 height 799
click at [116, 276] on li "Last 7 days" at bounding box center [79, 276] width 121 height 27
type input "**********"
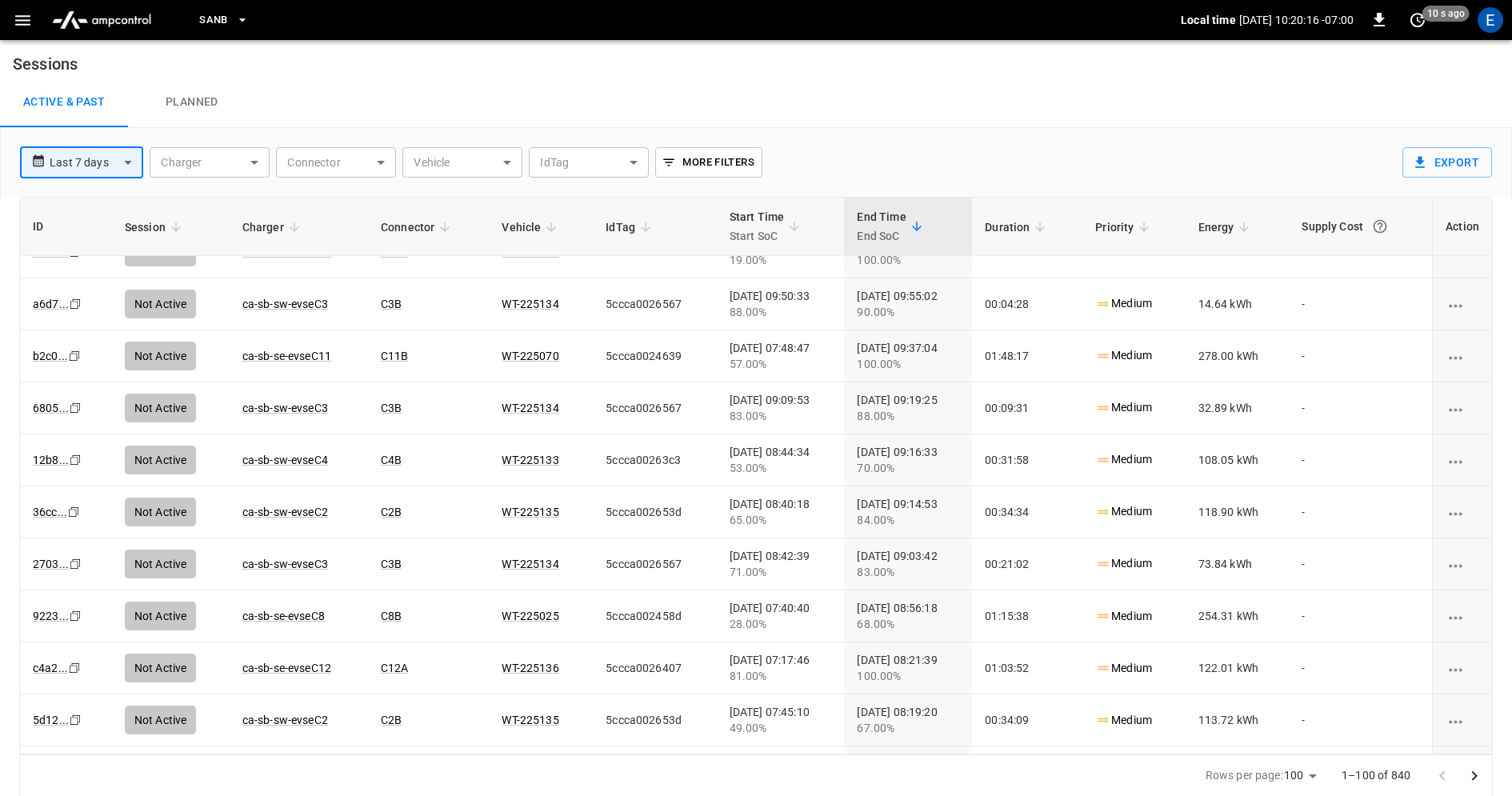
scroll to position [4674, 0]
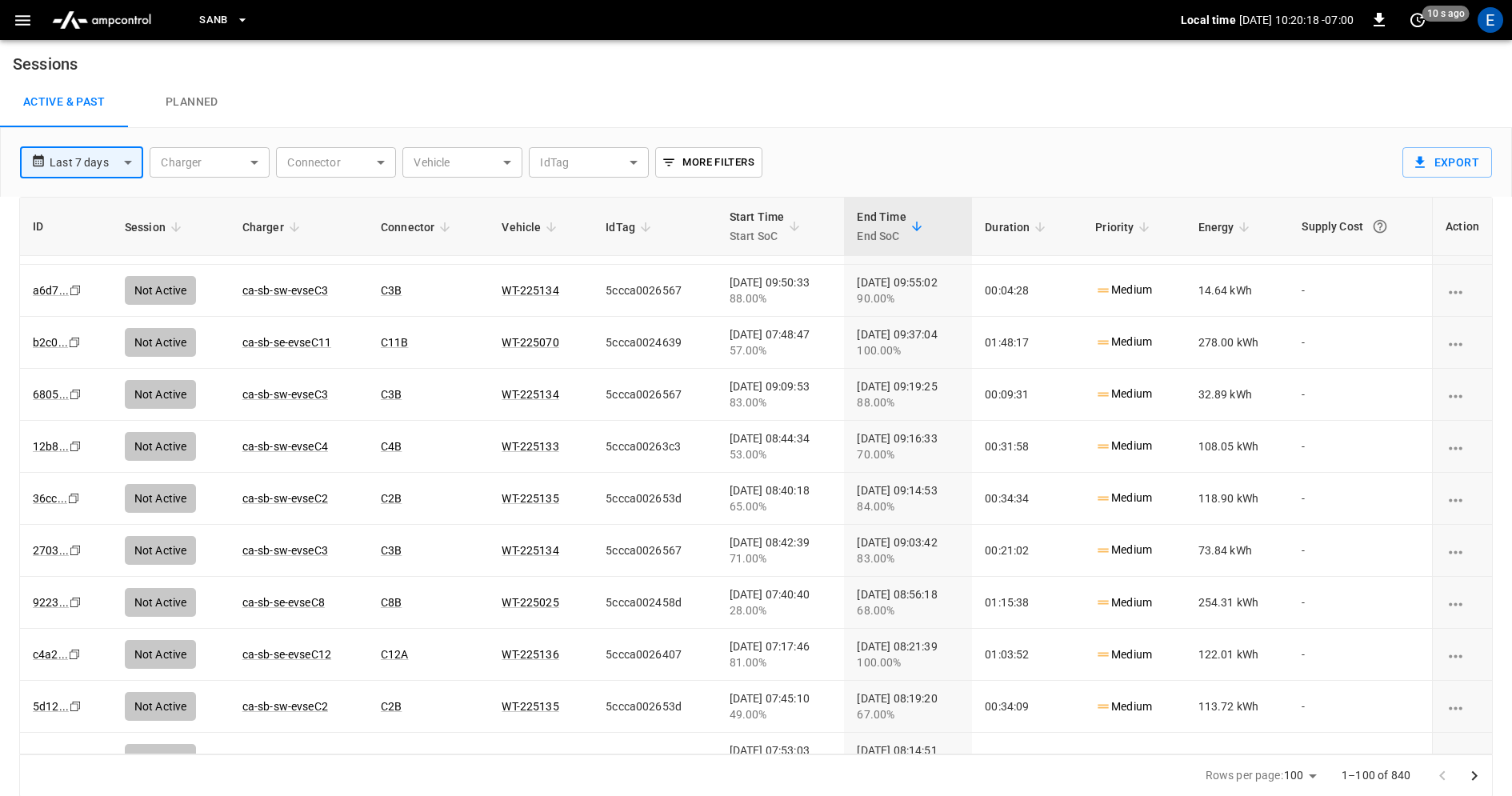
click at [1472, 777] on icon "Go to next page" at bounding box center [1474, 776] width 19 height 19
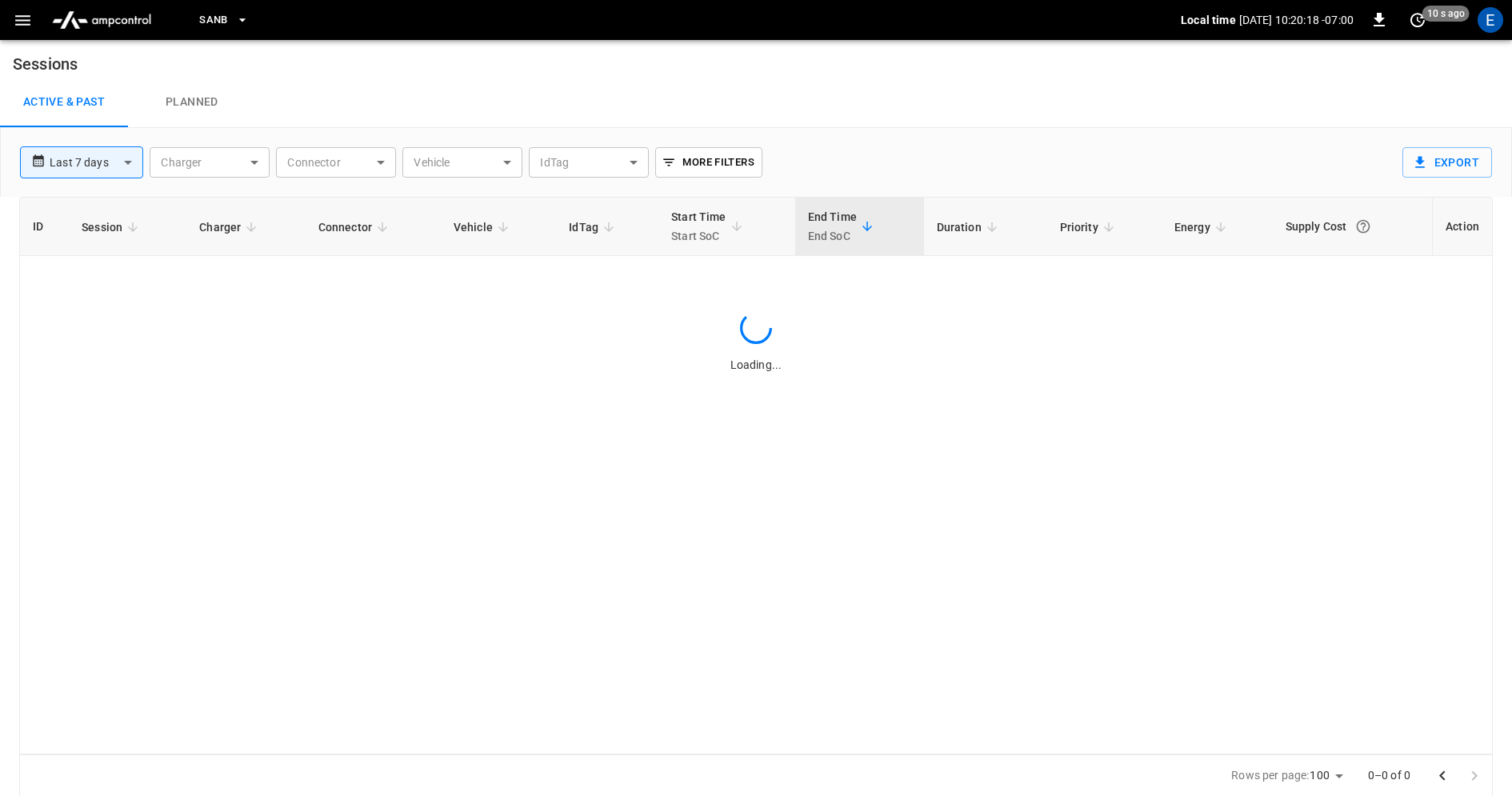
scroll to position [0, 0]
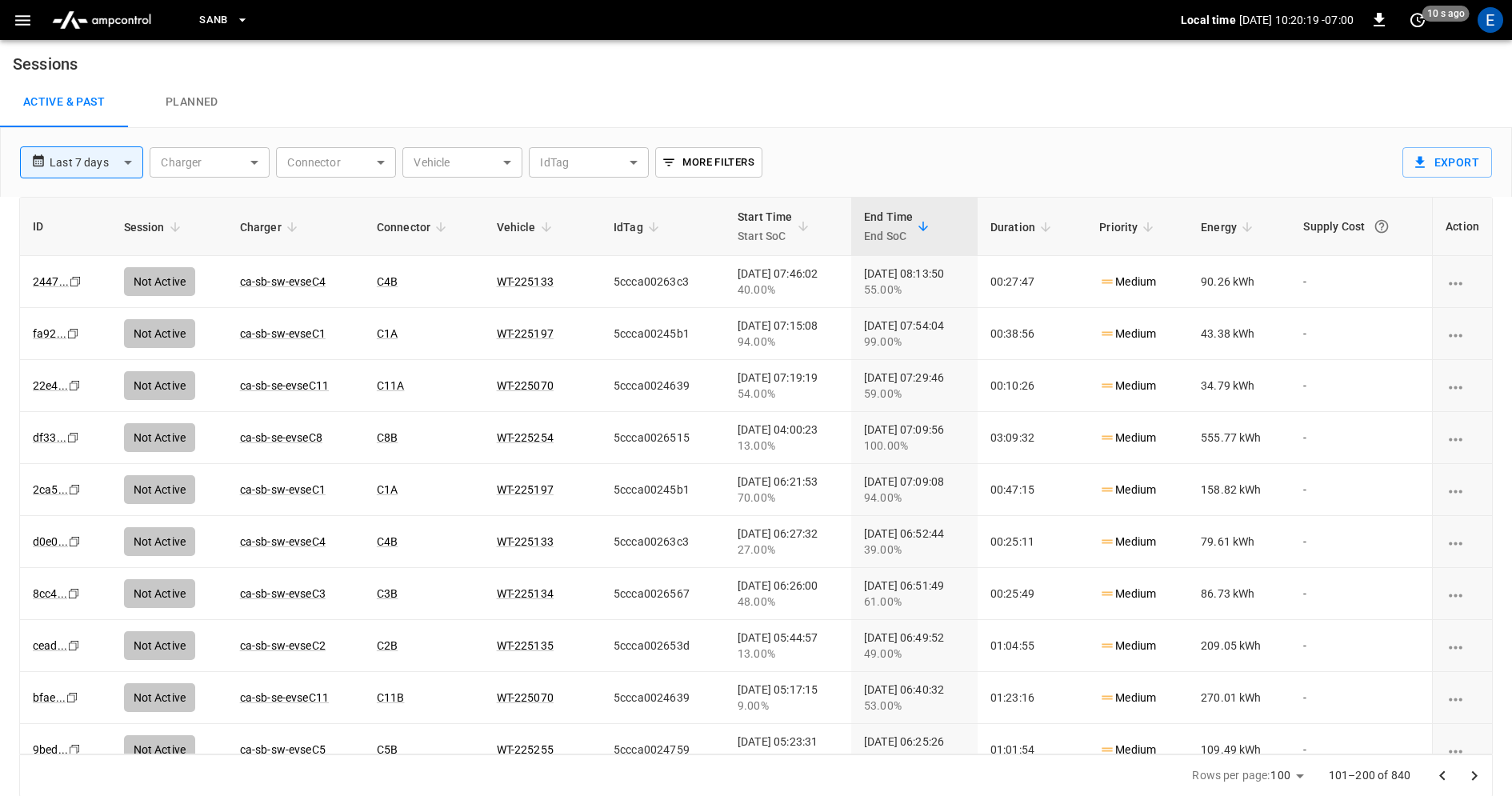
click at [1472, 777] on icon "Go to next page" at bounding box center [1474, 776] width 19 height 19
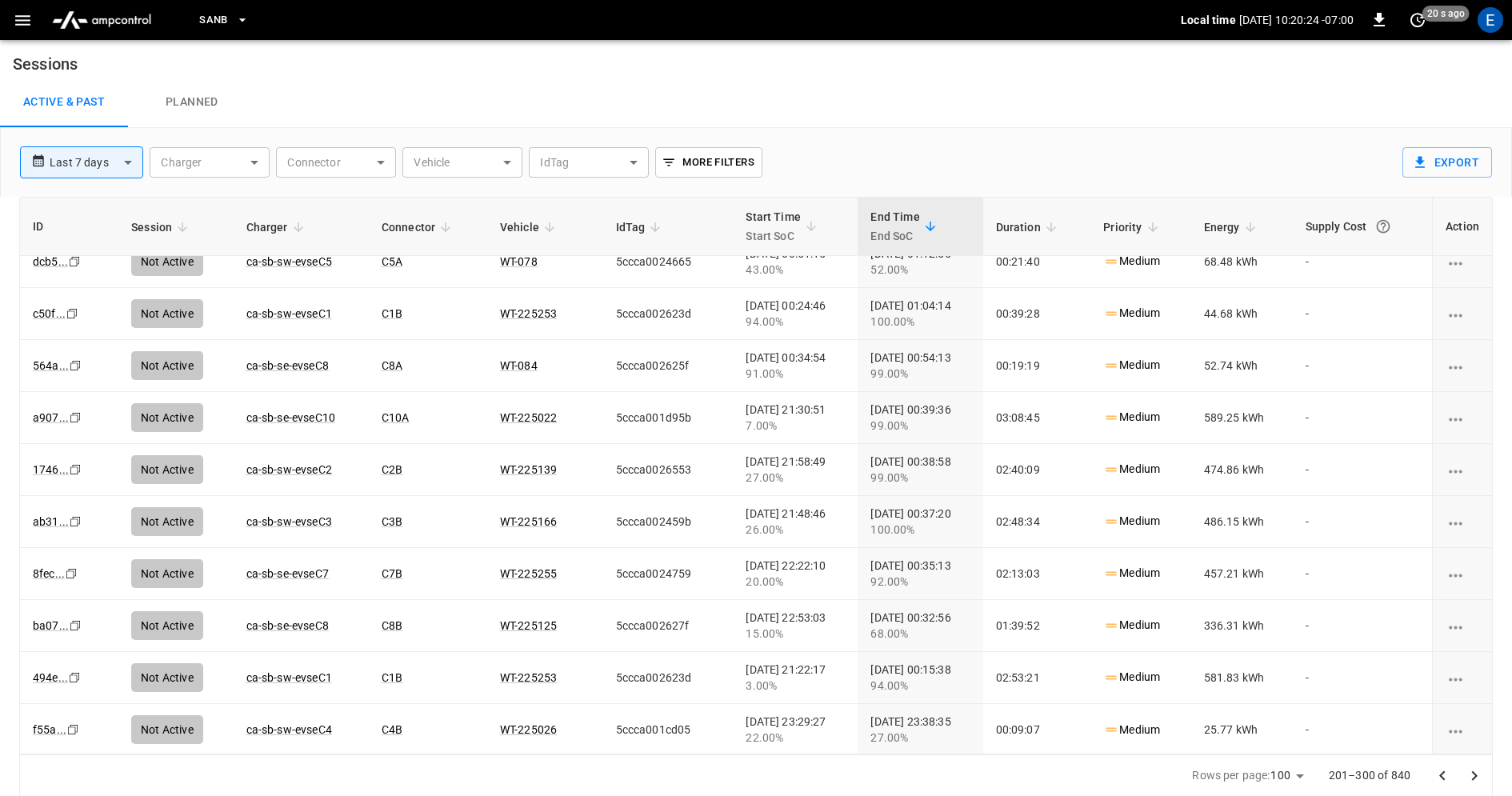
scroll to position [4674, 0]
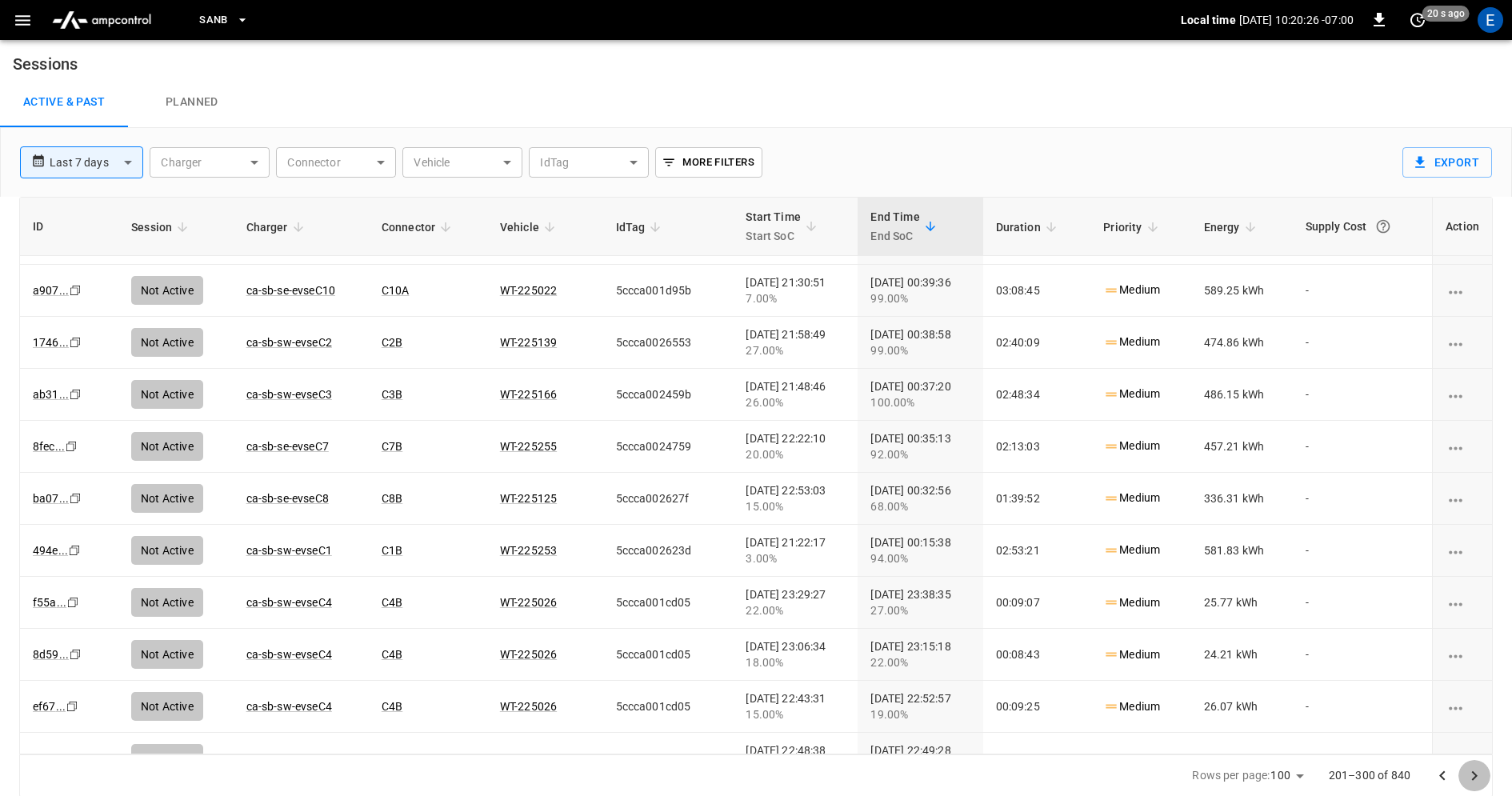
click at [1475, 778] on icon "Go to next page" at bounding box center [1474, 776] width 19 height 19
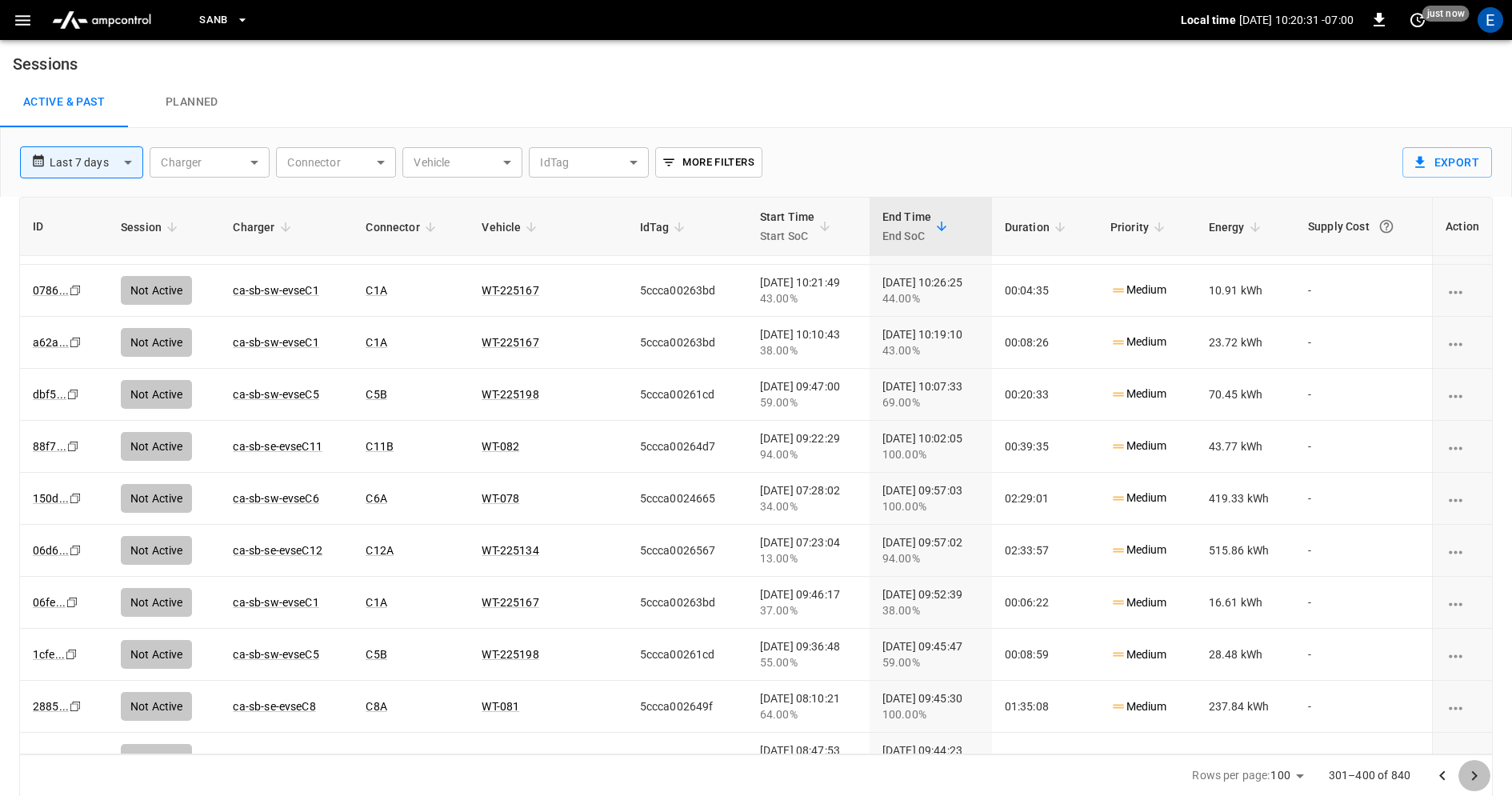
click at [1480, 786] on button "Go to next page" at bounding box center [1474, 776] width 32 height 32
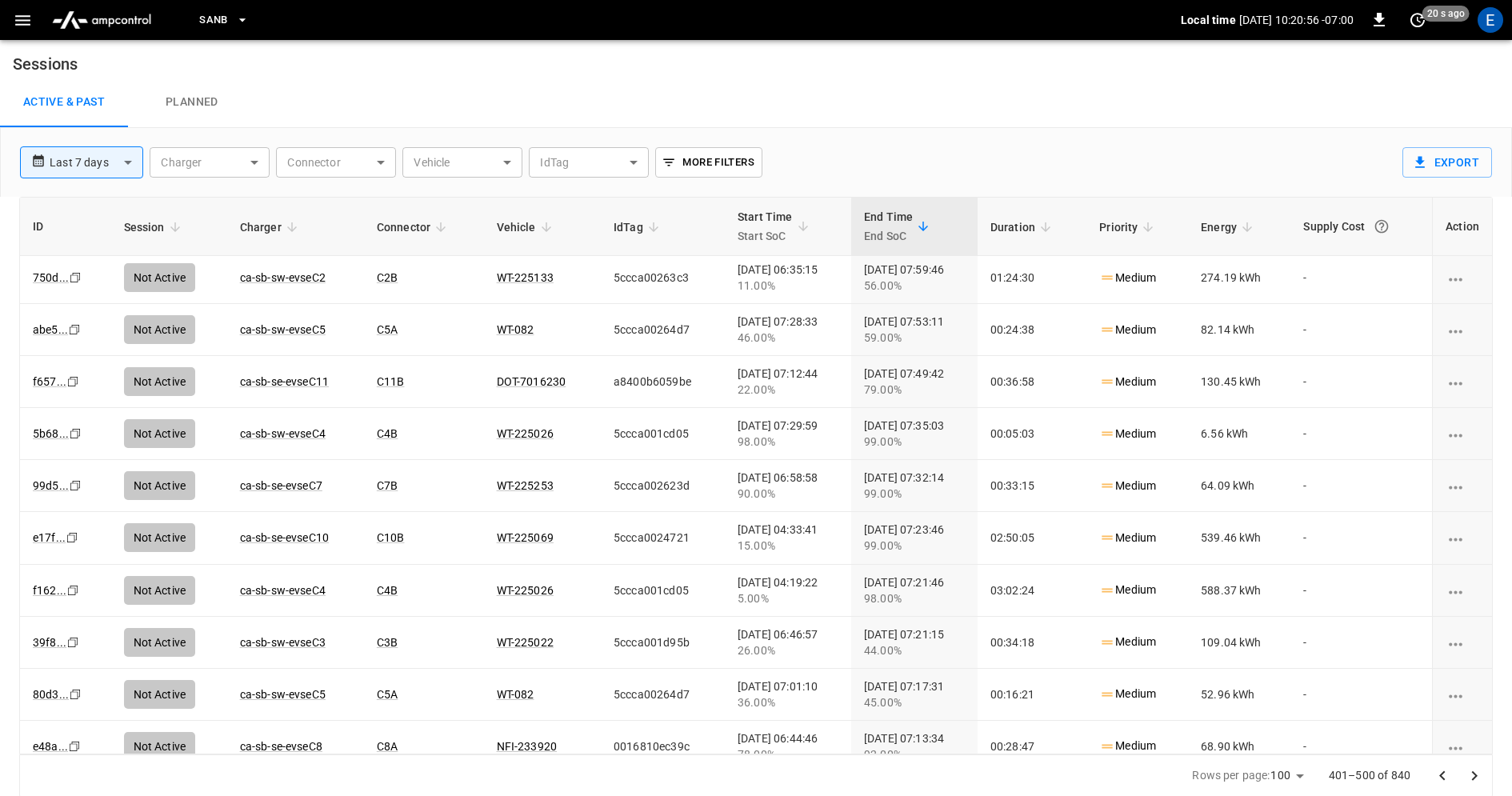
scroll to position [520, 0]
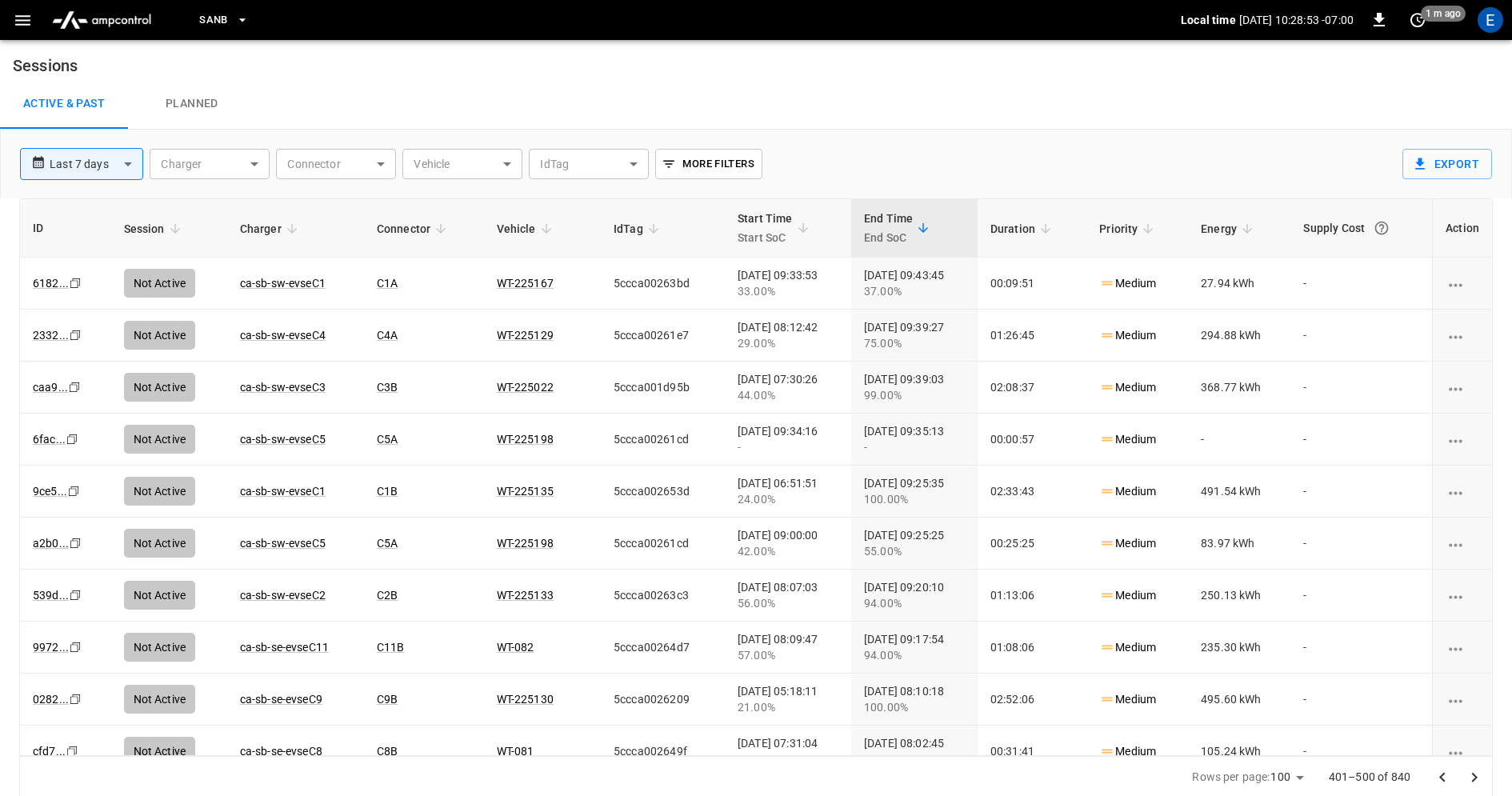
scroll to position [2, 0]
